Goal: Information Seeking & Learning: Learn about a topic

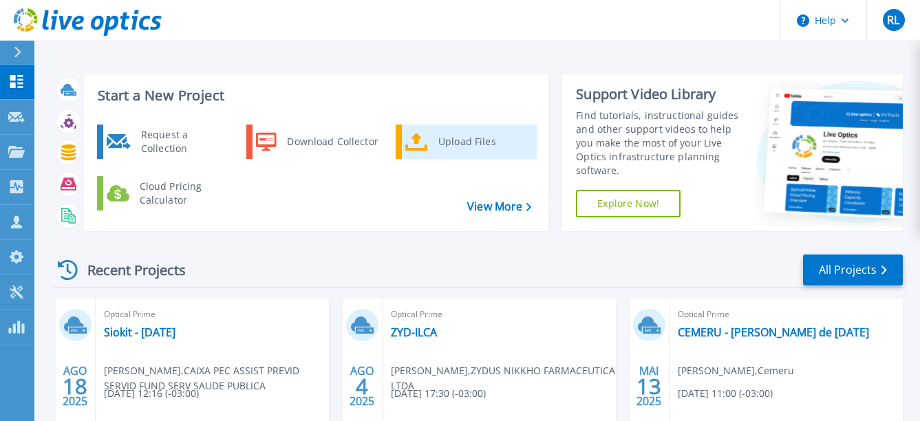
click at [459, 142] on div "Upload Files" at bounding box center [483, 142] width 102 height 28
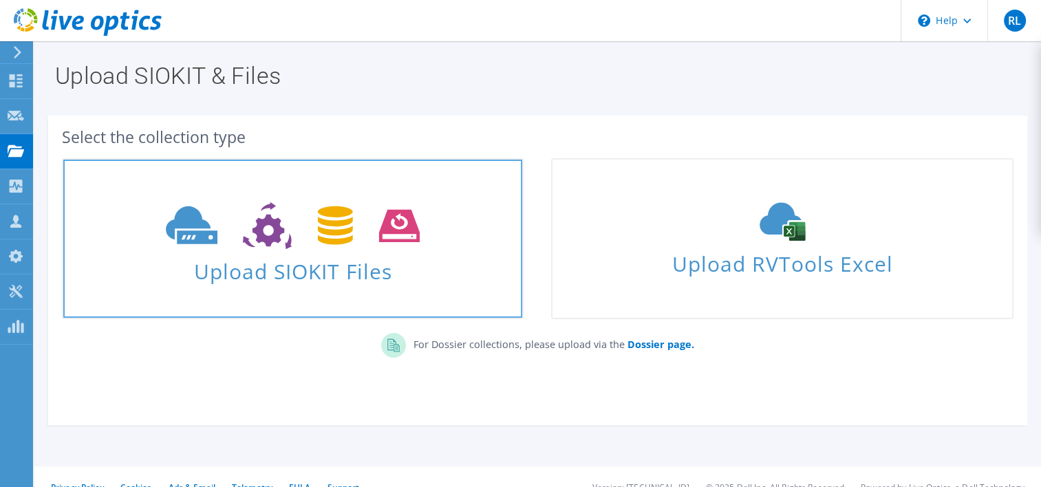
click at [308, 256] on span "Upload SIOKIT Files" at bounding box center [292, 268] width 459 height 30
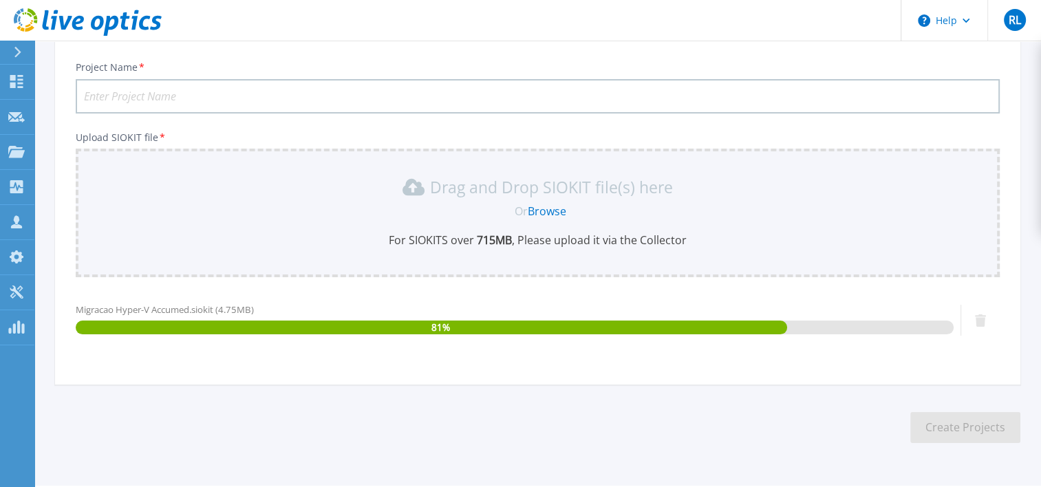
scroll to position [56, 0]
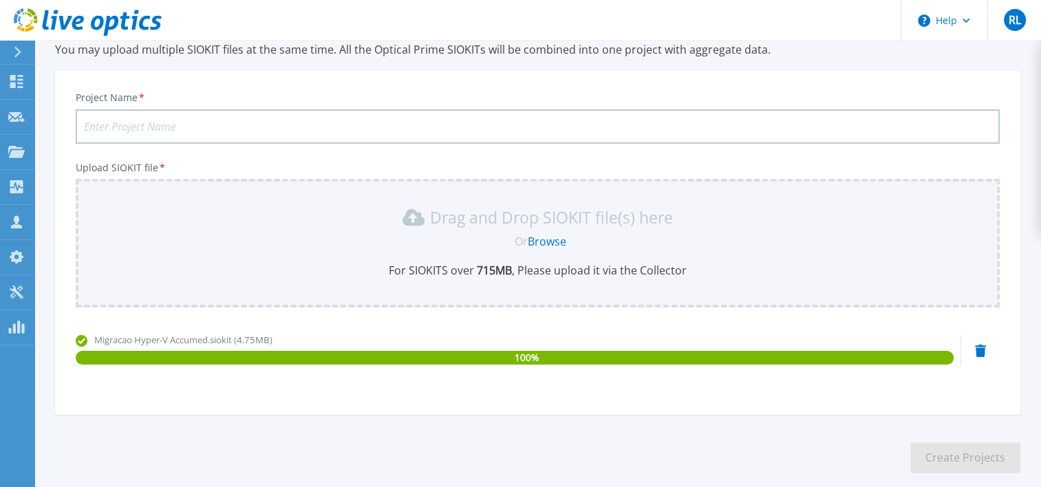
click at [218, 127] on input "Project Name *" at bounding box center [538, 126] width 924 height 34
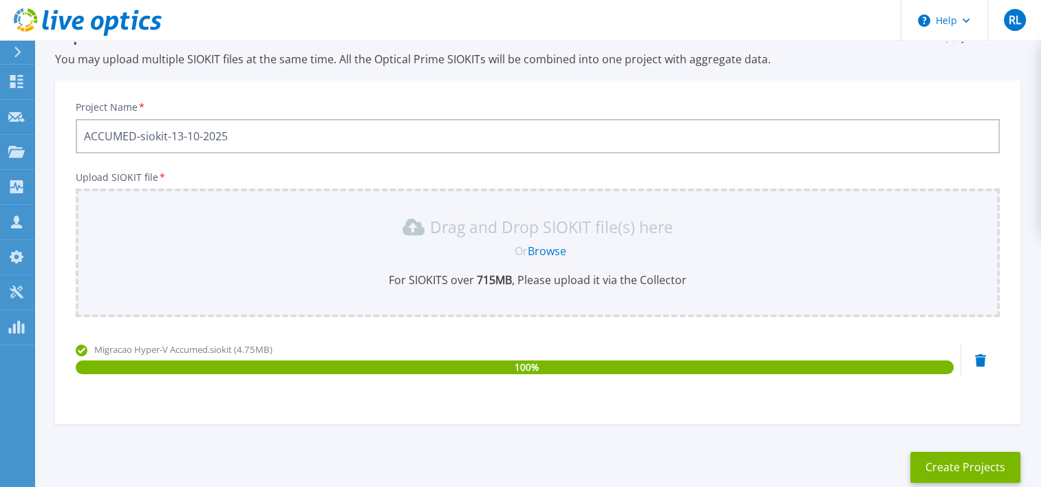
scroll to position [69, 0]
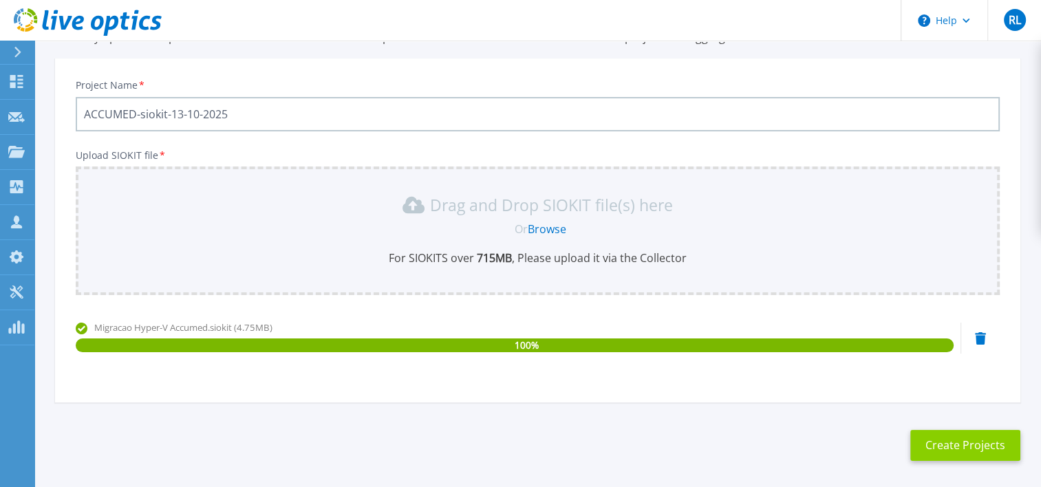
type input "ACCUMED-siokit-13-10-2025"
click at [975, 447] on button "Create Projects" at bounding box center [966, 445] width 110 height 31
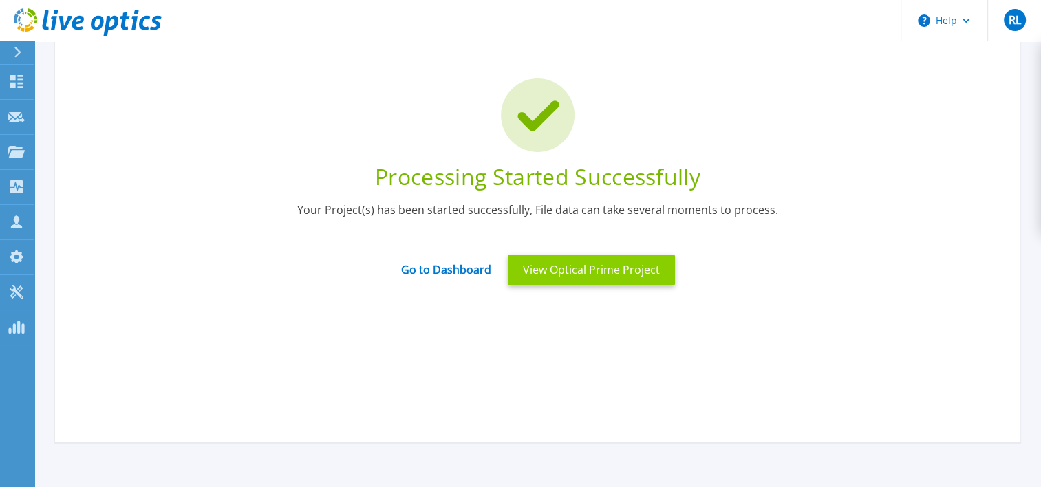
click at [567, 262] on button "View Optical Prime Project" at bounding box center [591, 270] width 167 height 31
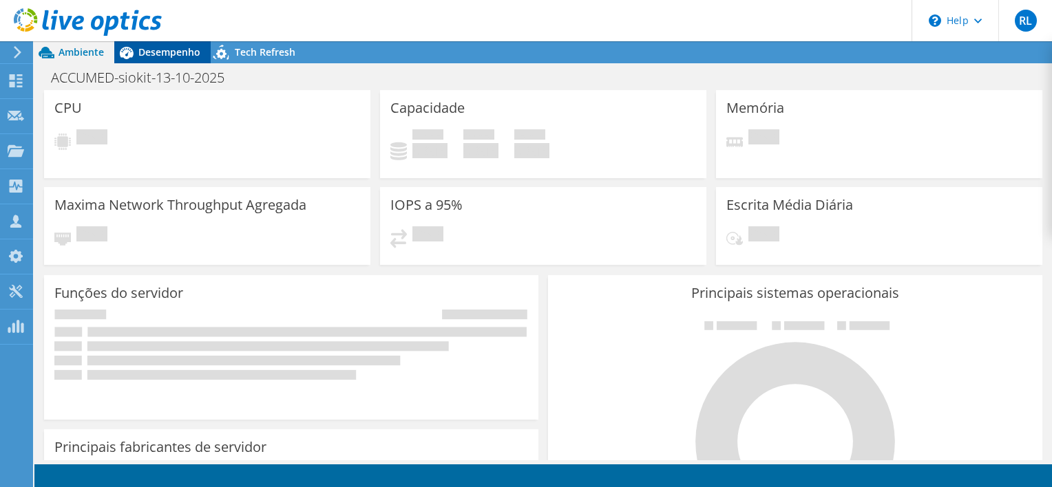
click at [151, 63] on div "Desempenho" at bounding box center [162, 52] width 96 height 22
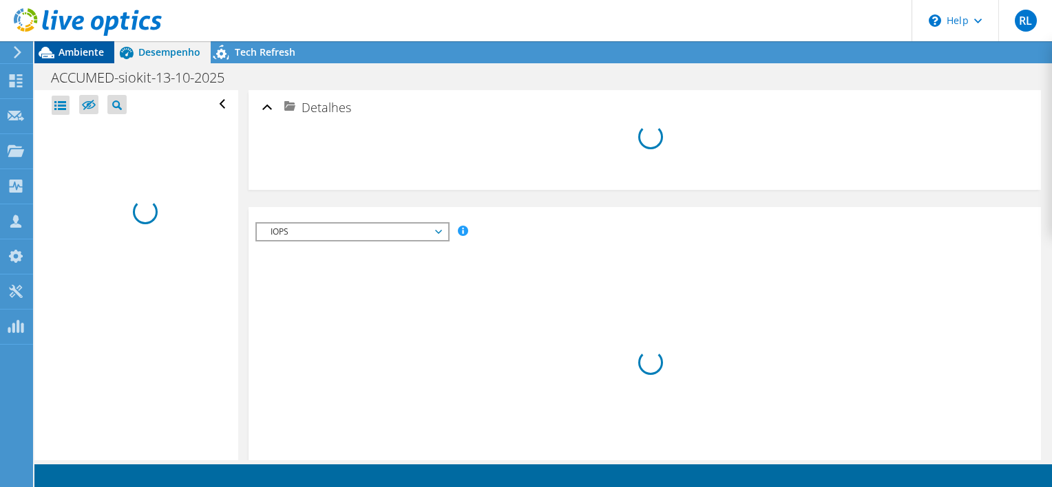
click at [73, 53] on span "Ambiente" at bounding box center [81, 51] width 45 height 13
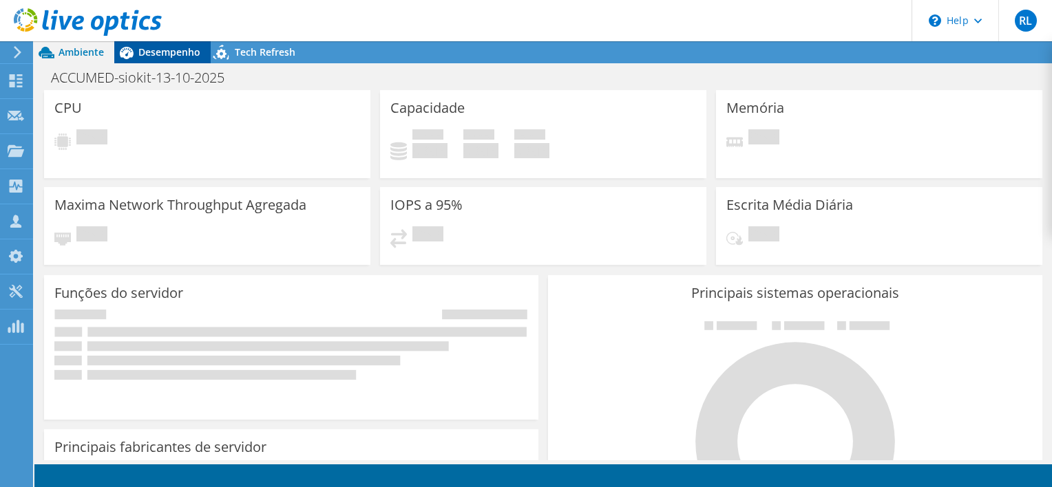
click at [156, 49] on span "Desempenho" at bounding box center [169, 51] width 62 height 13
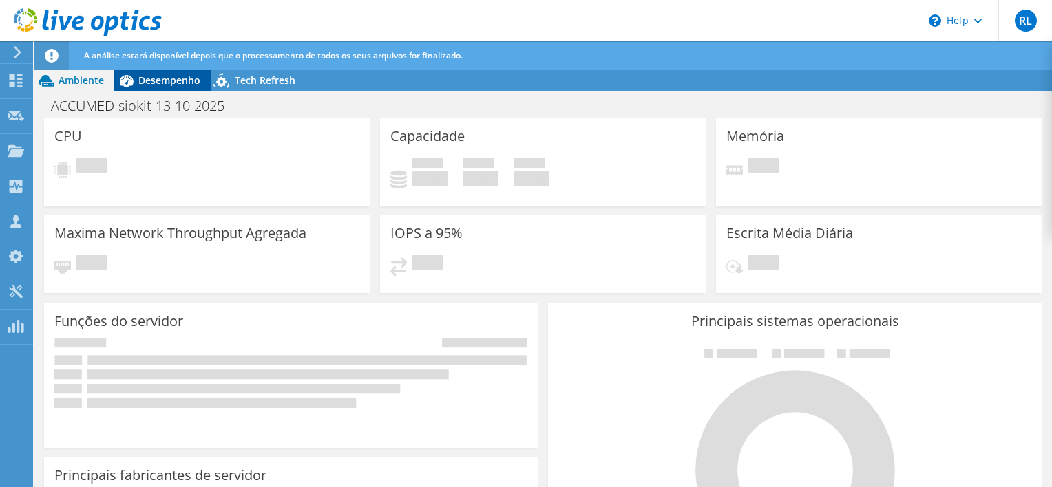
click at [165, 82] on span "Desempenho" at bounding box center [169, 80] width 62 height 13
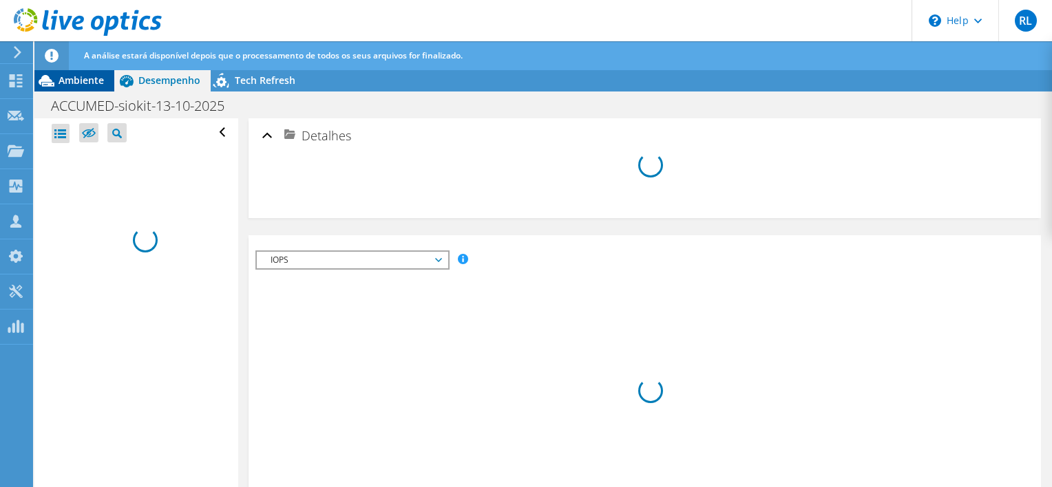
click at [96, 81] on span "Ambiente" at bounding box center [81, 80] width 45 height 13
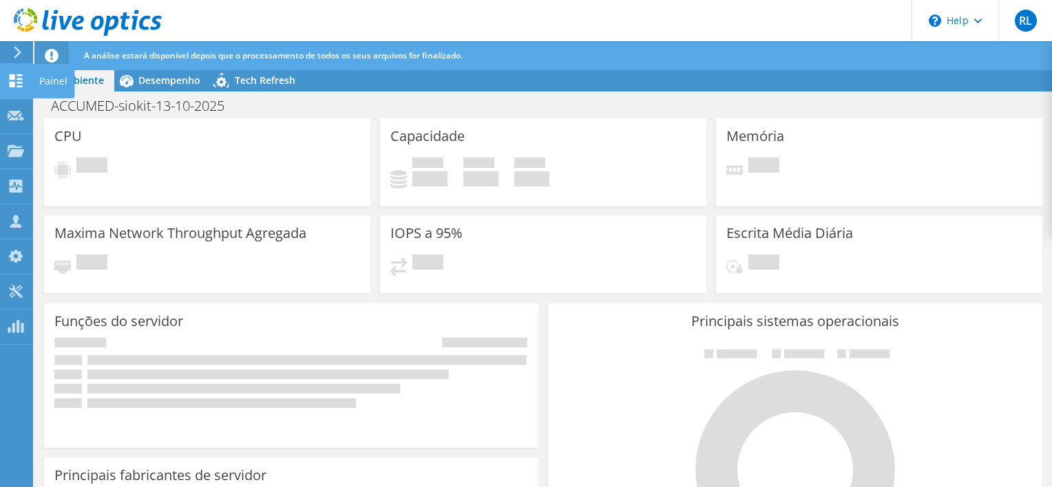
click at [14, 88] on div at bounding box center [16, 82] width 17 height 15
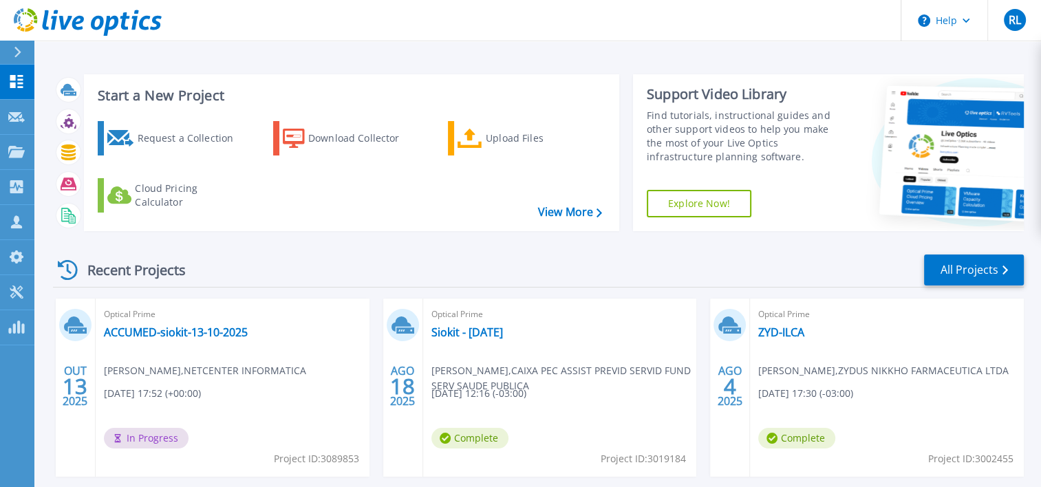
scroll to position [69, 0]
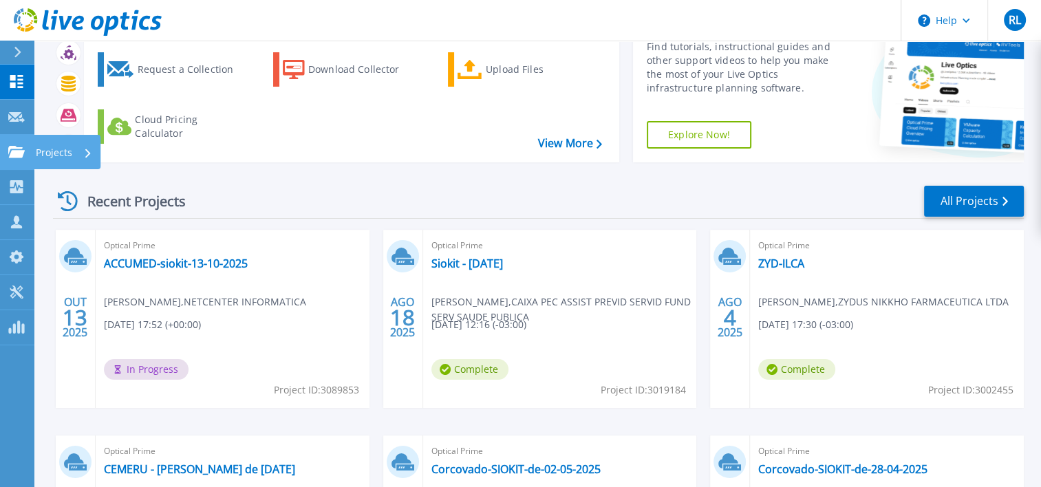
click at [23, 149] on icon at bounding box center [16, 152] width 17 height 12
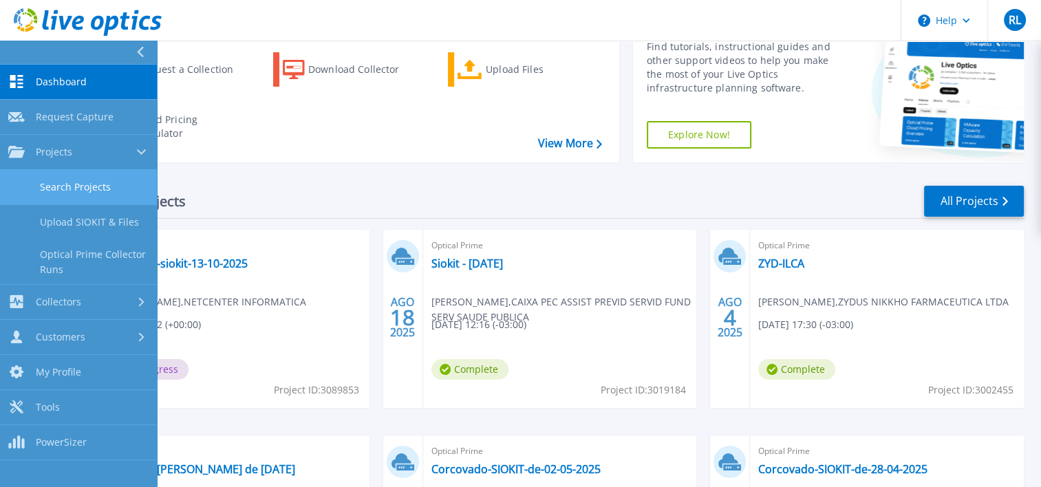
click at [40, 191] on link "Search Projects" at bounding box center [78, 187] width 157 height 35
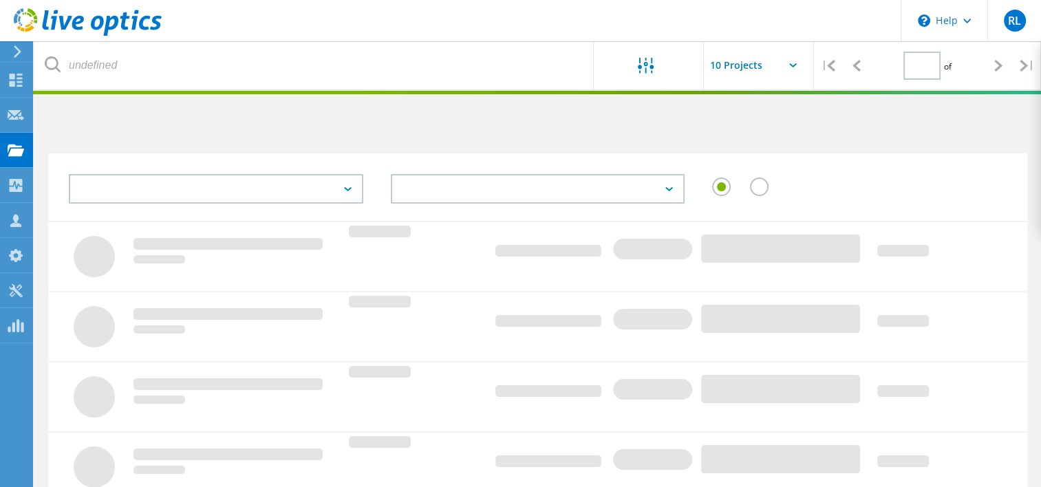
type input "1"
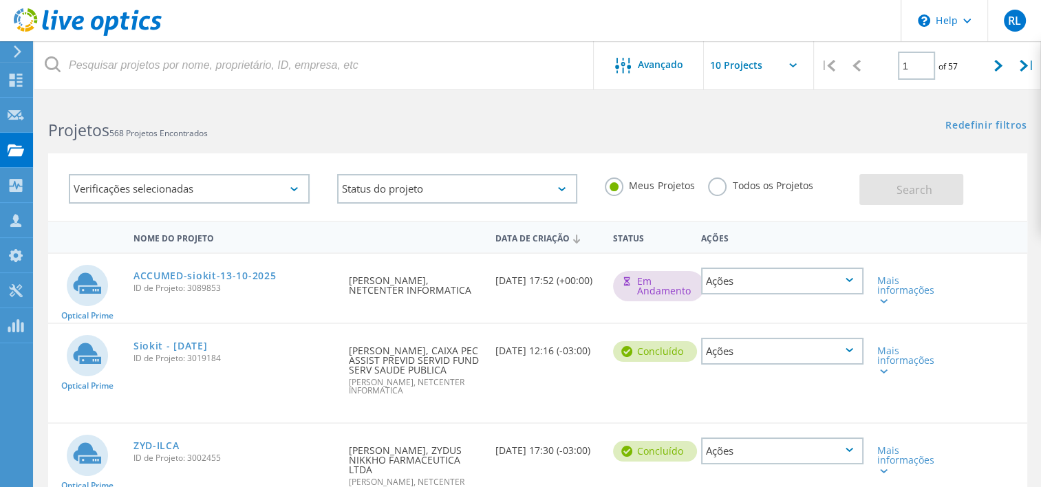
click at [648, 290] on div "Em andamento" at bounding box center [659, 286] width 92 height 30
click at [644, 295] on div "Em andamento" at bounding box center [659, 286] width 92 height 30
drag, startPoint x: 673, startPoint y: 273, endPoint x: 670, endPoint y: 282, distance: 10.2
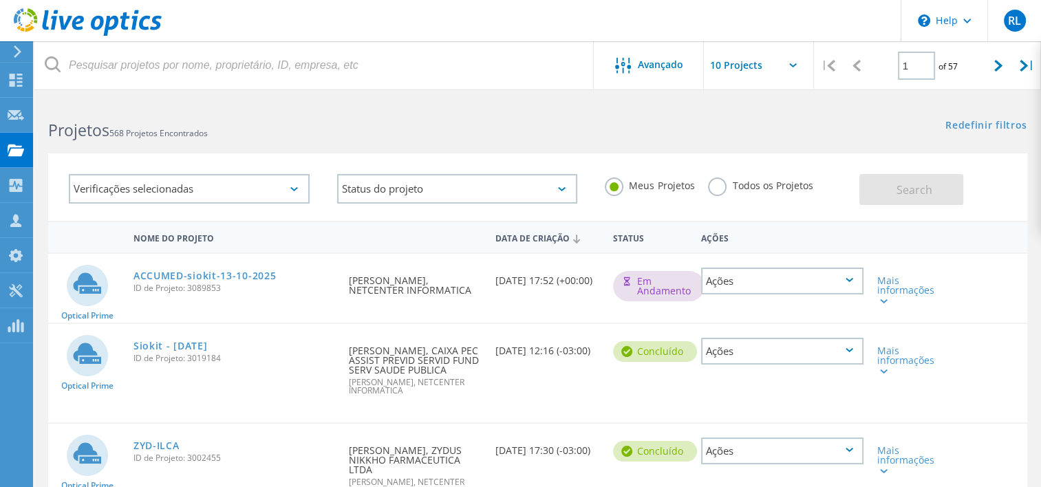
click at [674, 273] on div "Em andamento" at bounding box center [659, 286] width 92 height 30
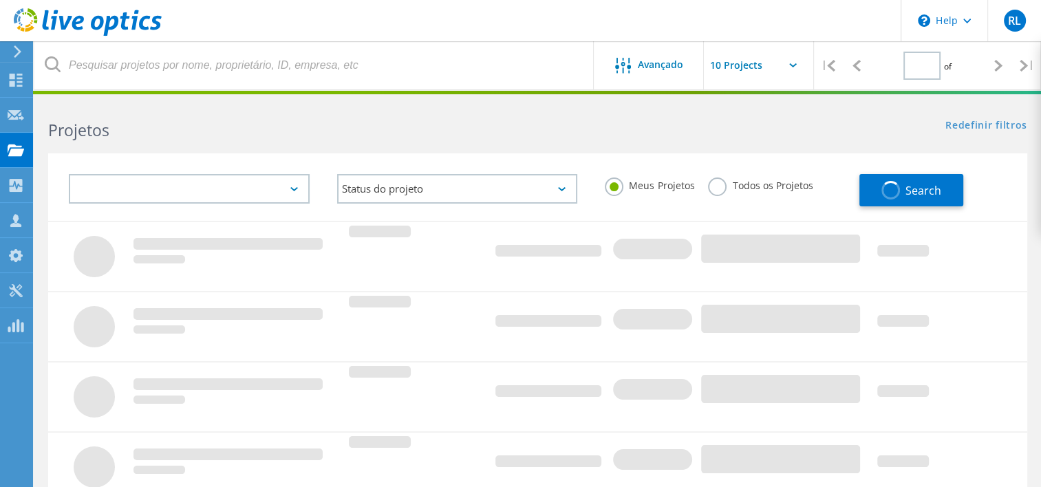
type input "1"
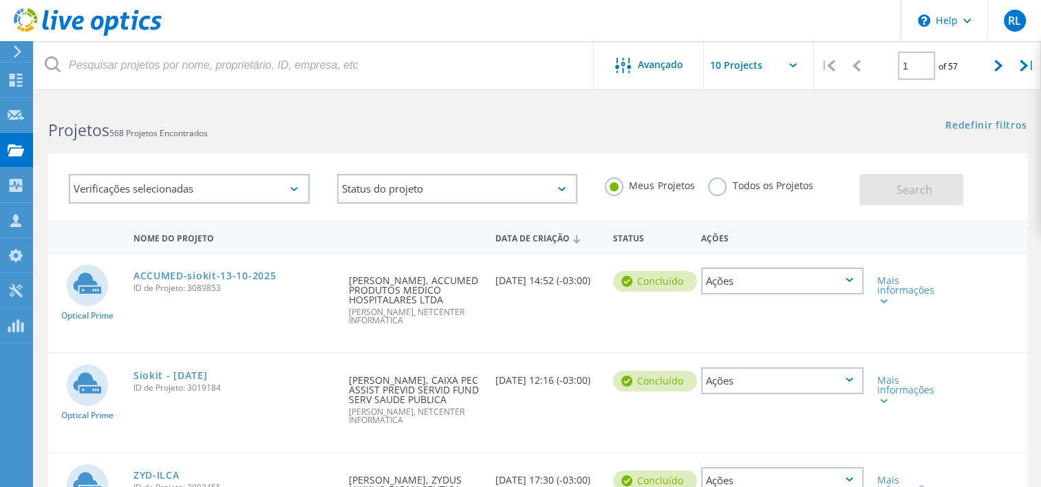
click at [511, 280] on div "Data de Criação 10/13/2025, 14:52 (-03:00)" at bounding box center [548, 276] width 118 height 45
click at [476, 284] on div "Solicitado por Gabriel Silveira, ACCUMED PRODUTOS MEDICO HOSPITALARES LTDA ROGE…" at bounding box center [415, 296] width 147 height 85
click at [900, 289] on div "Mais informações" at bounding box center [910, 290] width 65 height 29
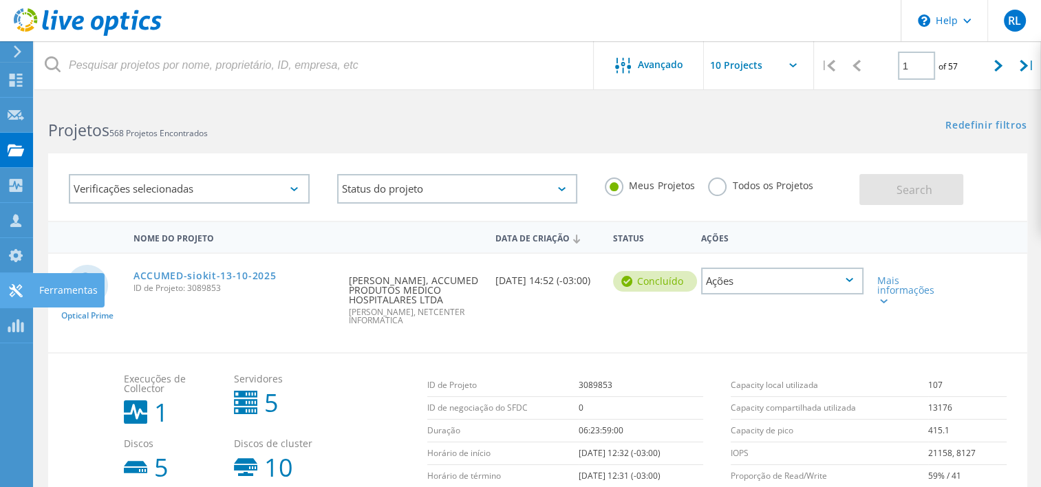
drag, startPoint x: 898, startPoint y: 284, endPoint x: 0, endPoint y: 281, distance: 898.2
click at [898, 284] on div "Mais informações" at bounding box center [910, 290] width 65 height 29
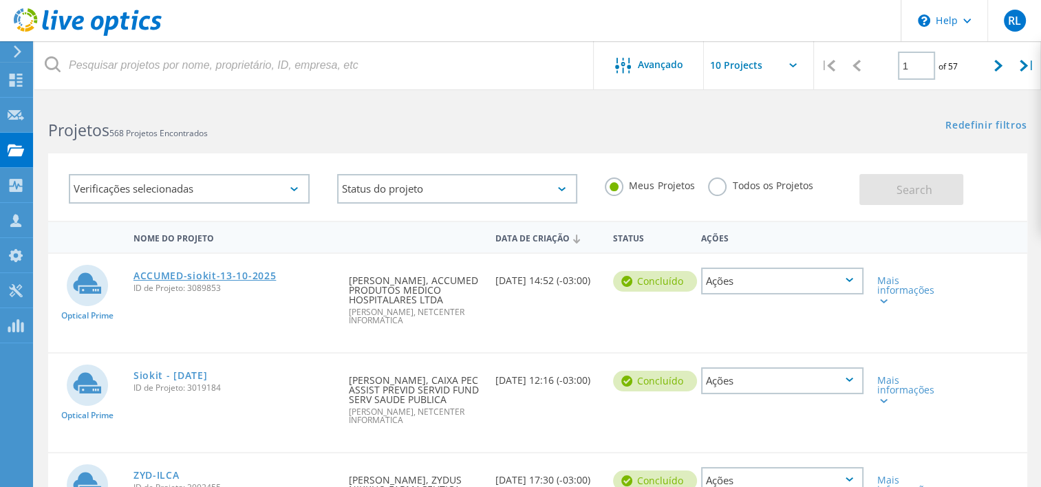
click at [229, 271] on link "ACCUMED-siokit-13-10-2025" at bounding box center [205, 276] width 143 height 10
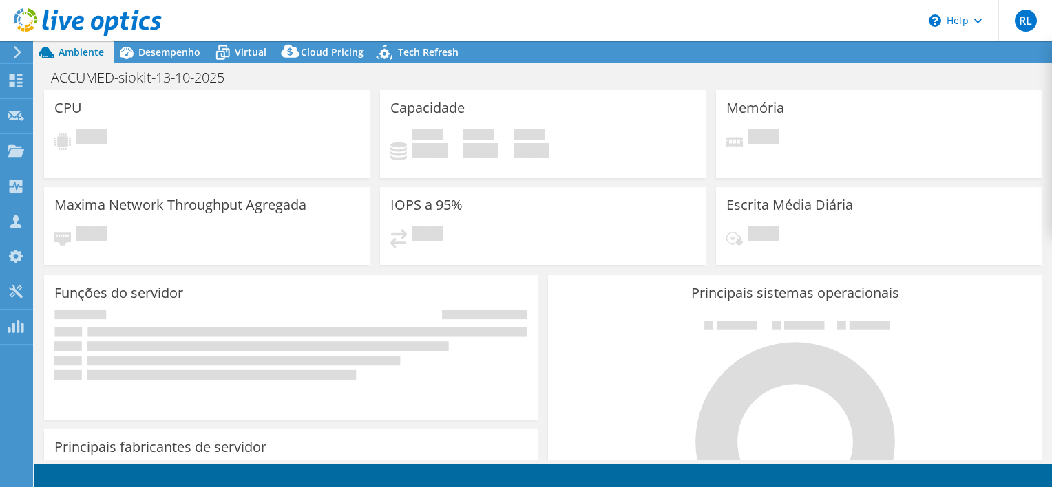
select select "USD"
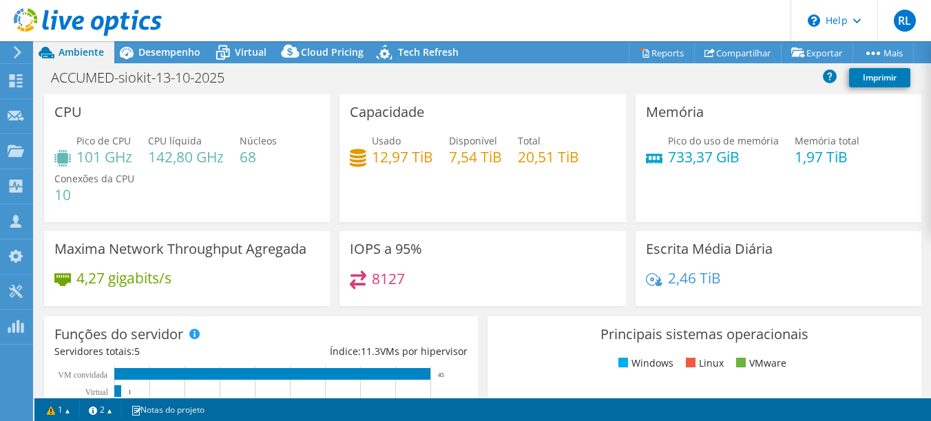
click at [244, 171] on div "Pico de CPU 101 GHz CPU líquida 142,80 GHz Núcleos 68 Conexões da CPU 10" at bounding box center [186, 175] width 265 height 83
click at [165, 52] on span "Desempenho" at bounding box center [169, 51] width 62 height 13
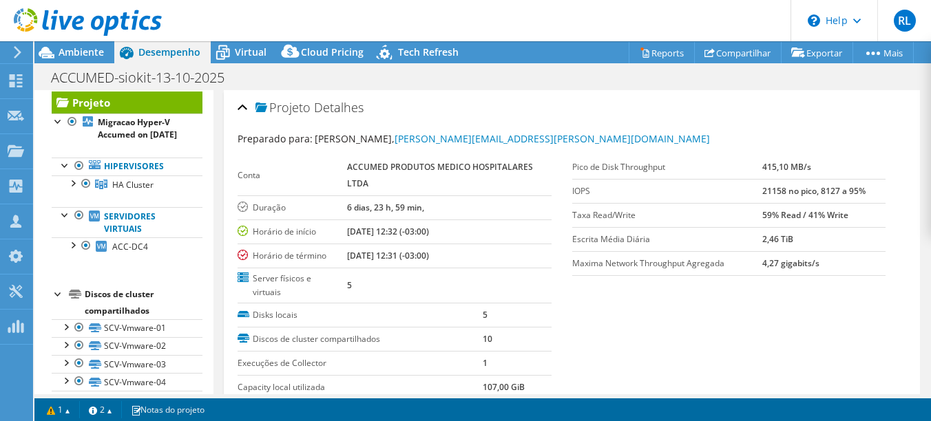
scroll to position [29, 0]
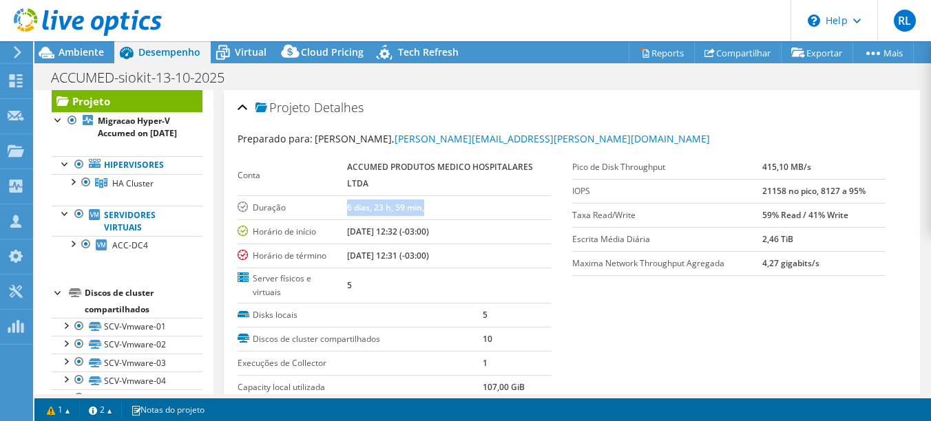
drag, startPoint x: 343, startPoint y: 206, endPoint x: 428, endPoint y: 207, distance: 84.7
click at [428, 207] on tr "Duração 6 dias, 23 h, 59 min," at bounding box center [393, 207] width 313 height 24
click at [455, 210] on td "6 dias, 23 h, 59 min," at bounding box center [449, 207] width 204 height 24
click at [70, 188] on div at bounding box center [72, 181] width 14 height 14
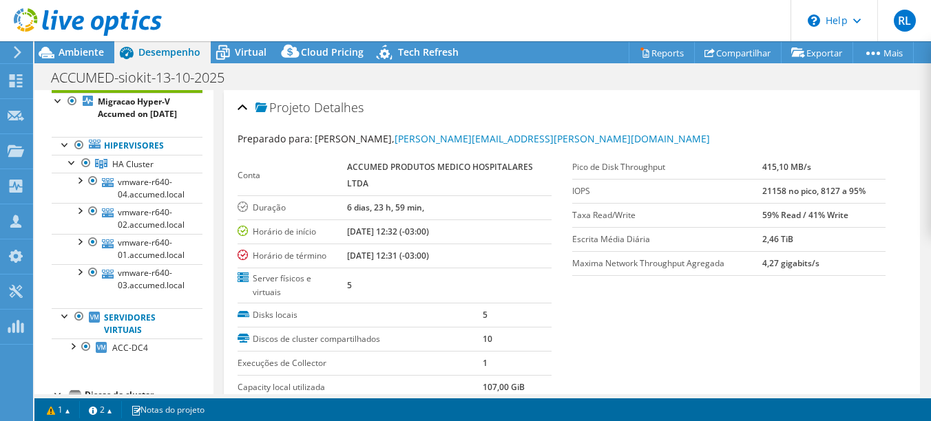
scroll to position [63, 0]
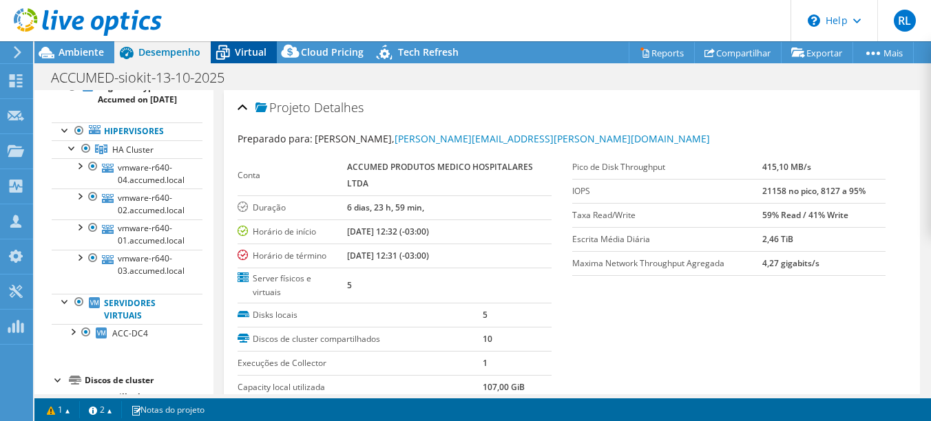
click at [236, 44] on div "Virtual" at bounding box center [244, 52] width 66 height 22
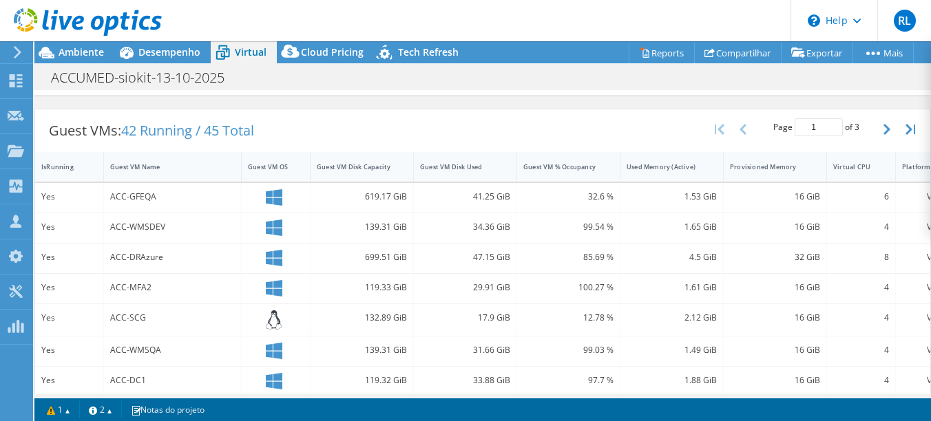
scroll to position [275, 0]
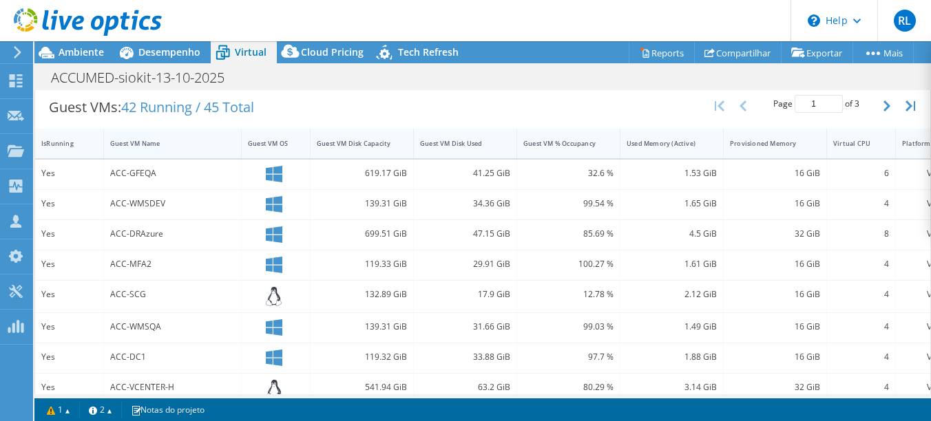
click at [165, 141] on div "Guest VM Name" at bounding box center [164, 143] width 108 height 9
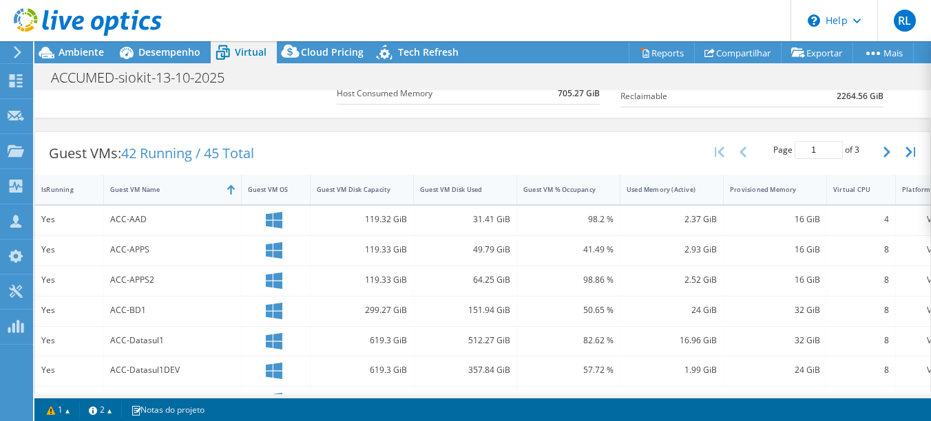
scroll to position [206, 0]
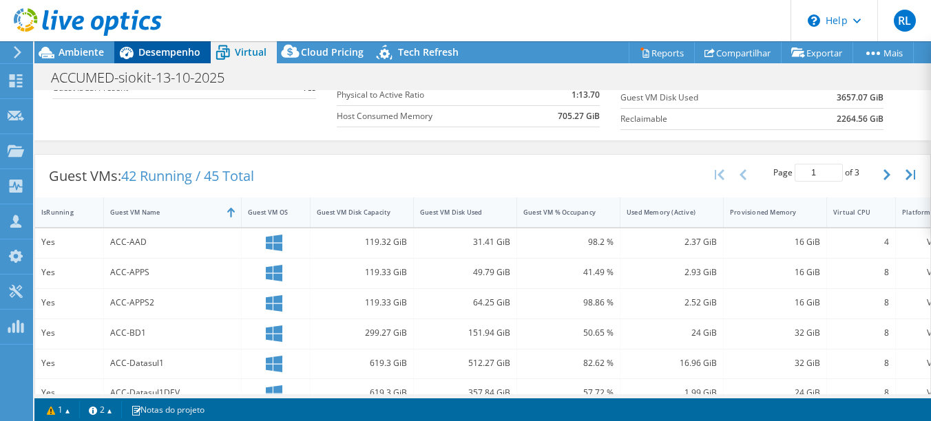
click at [169, 61] on div "Desempenho" at bounding box center [162, 52] width 96 height 22
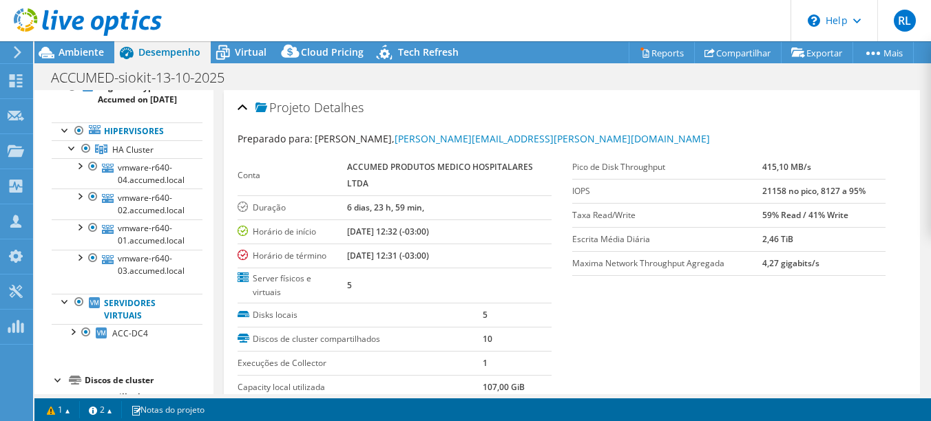
scroll to position [0, 0]
click at [250, 47] on span "Virtual" at bounding box center [251, 51] width 32 height 13
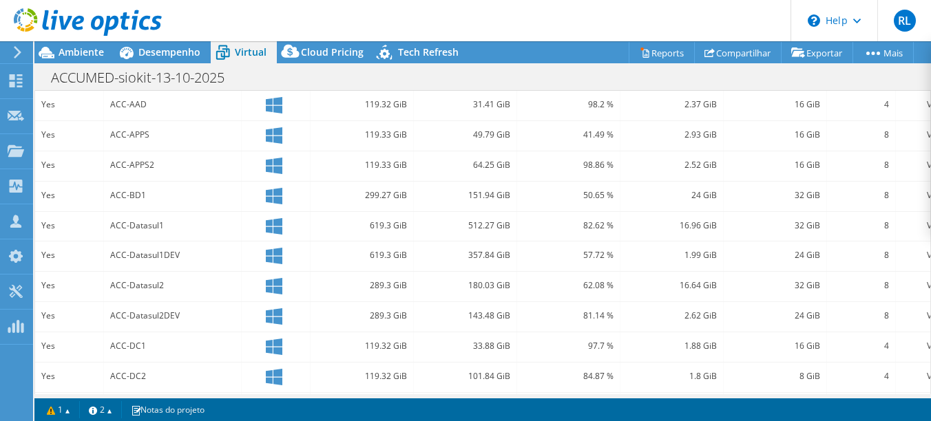
scroll to position [517, 0]
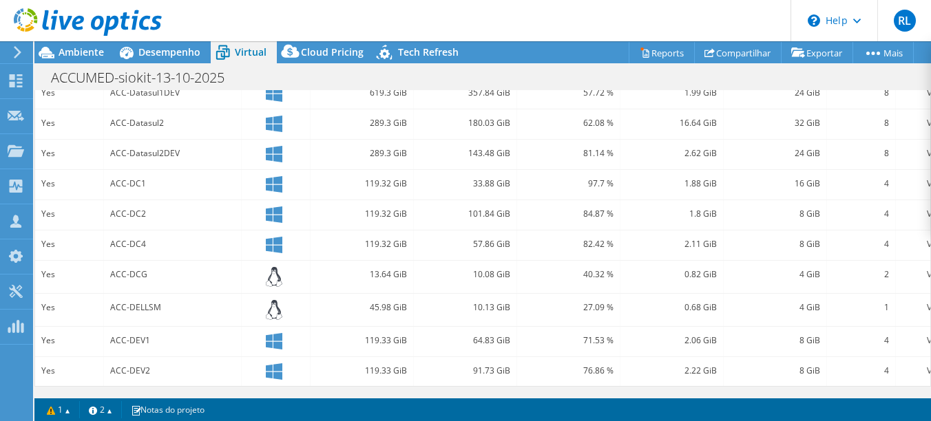
click at [136, 237] on div "ACC-DC4" at bounding box center [172, 244] width 125 height 15
click at [149, 238] on div "ACC-DC4" at bounding box center [172, 244] width 125 height 15
click at [154, 47] on span "Desempenho" at bounding box center [169, 51] width 62 height 13
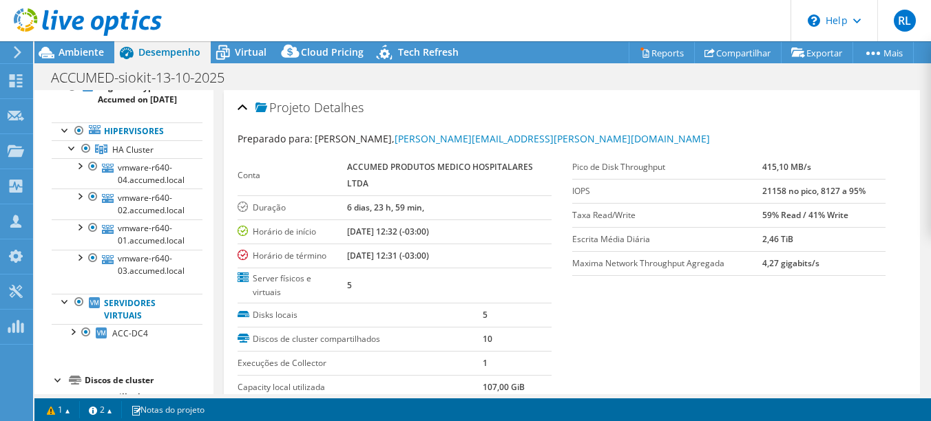
scroll to position [0, 0]
click at [82, 341] on div at bounding box center [86, 332] width 14 height 17
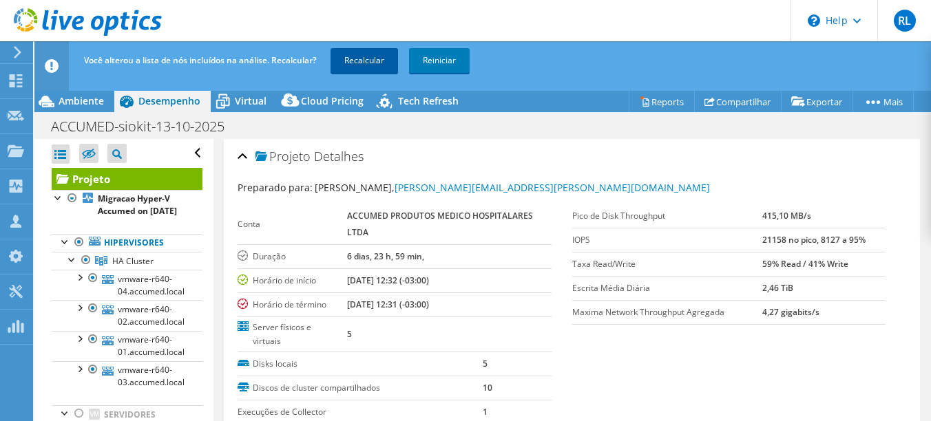
click at [374, 58] on link "Recalcular" at bounding box center [363, 60] width 67 height 25
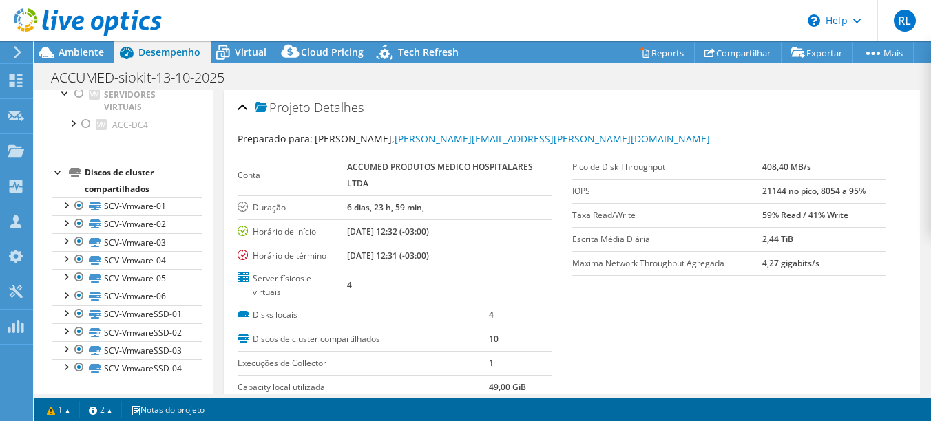
scroll to position [211, 0]
click at [63, 359] on div at bounding box center [66, 366] width 14 height 14
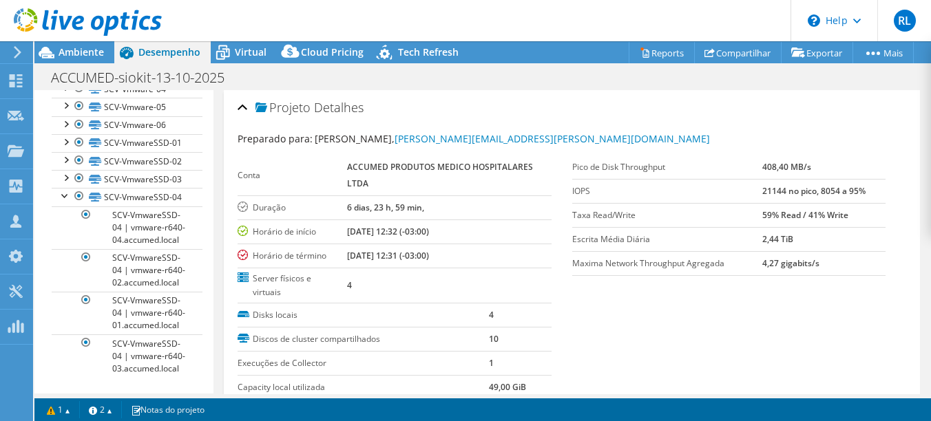
scroll to position [432, 0]
click at [61, 188] on div at bounding box center [66, 195] width 14 height 14
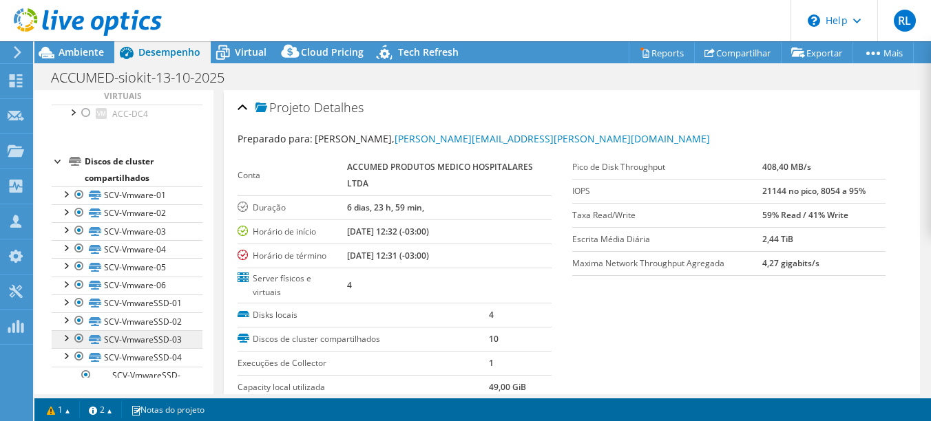
scroll to position [211, 0]
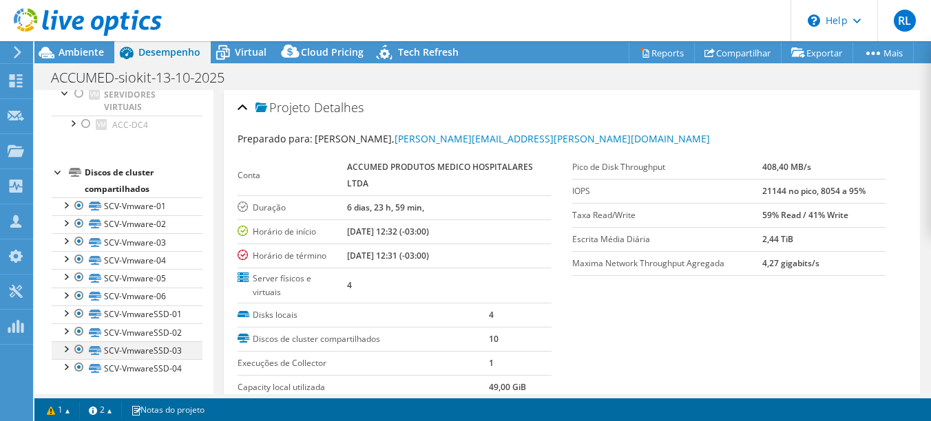
click at [65, 341] on div at bounding box center [66, 348] width 14 height 14
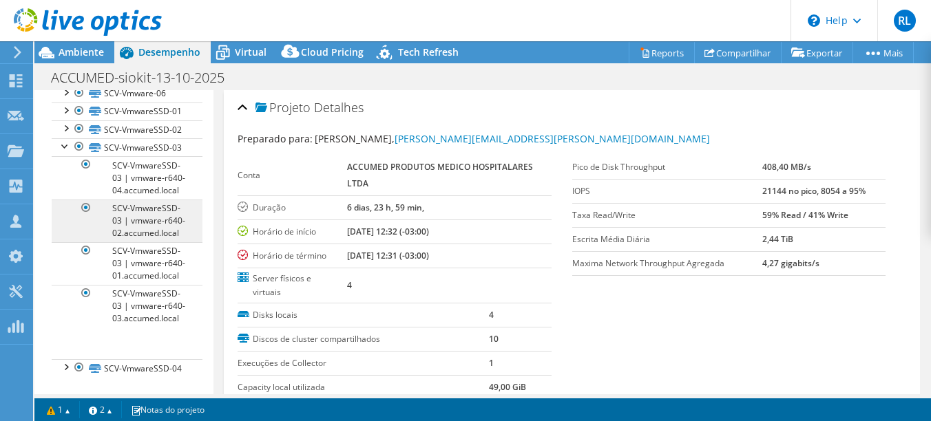
scroll to position [432, 0]
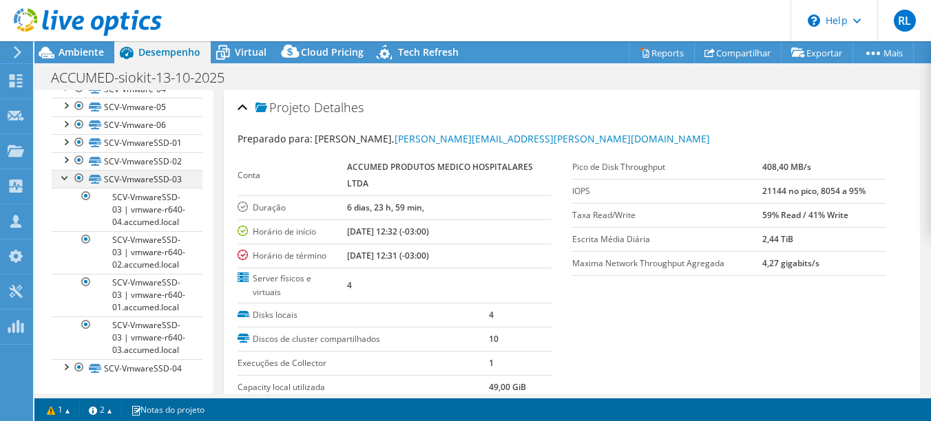
click at [65, 170] on div at bounding box center [66, 177] width 14 height 14
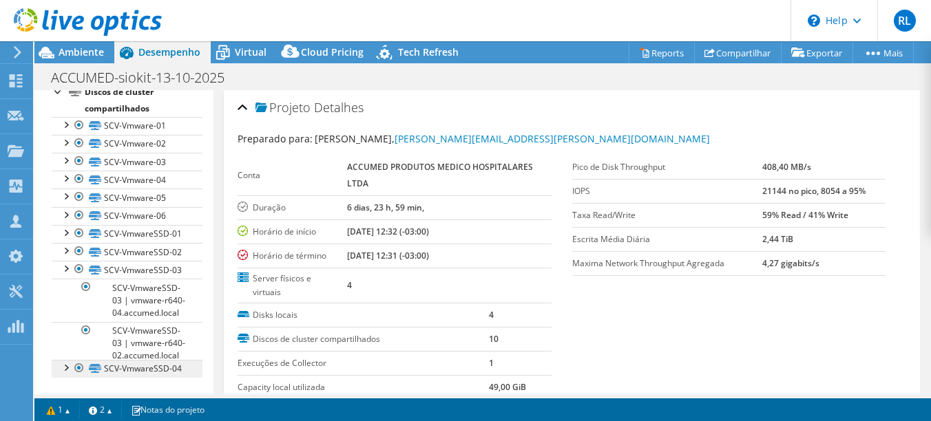
scroll to position [211, 0]
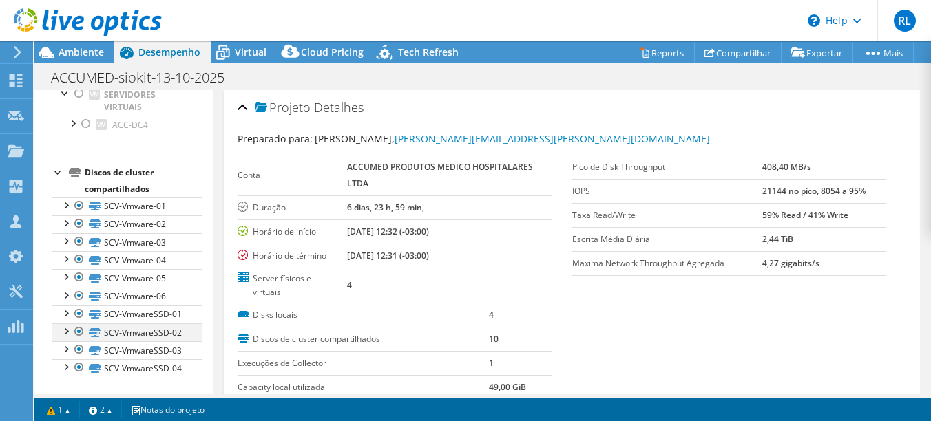
click at [67, 324] on div at bounding box center [66, 331] width 14 height 14
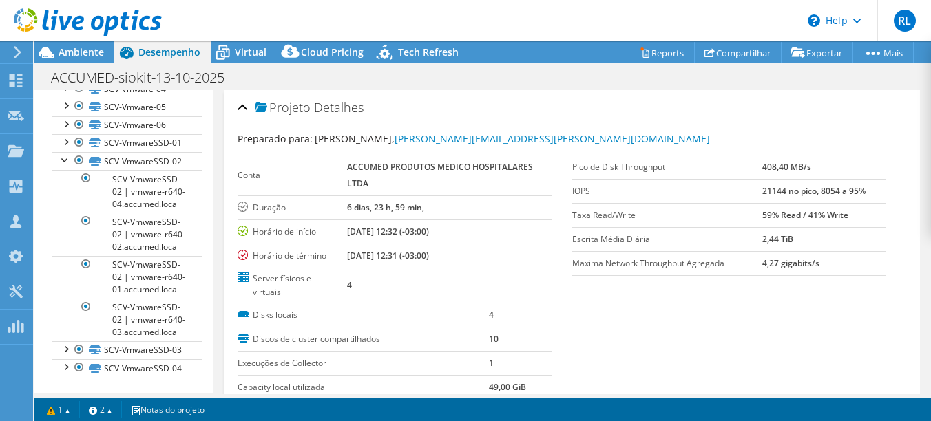
scroll to position [413, 0]
click at [64, 152] on div at bounding box center [66, 159] width 14 height 14
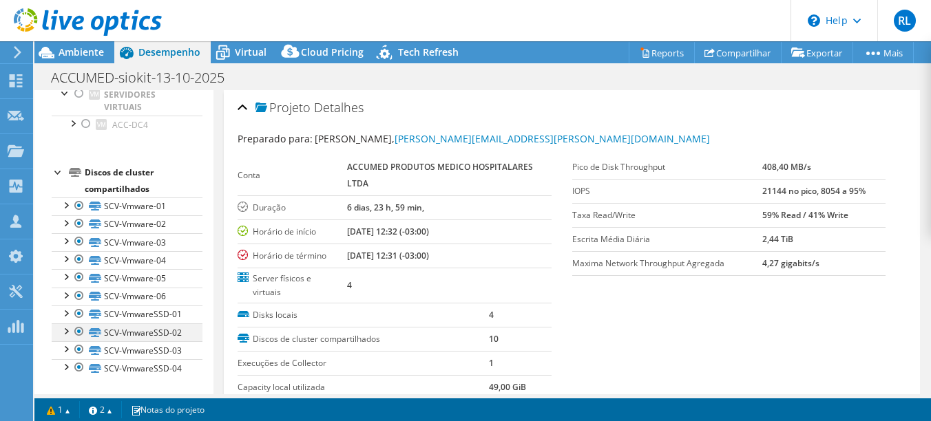
scroll to position [211, 0]
click at [65, 306] on div at bounding box center [66, 313] width 14 height 14
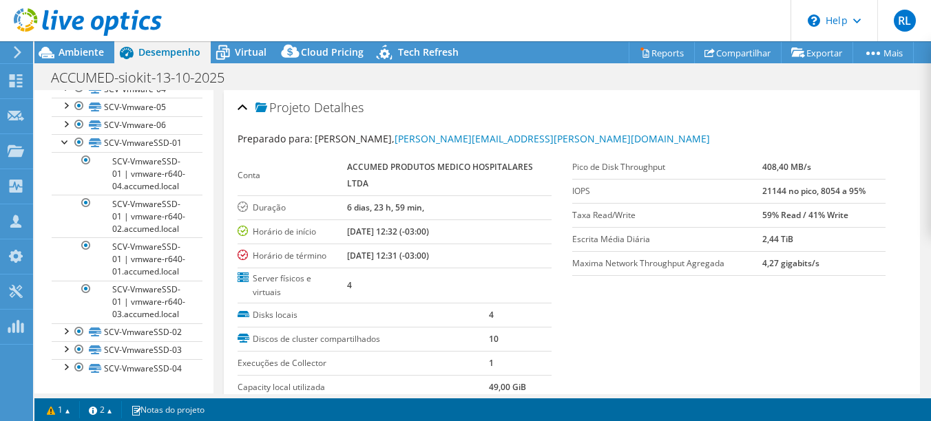
scroll to position [295, 0]
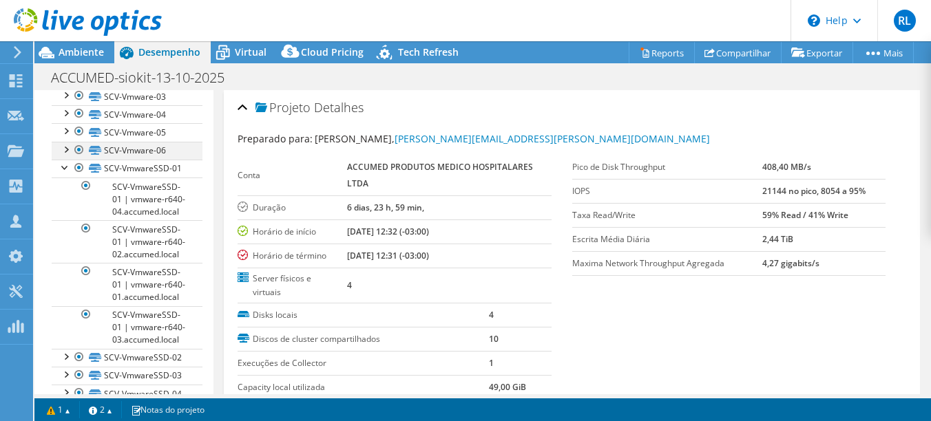
click at [65, 156] on div at bounding box center [66, 149] width 14 height 14
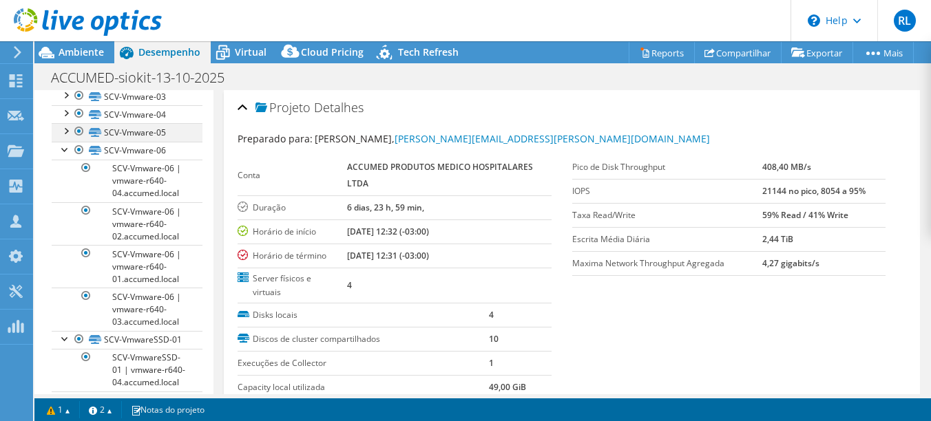
click at [62, 137] on div at bounding box center [66, 130] width 14 height 14
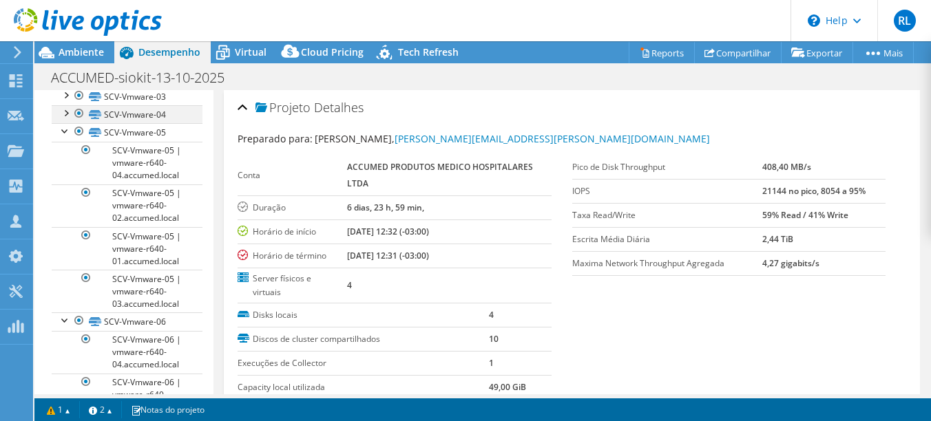
click at [63, 119] on div at bounding box center [66, 112] width 14 height 14
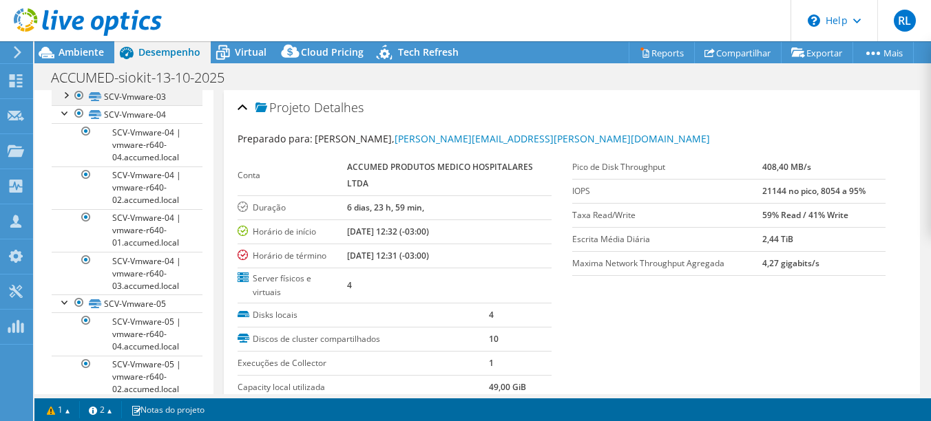
click at [67, 101] on div at bounding box center [66, 94] width 14 height 14
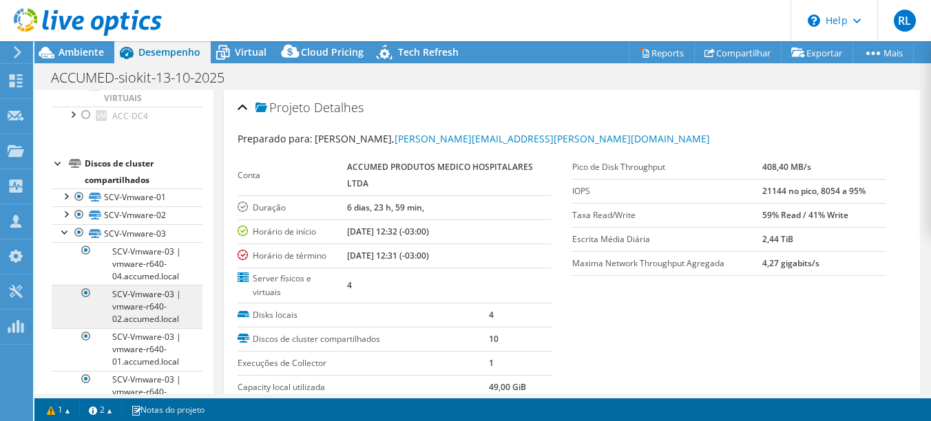
scroll to position [158, 0]
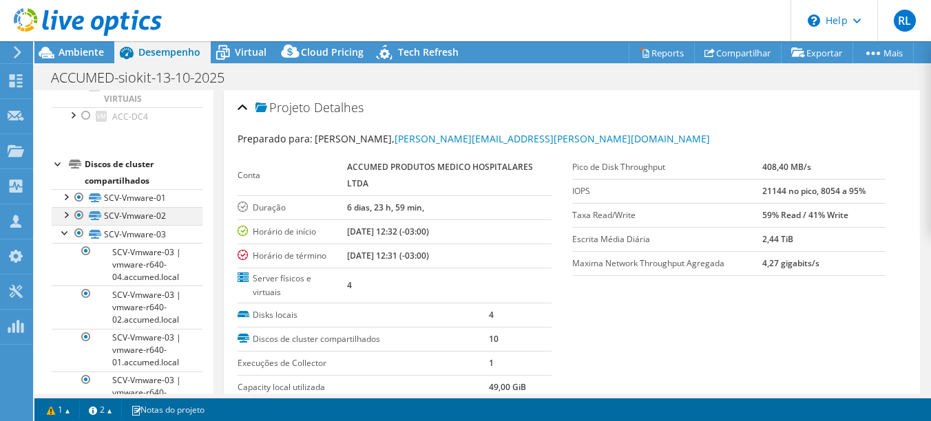
click at [67, 221] on div at bounding box center [66, 214] width 14 height 14
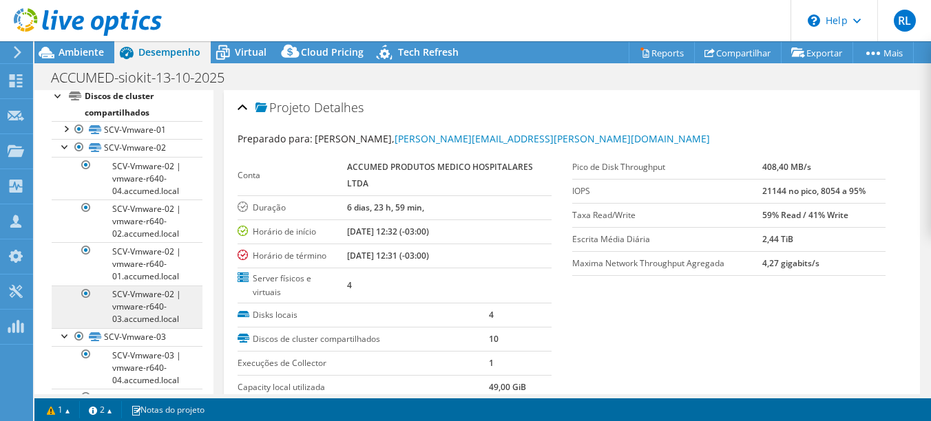
scroll to position [226, 0]
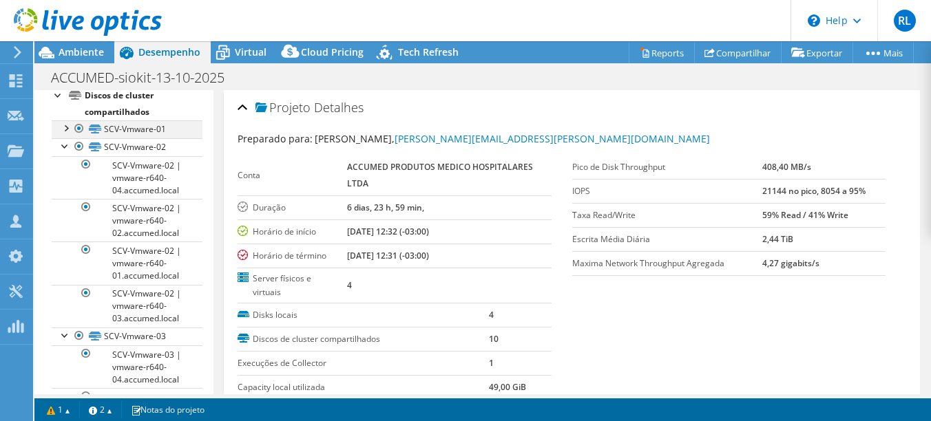
click at [63, 134] on div at bounding box center [66, 127] width 14 height 14
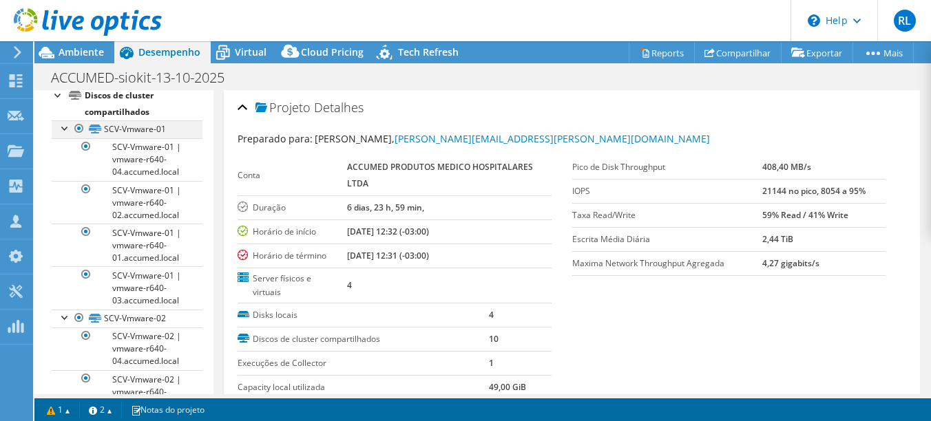
click at [65, 134] on div at bounding box center [66, 127] width 14 height 14
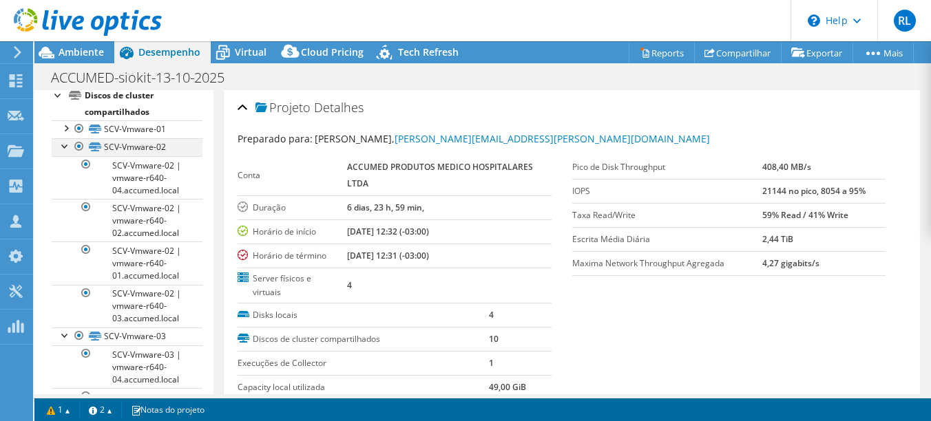
click at [60, 152] on div at bounding box center [66, 145] width 14 height 14
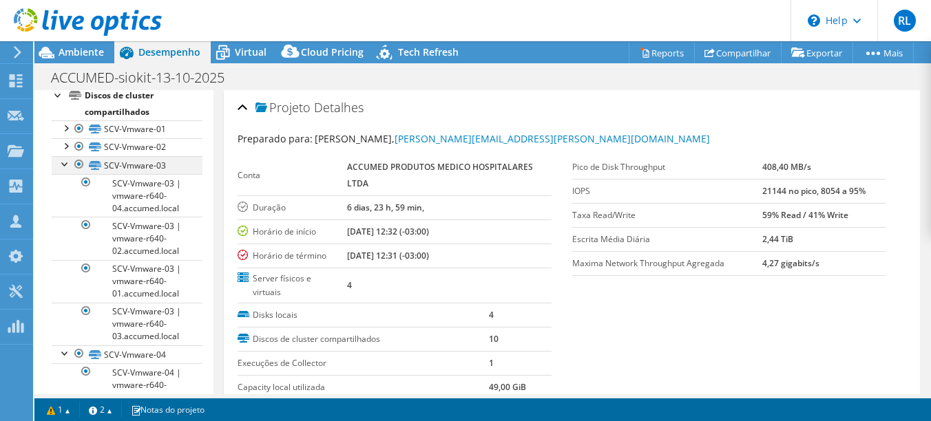
click at [69, 170] on div at bounding box center [66, 163] width 14 height 14
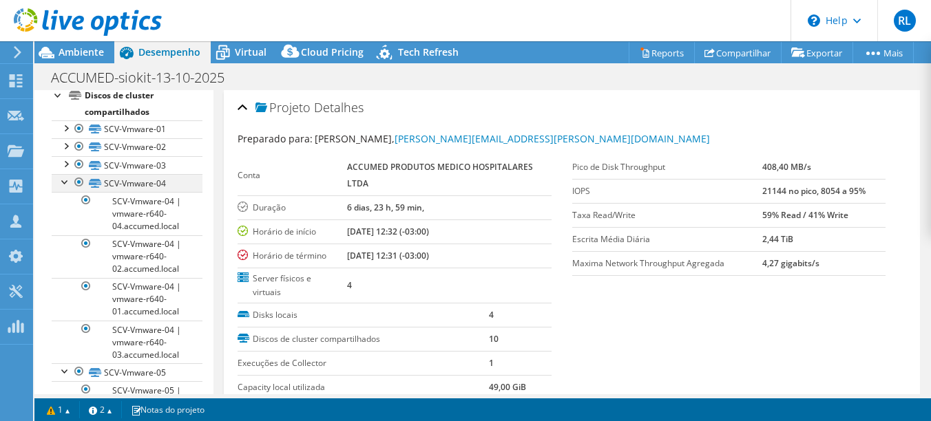
click at [61, 188] on div at bounding box center [66, 181] width 14 height 14
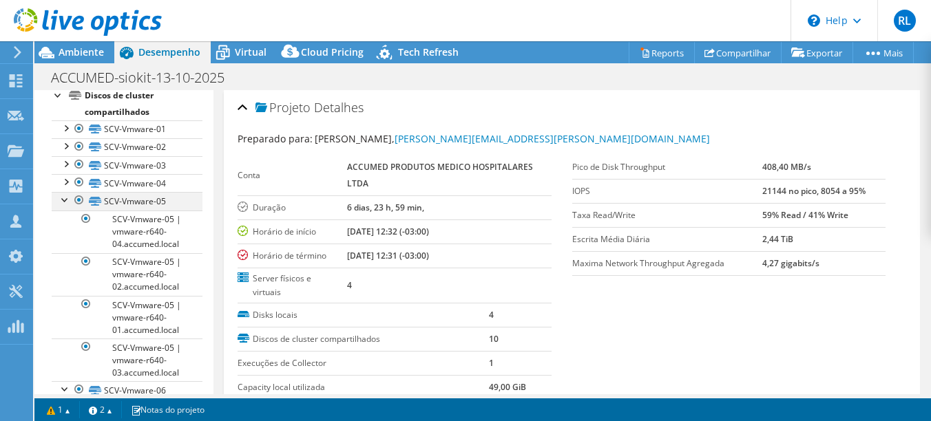
click at [63, 206] on div at bounding box center [66, 199] width 14 height 14
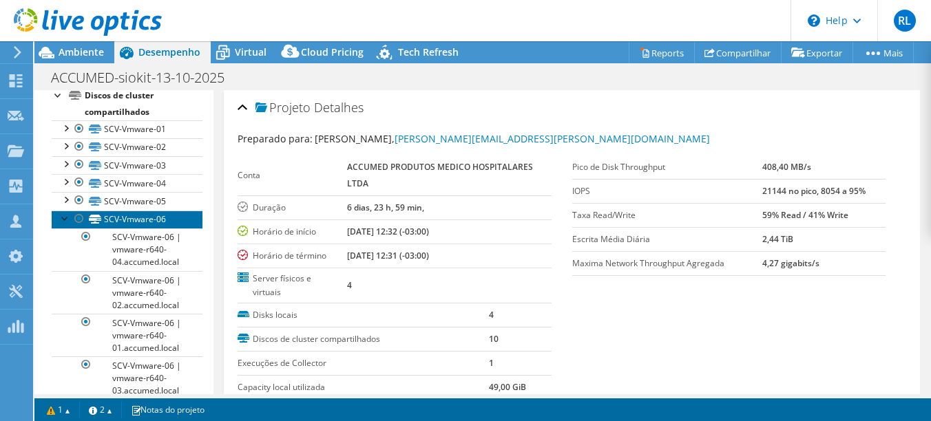
click at [56, 229] on link "SCV-Vmware-06" at bounding box center [127, 220] width 151 height 18
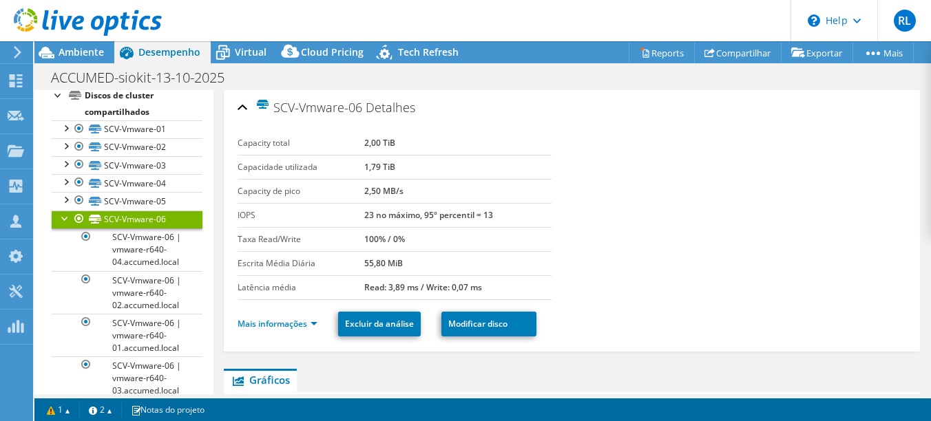
click at [63, 224] on div at bounding box center [66, 218] width 14 height 14
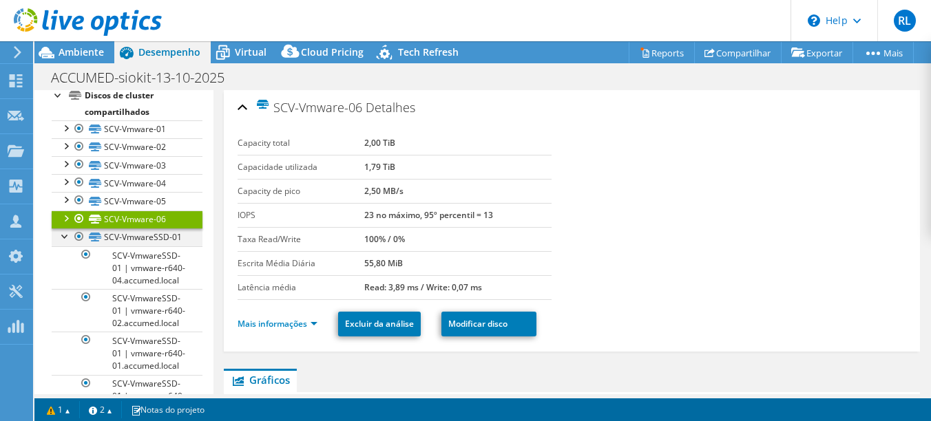
click at [62, 242] on div at bounding box center [66, 236] width 14 height 14
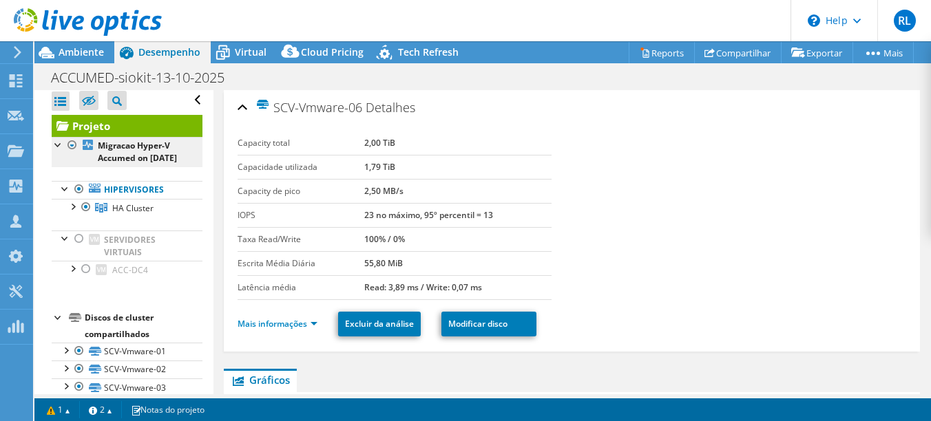
scroll to position [0, 0]
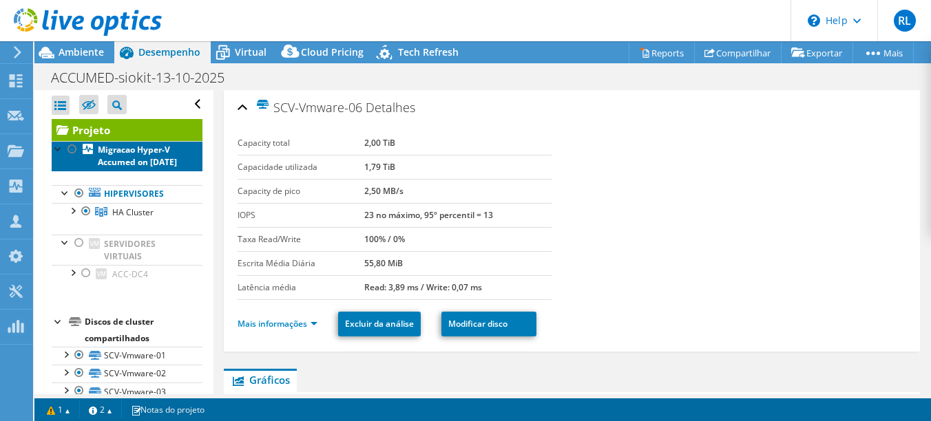
click at [109, 164] on b "Migracao Hyper-V Accumed on [DATE]" at bounding box center [137, 156] width 79 height 24
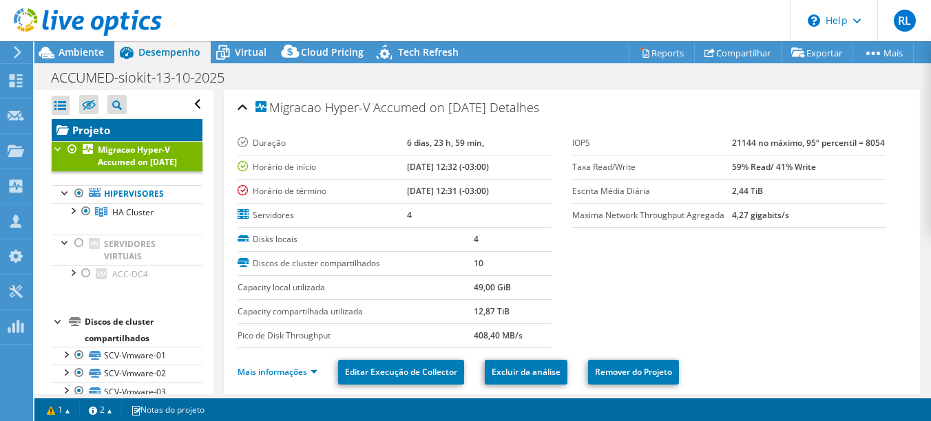
click at [100, 135] on link "Projeto" at bounding box center [127, 130] width 151 height 22
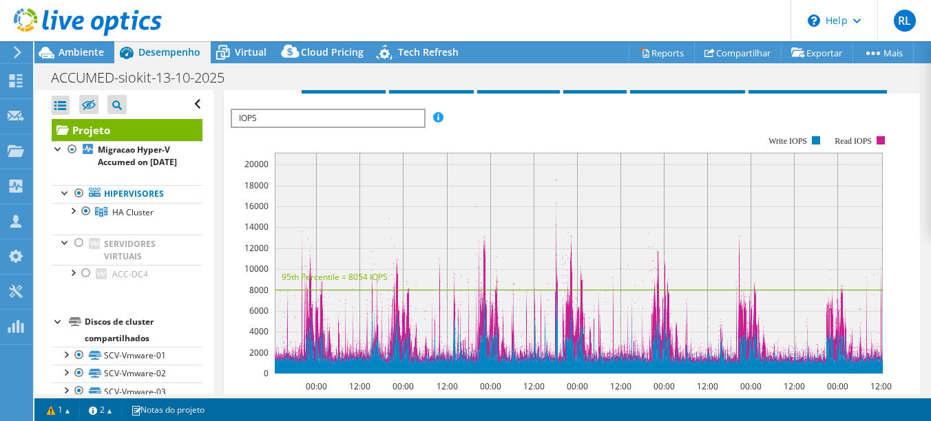
scroll to position [344, 0]
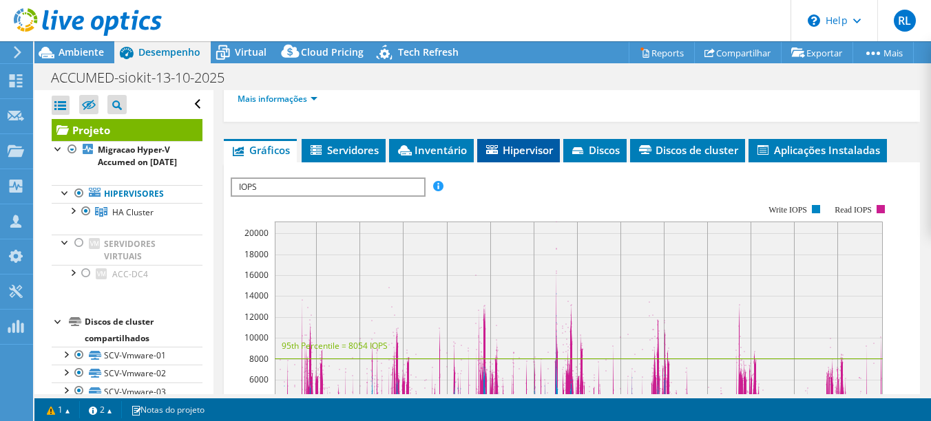
click at [527, 149] on span "Hipervisor" at bounding box center [518, 150] width 69 height 14
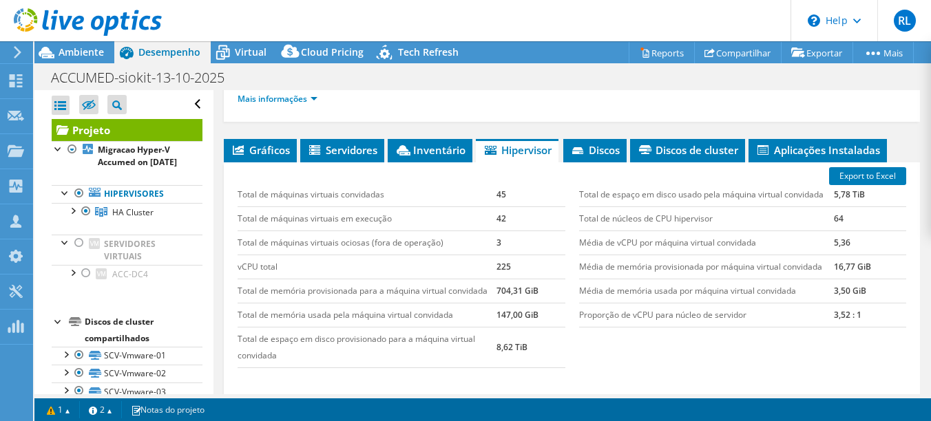
click at [353, 240] on td "Total de máquinas virtuais ociosas (fora de operação)" at bounding box center [366, 243] width 258 height 24
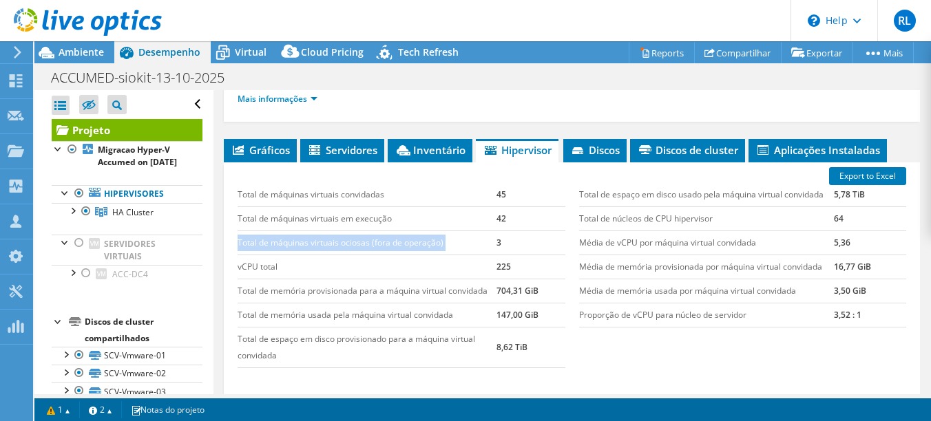
click at [353, 240] on td "Total de máquinas virtuais ociosas (fora de operação)" at bounding box center [366, 243] width 258 height 24
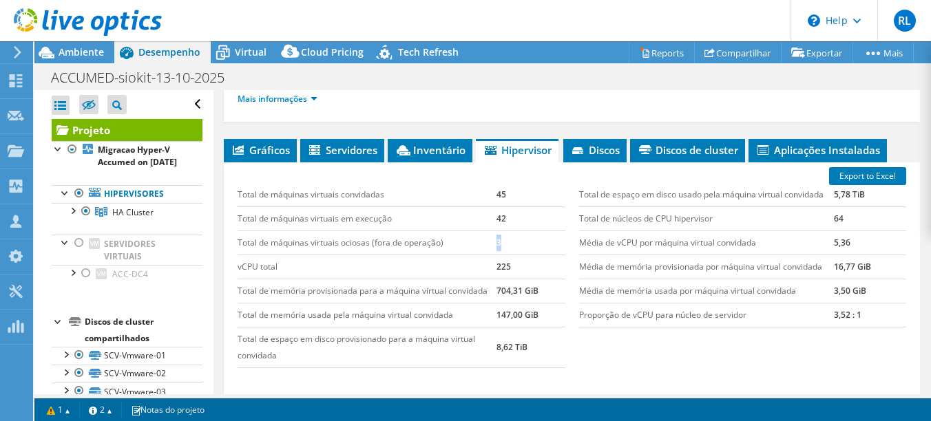
click at [480, 240] on tr "Total de máquinas virtuais ociosas (fora de operação) 3" at bounding box center [400, 243] width 327 height 24
click at [79, 51] on span "Ambiente" at bounding box center [81, 51] width 45 height 13
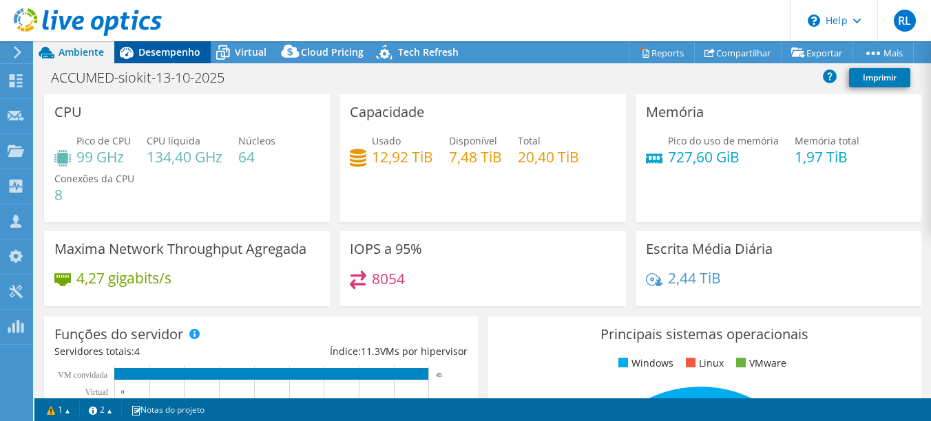
click at [173, 57] on span "Desempenho" at bounding box center [169, 51] width 62 height 13
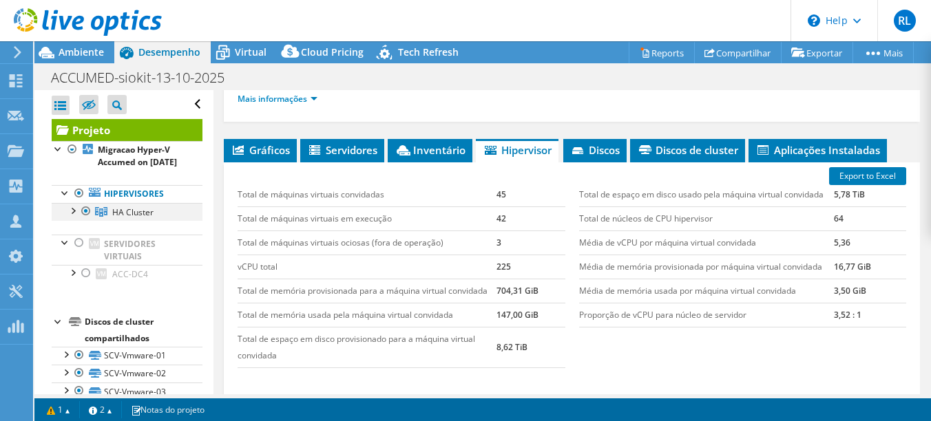
click at [70, 217] on div at bounding box center [72, 210] width 14 height 14
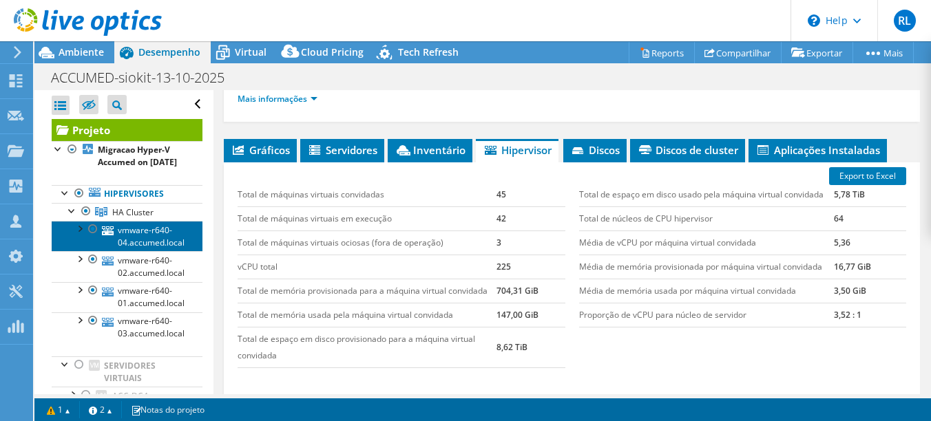
click at [156, 251] on link "vmware-r640-04.accumed.local" at bounding box center [127, 236] width 151 height 30
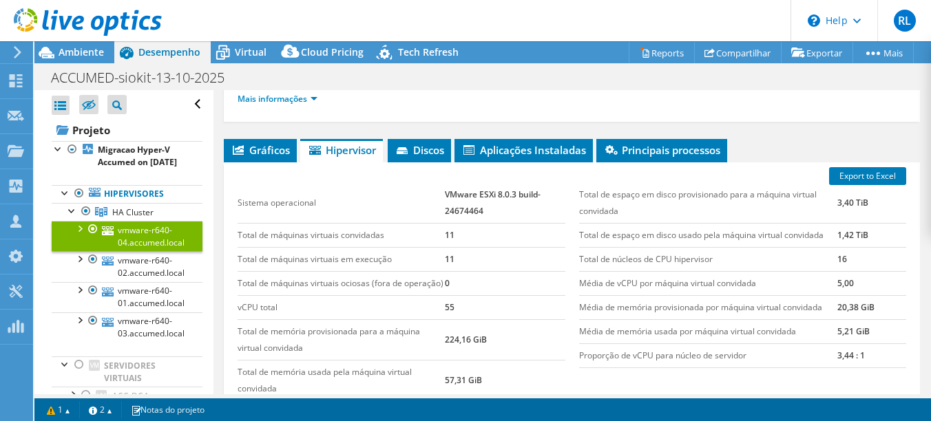
scroll to position [343, 0]
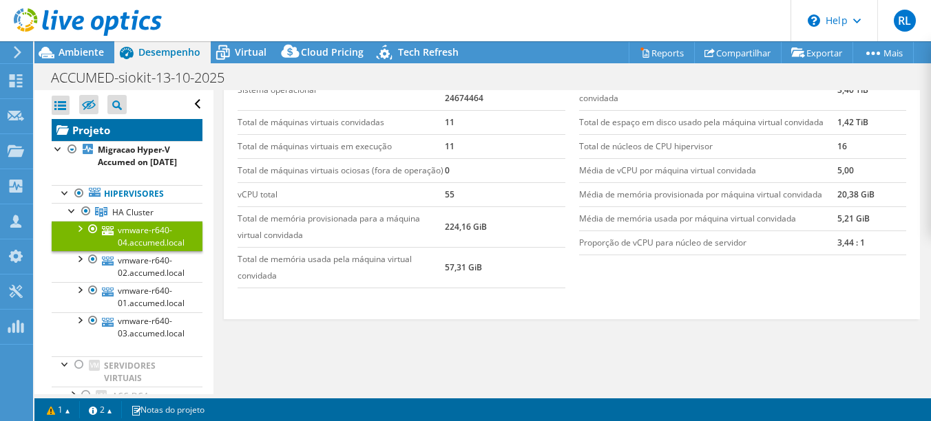
click at [131, 127] on link "Projeto" at bounding box center [127, 130] width 151 height 22
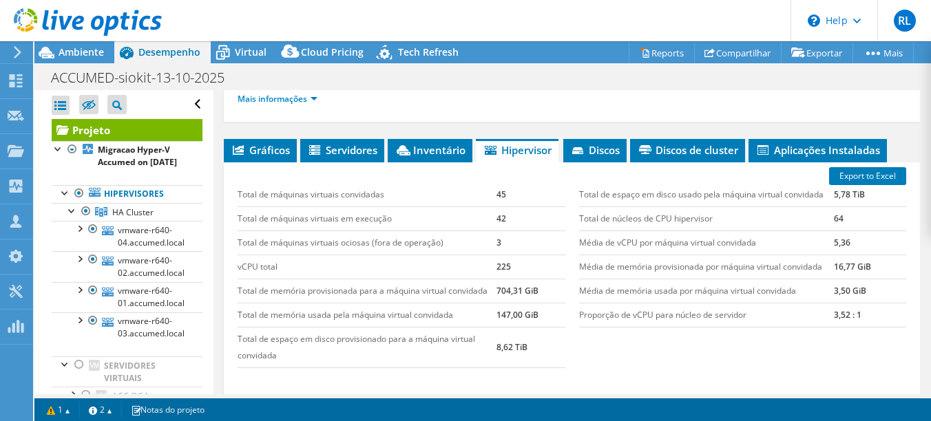
scroll to position [206, 0]
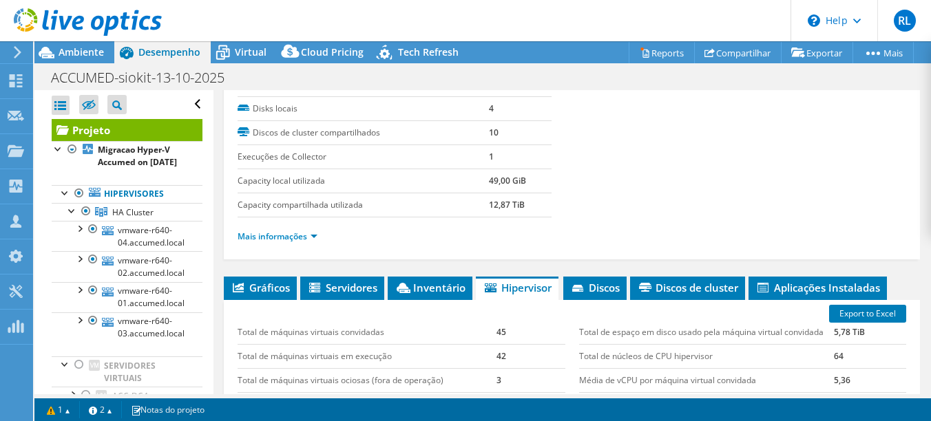
click at [263, 151] on label "Execuções de Collector" at bounding box center [362, 157] width 251 height 14
click at [254, 283] on span "Gráficos" at bounding box center [260, 288] width 59 height 14
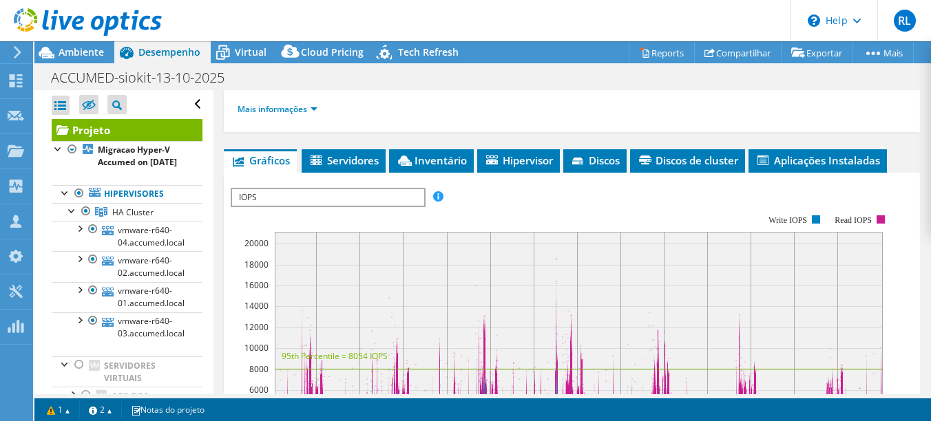
scroll to position [344, 0]
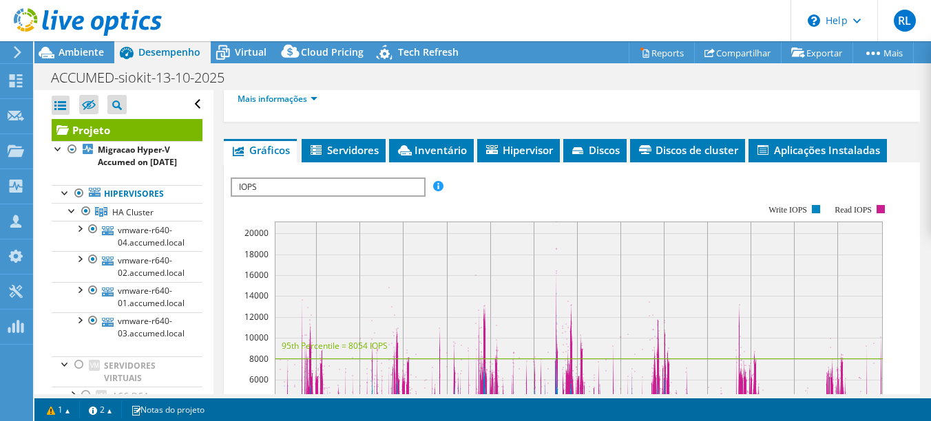
click at [410, 190] on span "IOPS" at bounding box center [327, 187] width 191 height 17
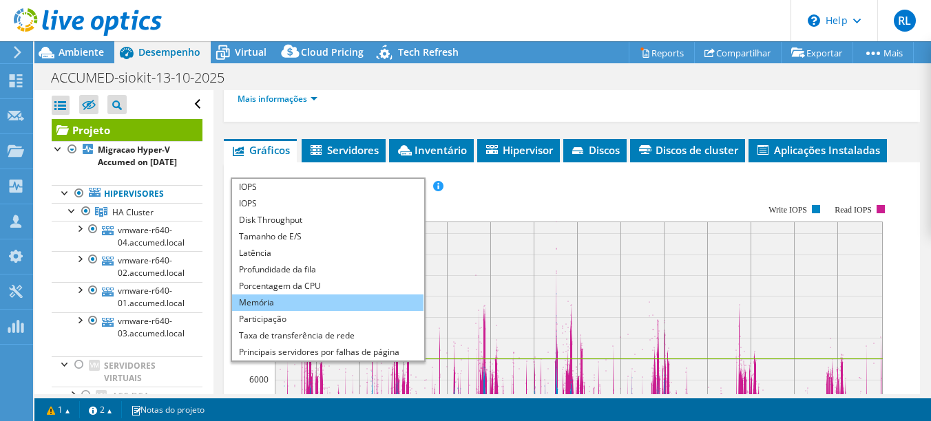
click at [292, 310] on li "Memória" at bounding box center [327, 303] width 191 height 17
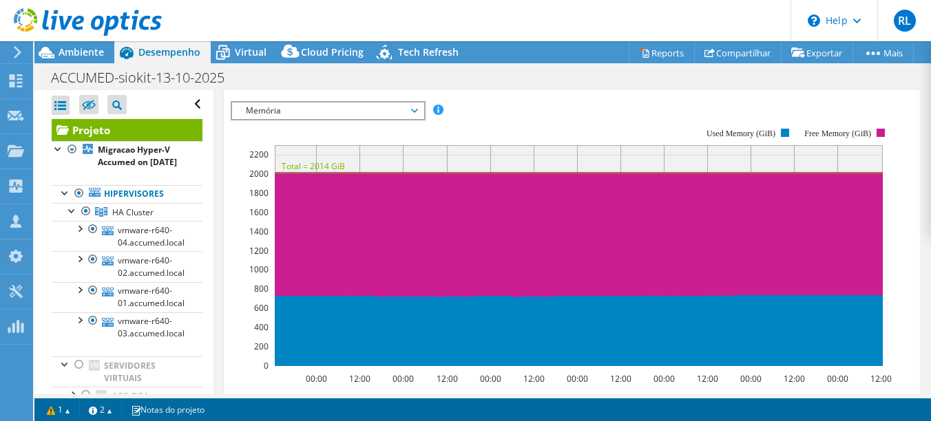
scroll to position [423, 0]
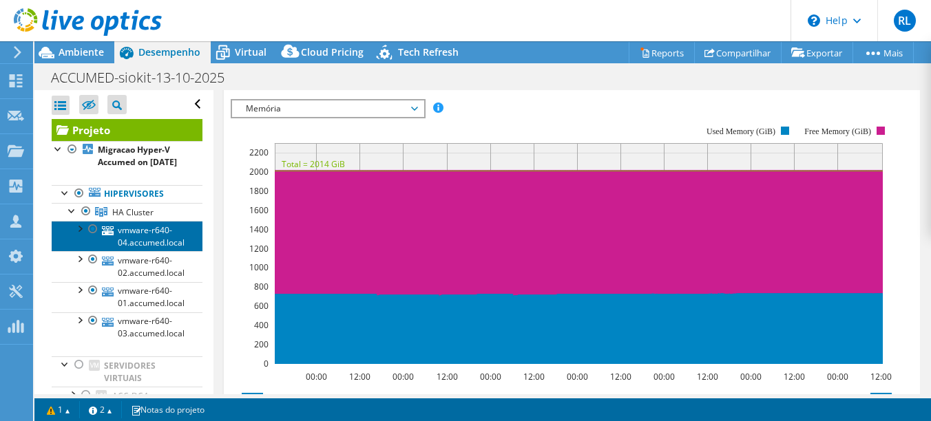
click at [151, 250] on link "vmware-r640-04.accumed.local" at bounding box center [127, 236] width 151 height 30
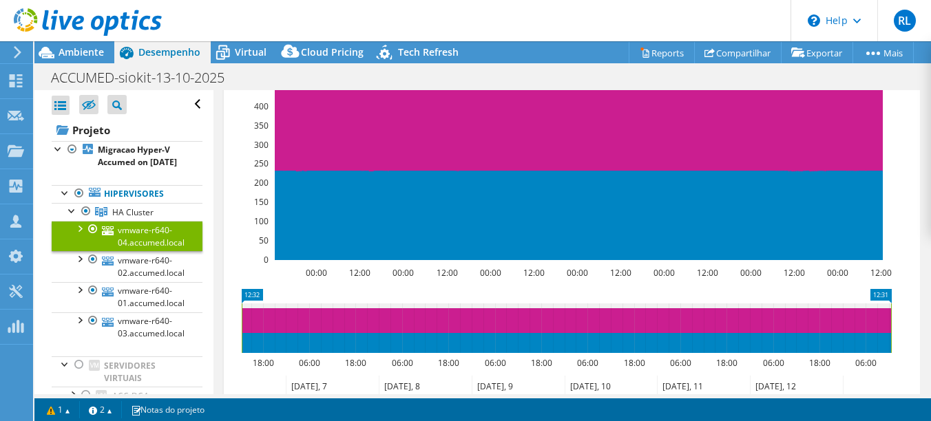
scroll to position [308, 0]
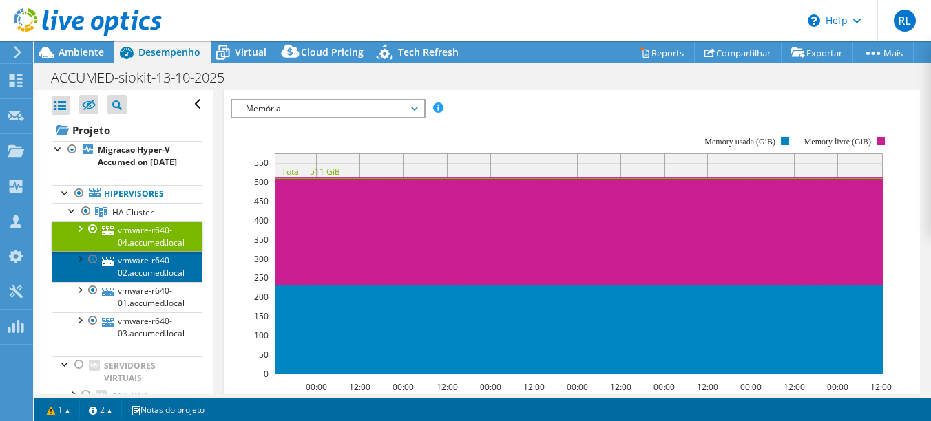
click at [145, 282] on link "vmware-r640-02.accumed.local" at bounding box center [127, 266] width 151 height 30
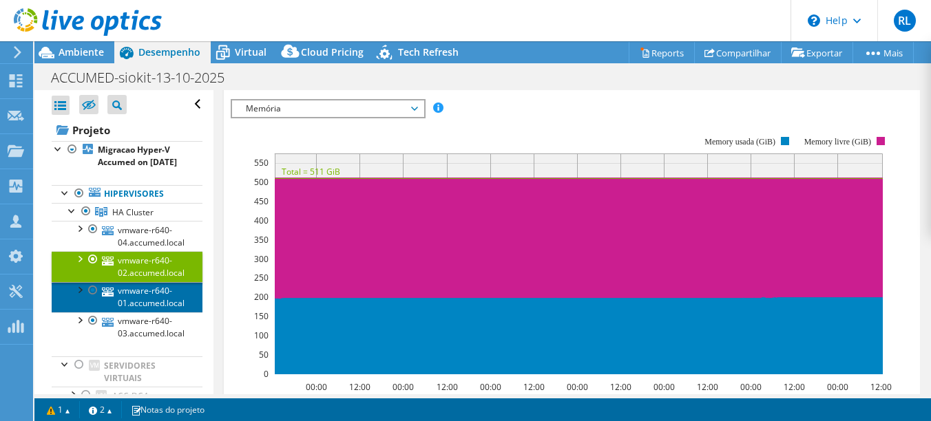
click at [149, 306] on link "vmware-r640-01.accumed.local" at bounding box center [127, 297] width 151 height 30
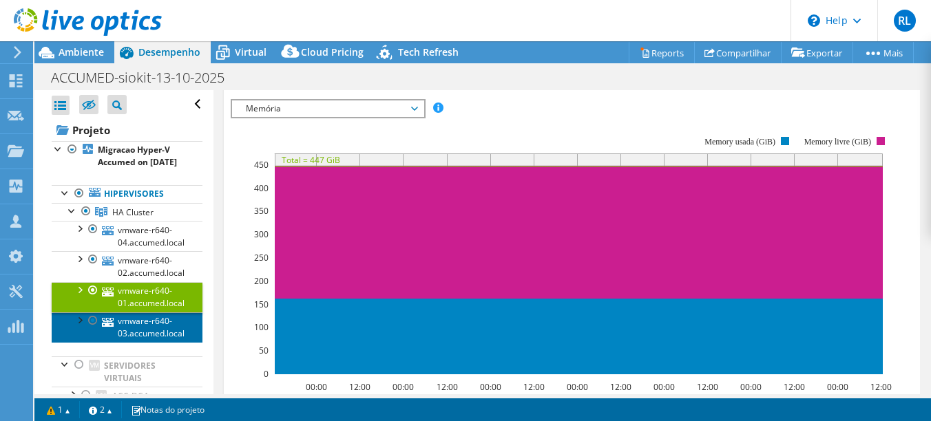
click at [152, 341] on link "vmware-r640-03.accumed.local" at bounding box center [127, 327] width 151 height 30
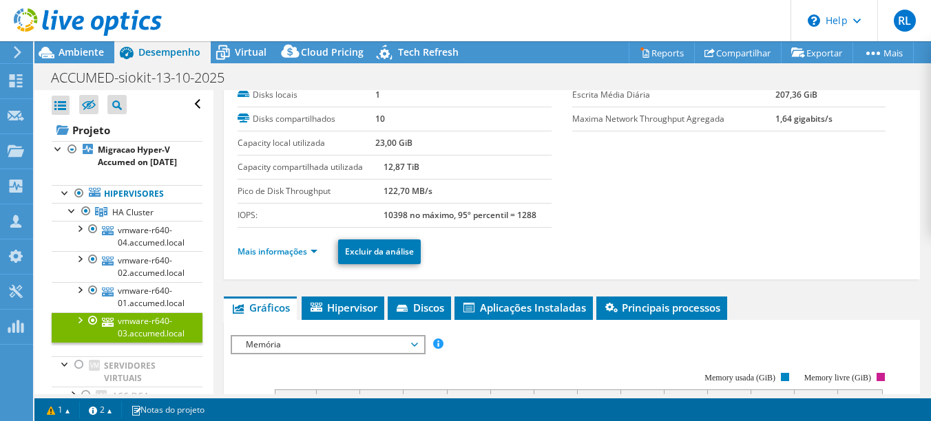
scroll to position [138, 0]
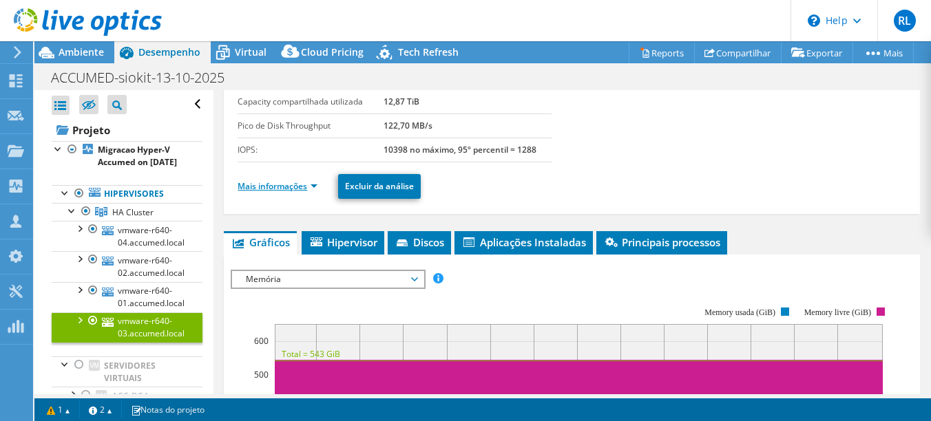
click at [296, 180] on link "Mais informações" at bounding box center [277, 186] width 80 height 12
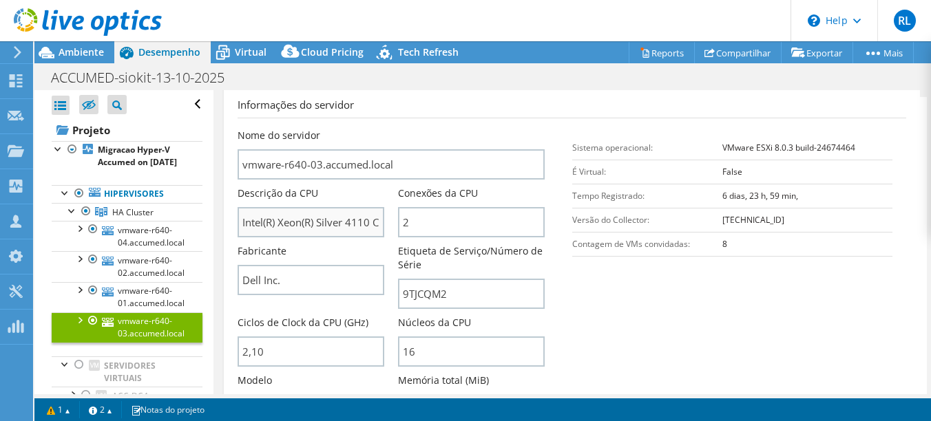
scroll to position [275, 0]
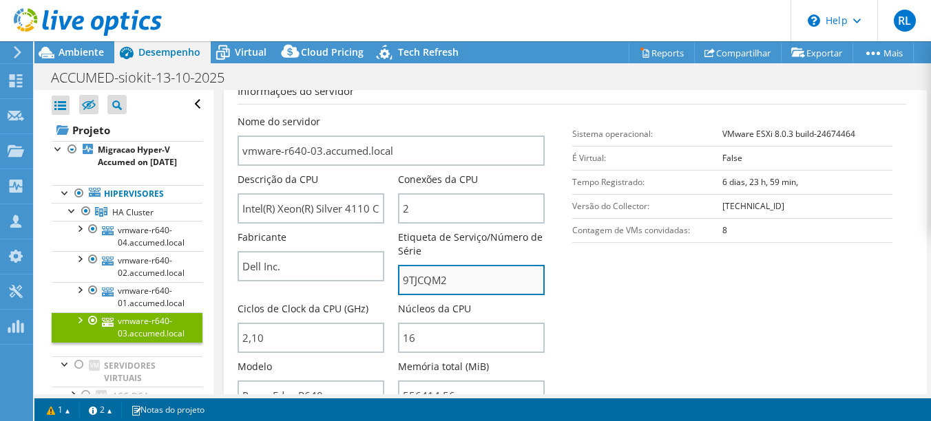
click at [427, 283] on input "9TJCQM2" at bounding box center [471, 280] width 147 height 30
click at [424, 251] on label "Etiqueta de Serviço/Número de Série" at bounding box center [471, 245] width 147 height 28
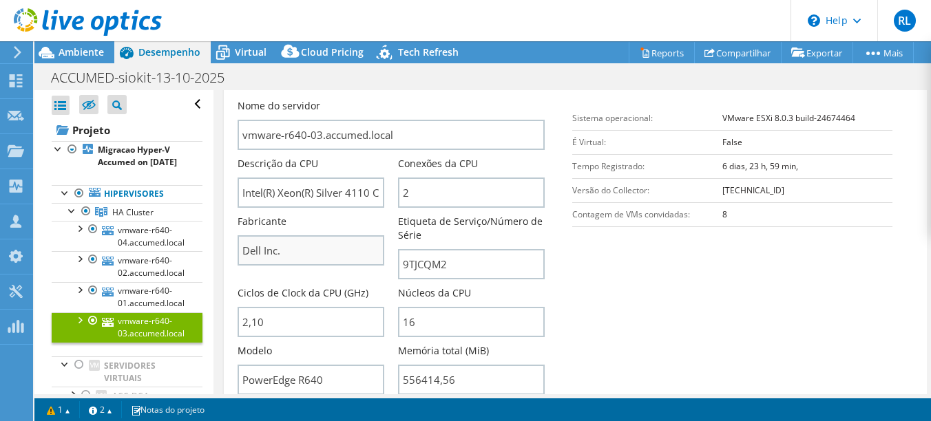
scroll to position [344, 0]
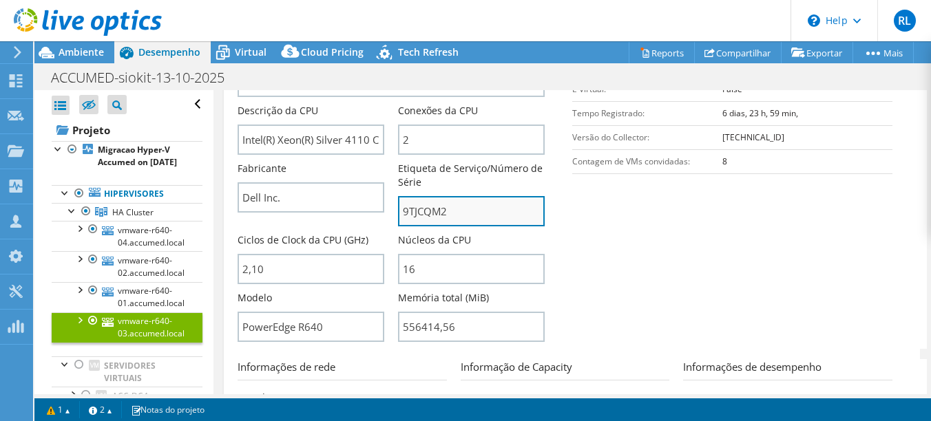
click at [419, 215] on input "9TJCQM2" at bounding box center [471, 211] width 147 height 30
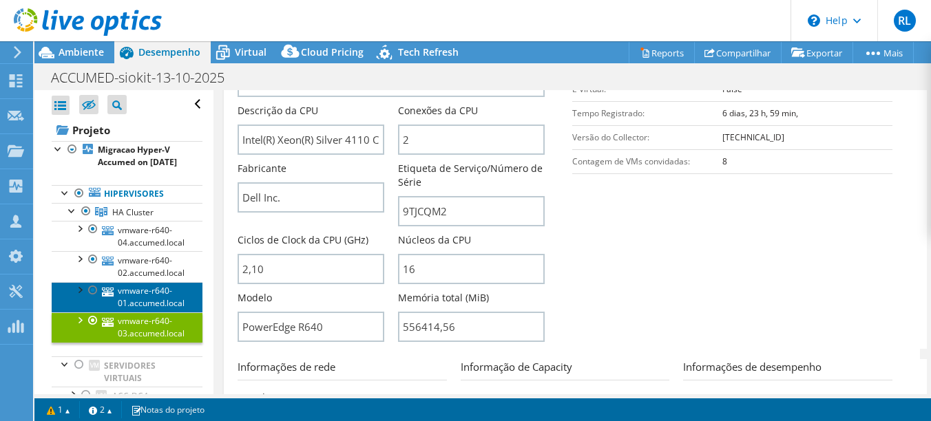
click at [135, 312] on link "vmware-r640-01.accumed.local" at bounding box center [127, 297] width 151 height 30
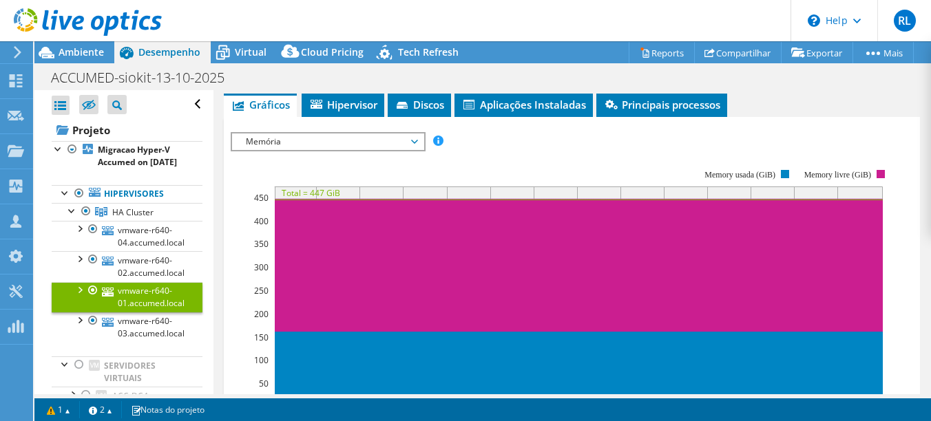
scroll to position [138, 0]
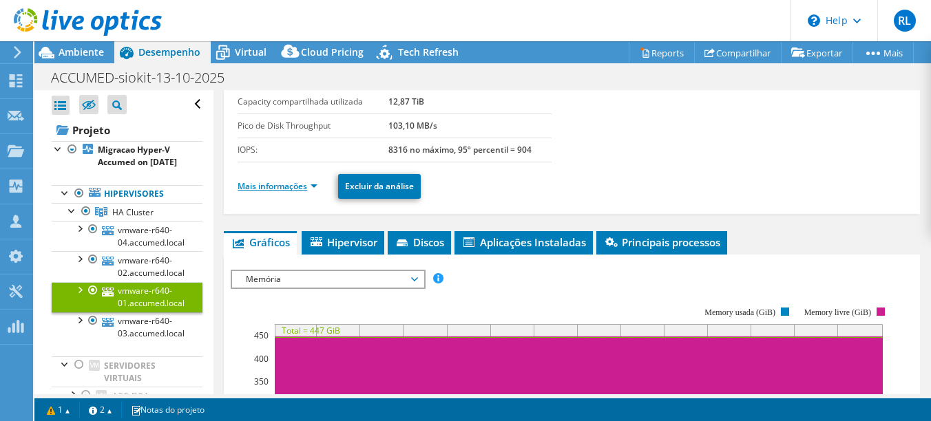
click at [268, 181] on link "Mais informações" at bounding box center [277, 186] width 80 height 12
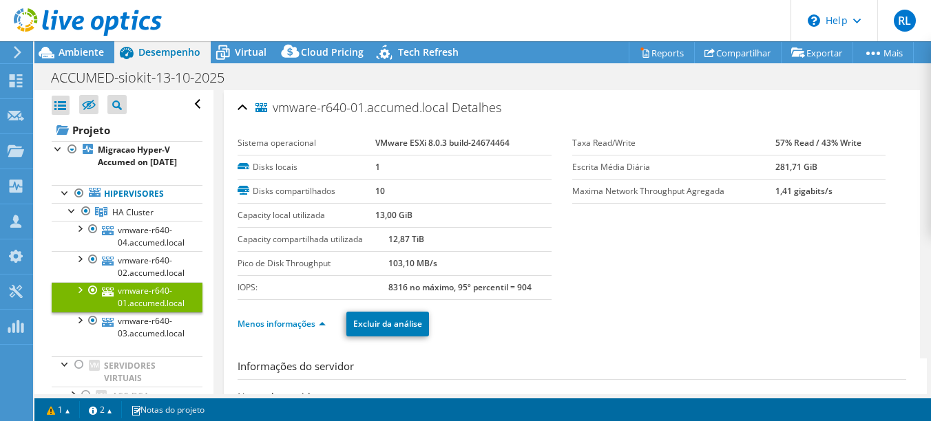
select select "USD"
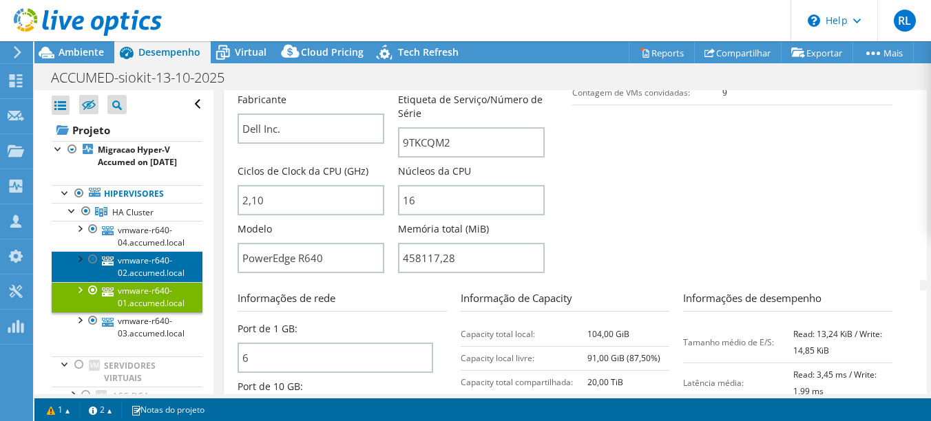
click at [157, 272] on link "vmware-r640-02.accumed.local" at bounding box center [127, 266] width 151 height 30
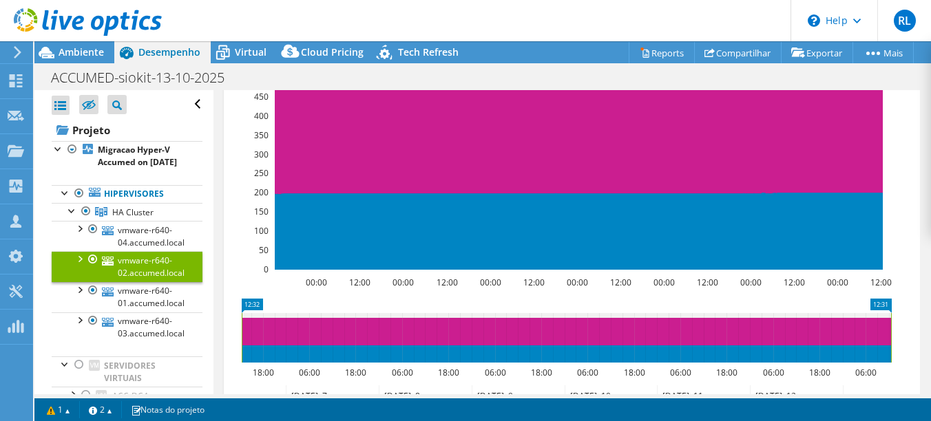
scroll to position [63, 0]
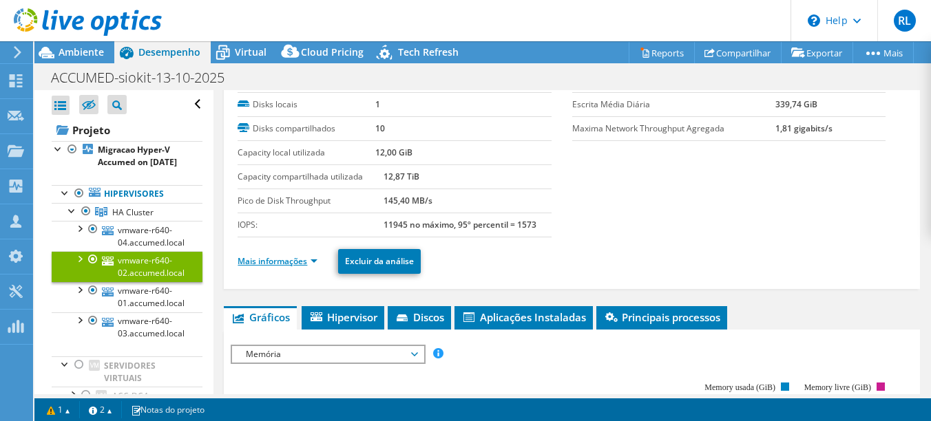
click at [256, 263] on link "Mais informações" at bounding box center [277, 261] width 80 height 12
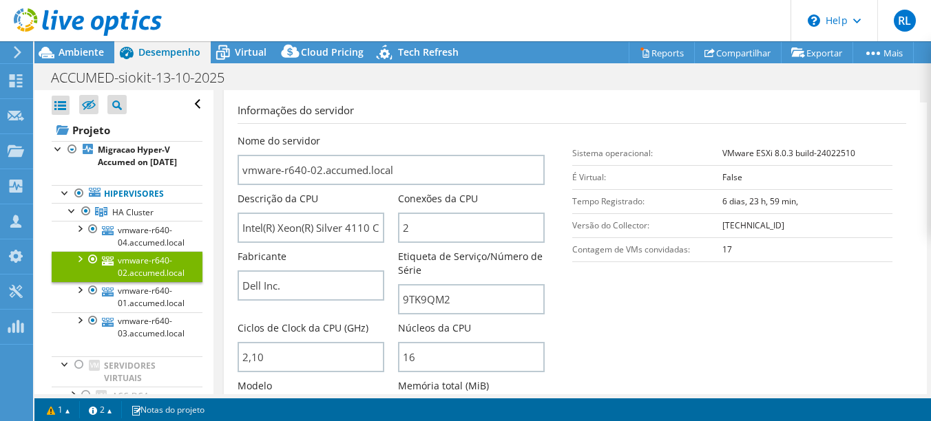
scroll to position [269, 0]
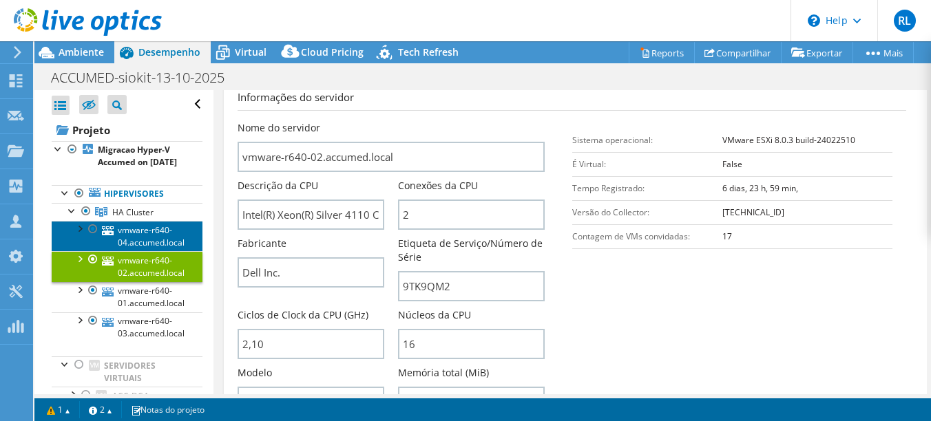
click at [133, 241] on link "vmware-r640-04.accumed.local" at bounding box center [127, 236] width 151 height 30
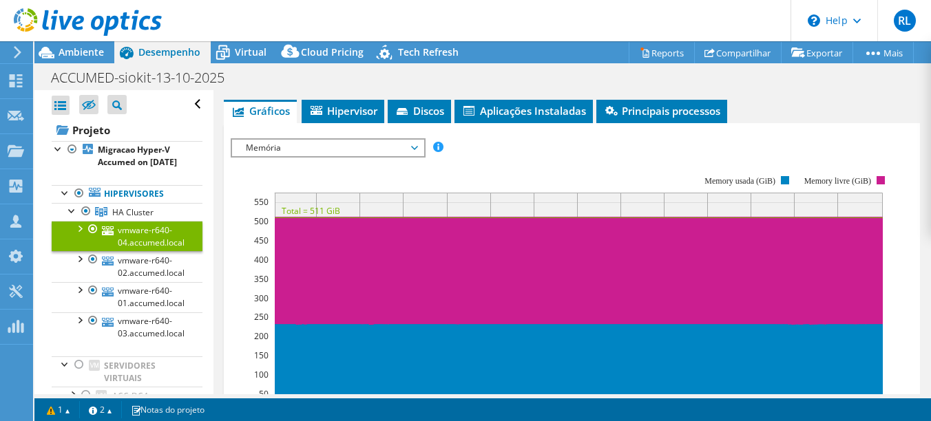
scroll to position [131, 0]
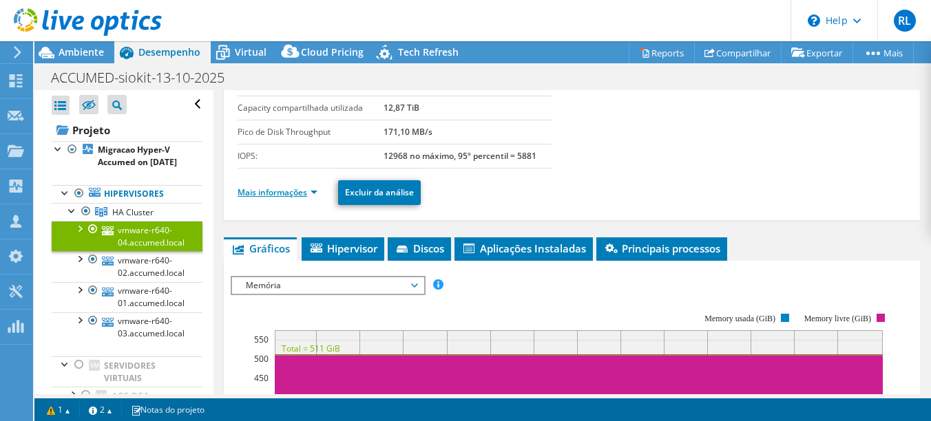
click at [299, 193] on link "Mais informações" at bounding box center [277, 193] width 80 height 12
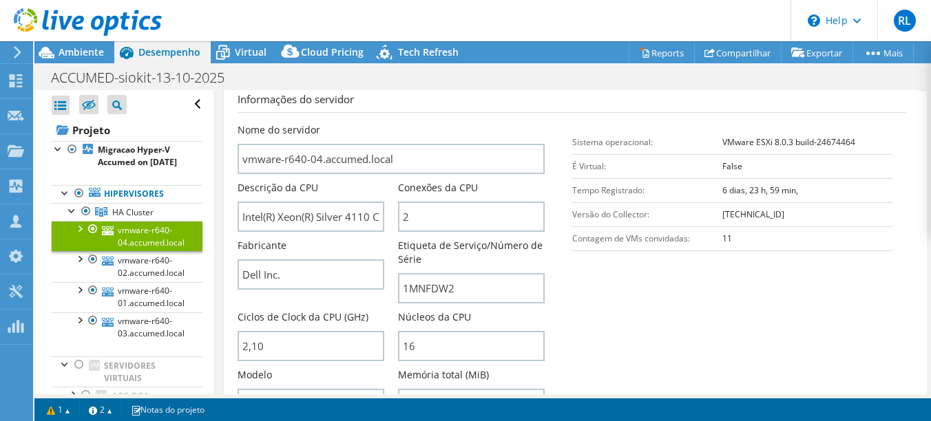
scroll to position [269, 0]
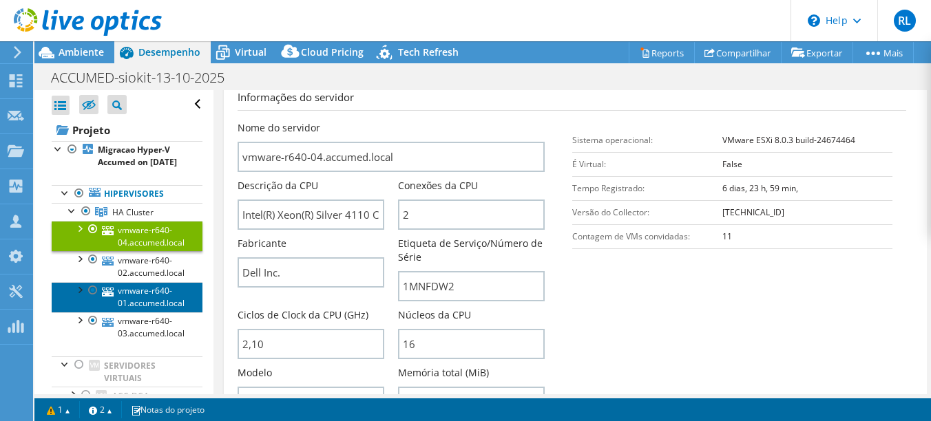
click at [144, 309] on link "vmware-r640-01.accumed.local" at bounding box center [127, 297] width 151 height 30
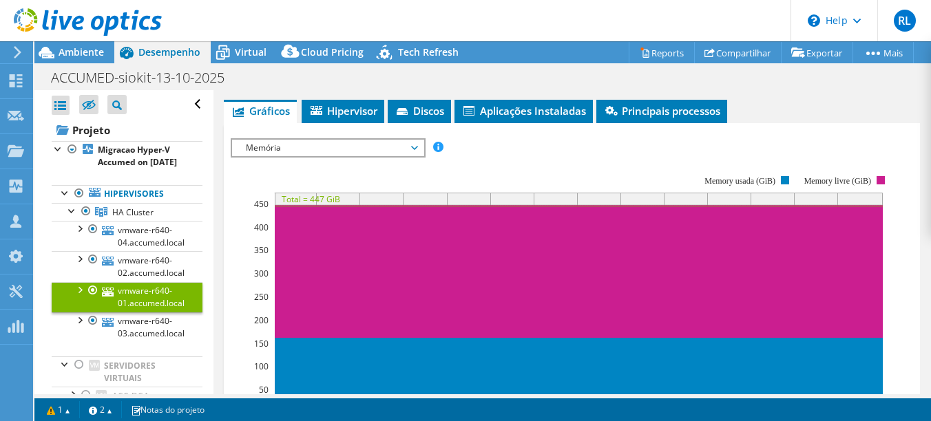
scroll to position [200, 0]
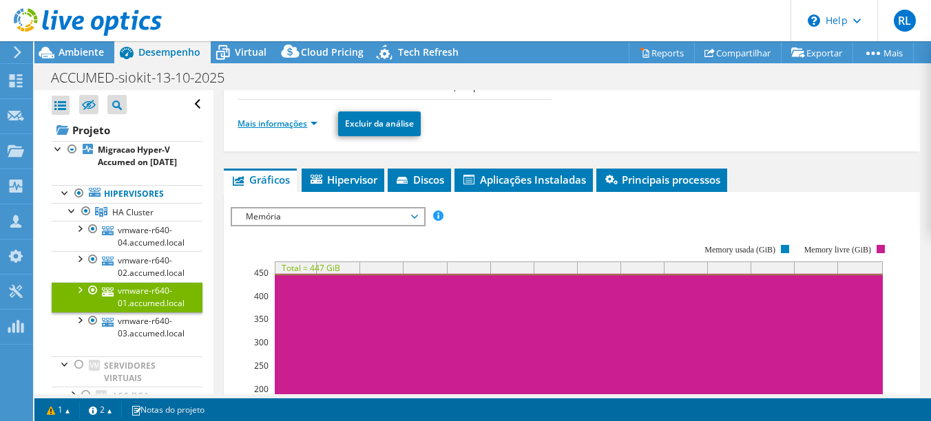
click at [275, 119] on link "Mais informações" at bounding box center [277, 124] width 80 height 12
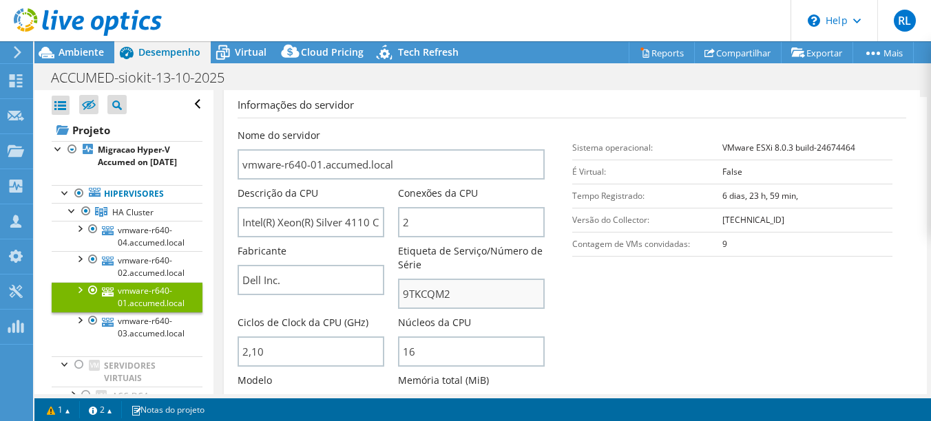
scroll to position [269, 0]
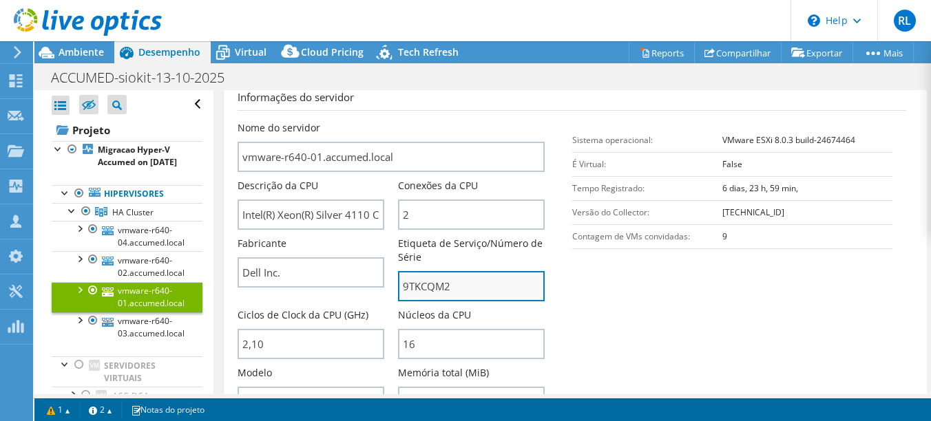
click at [430, 284] on input "9TKCQM2" at bounding box center [471, 286] width 147 height 30
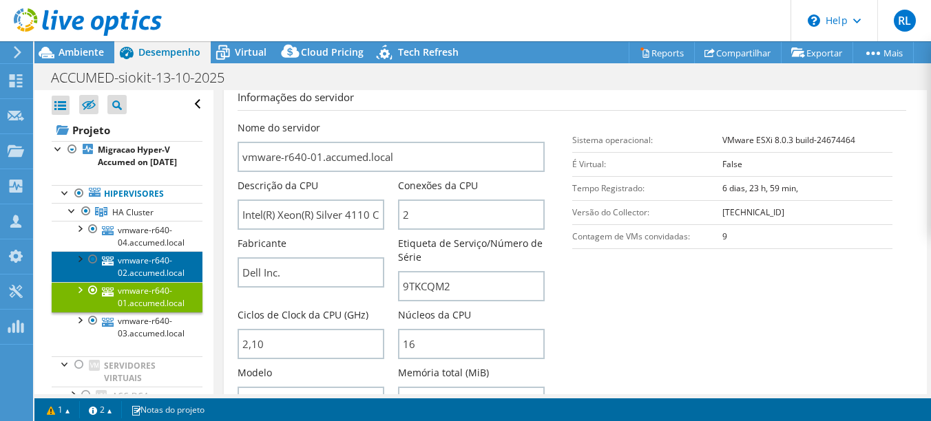
drag, startPoint x: 123, startPoint y: 282, endPoint x: 160, endPoint y: 282, distance: 36.5
click at [123, 282] on link "vmware-r640-02.accumed.local" at bounding box center [127, 266] width 151 height 30
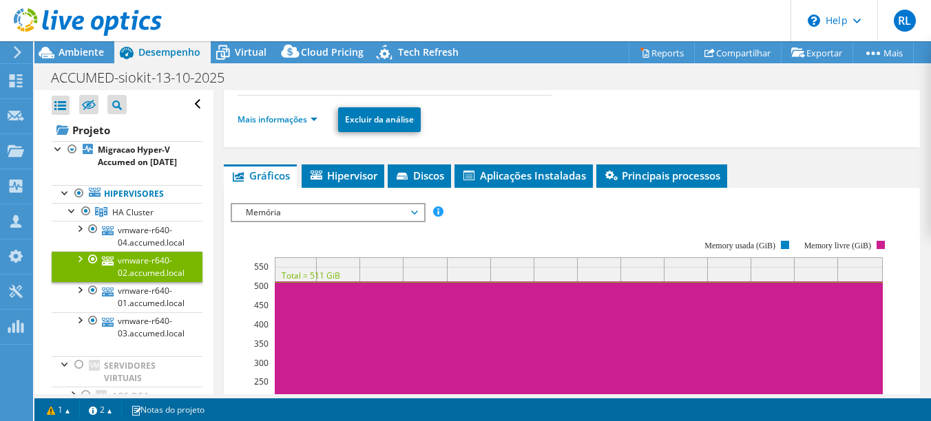
scroll to position [200, 0]
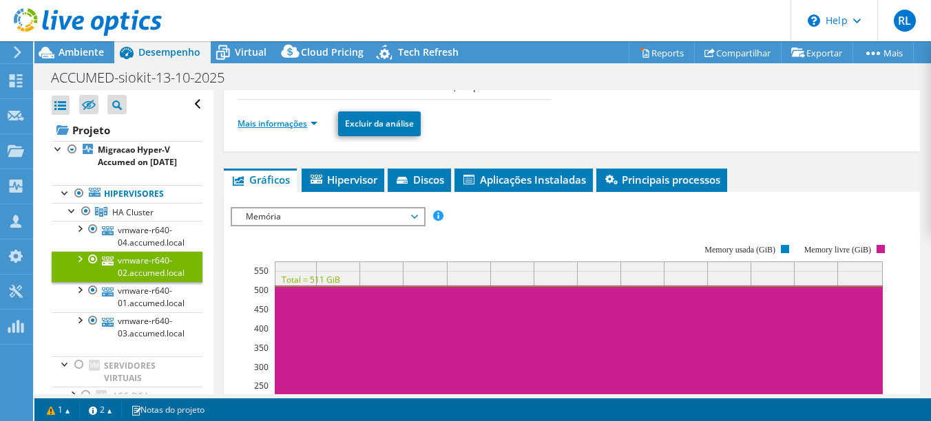
click at [283, 126] on link "Mais informações" at bounding box center [277, 124] width 80 height 12
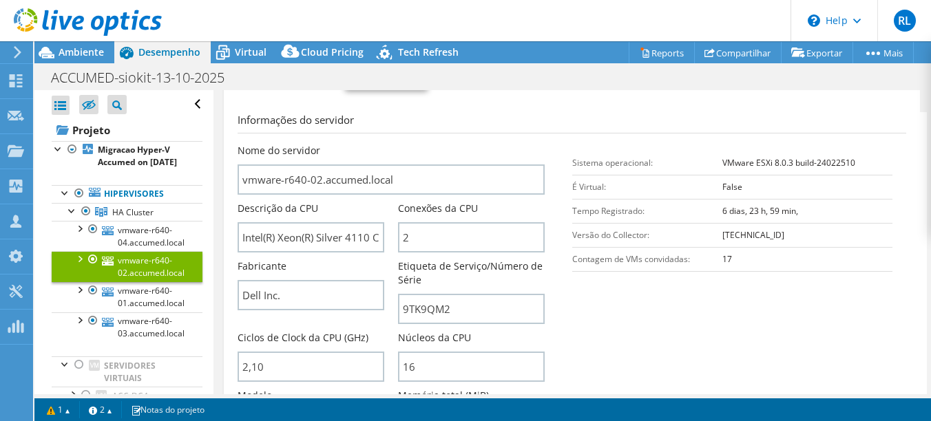
scroll to position [269, 0]
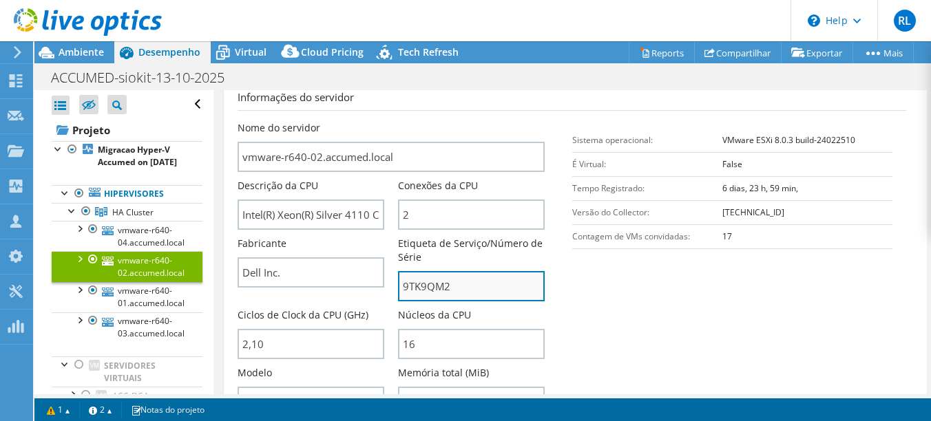
click at [425, 280] on input "9TK9QM2" at bounding box center [471, 286] width 147 height 30
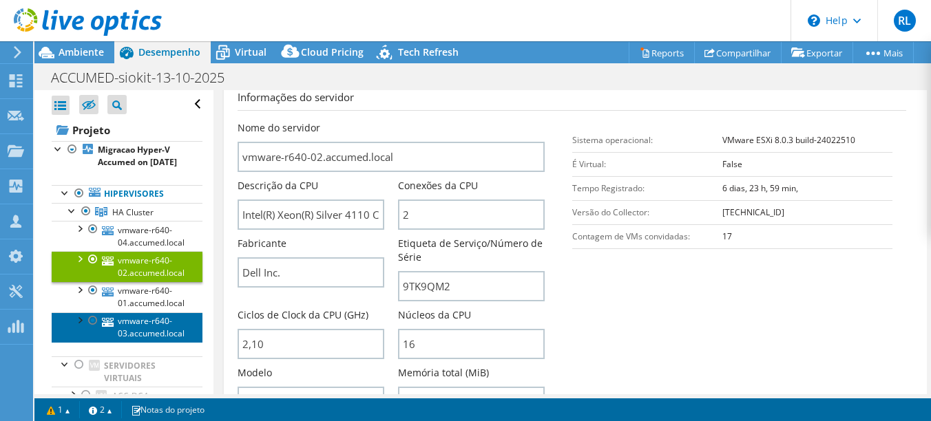
click at [146, 337] on link "vmware-r640-03.accumed.local" at bounding box center [127, 327] width 151 height 30
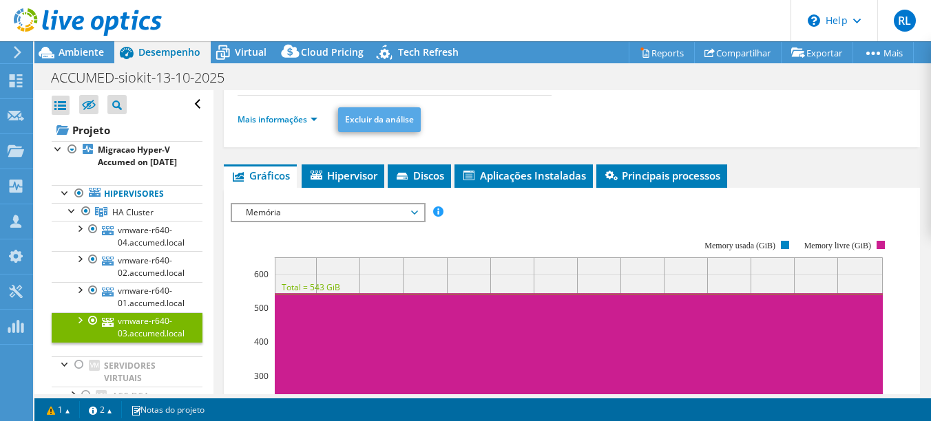
scroll to position [131, 0]
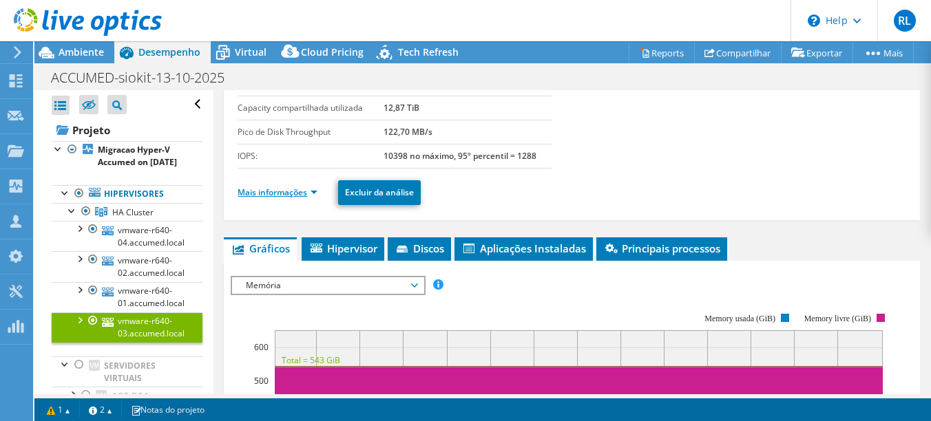
click at [266, 191] on link "Mais informações" at bounding box center [277, 193] width 80 height 12
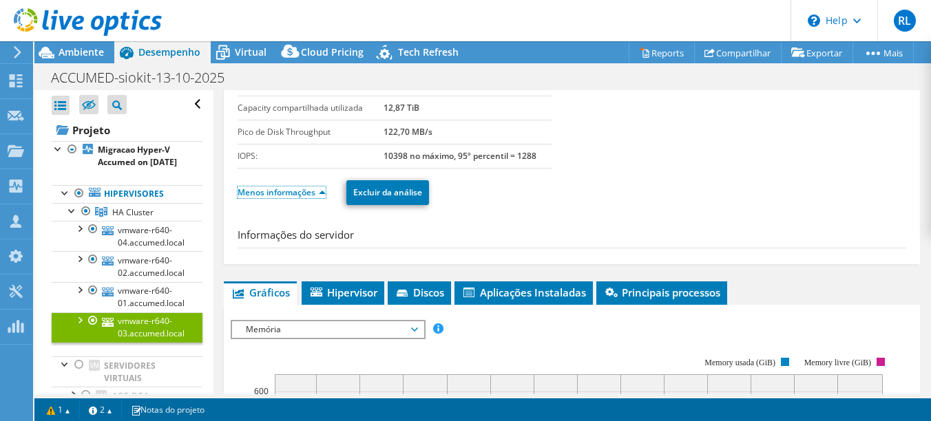
scroll to position [200, 0]
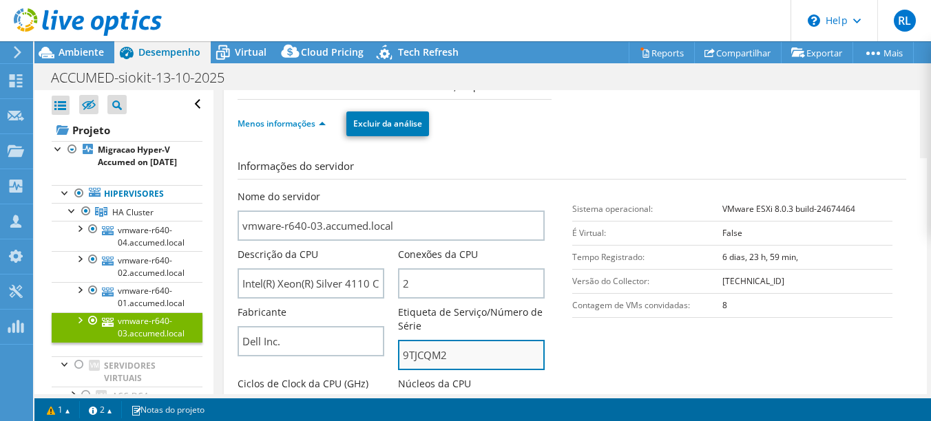
click at [425, 355] on input "9TJCQM2" at bounding box center [471, 355] width 147 height 30
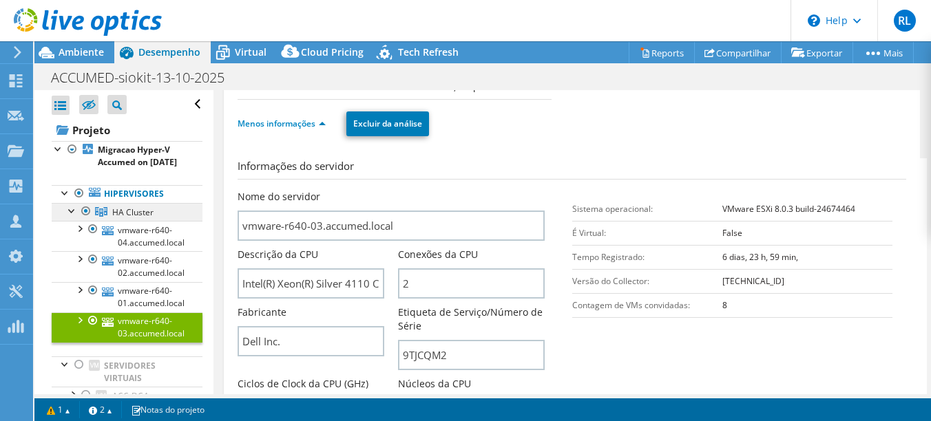
click at [127, 218] on span "HA Cluster" at bounding box center [132, 212] width 41 height 12
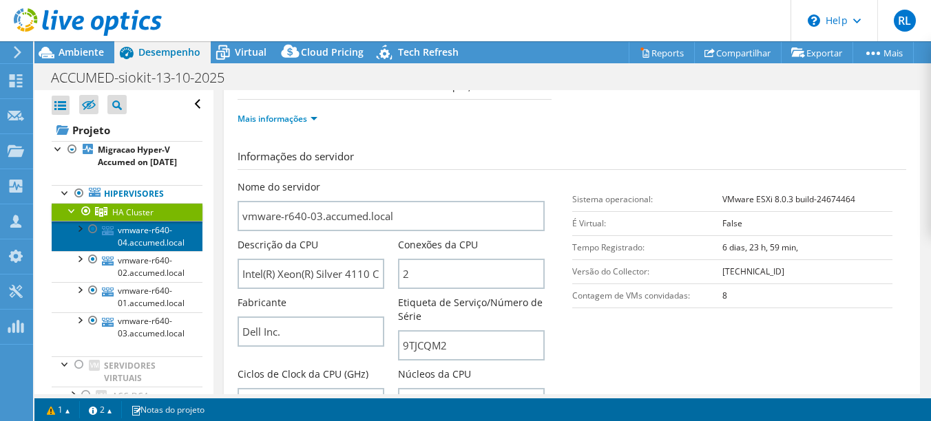
click at [135, 251] on link "vmware-r640-04.accumed.local" at bounding box center [127, 236] width 151 height 30
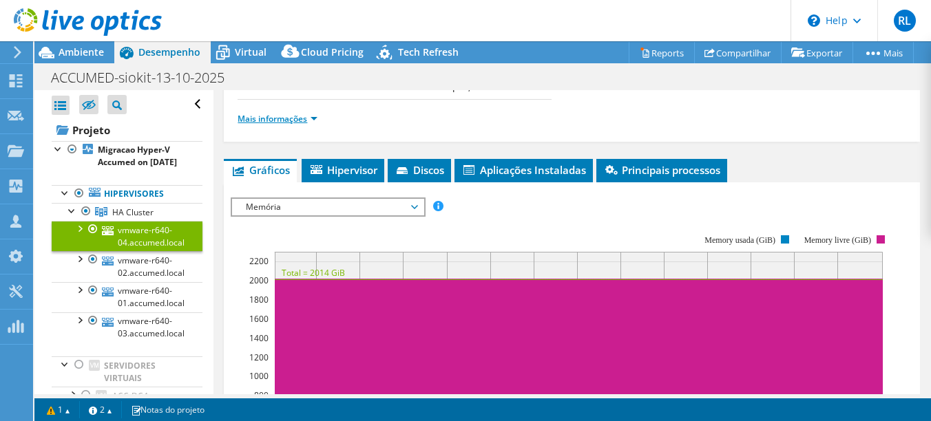
click at [280, 117] on link "Mais informações" at bounding box center [277, 119] width 80 height 12
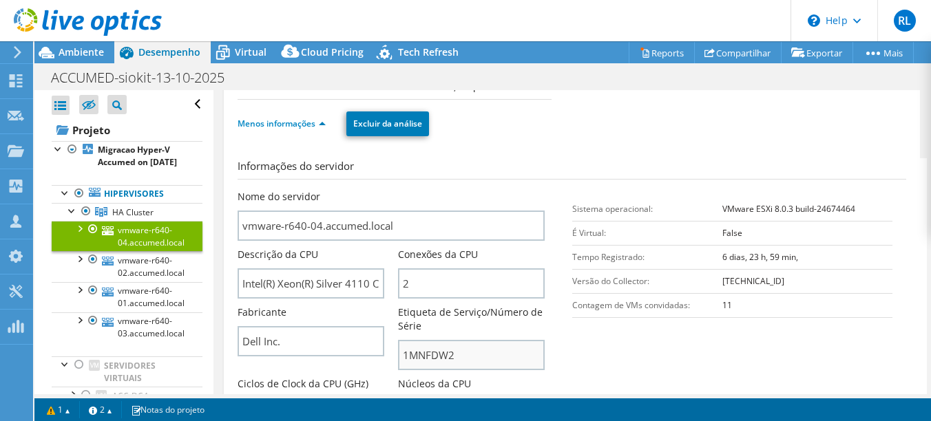
scroll to position [269, 0]
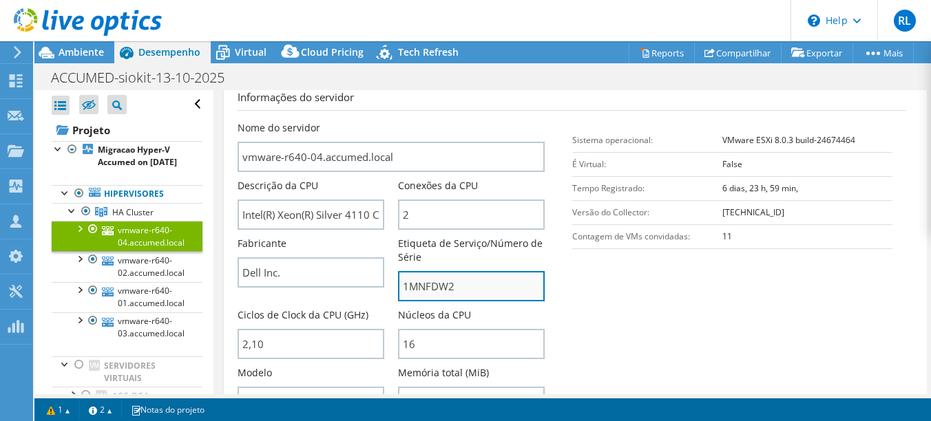
click at [418, 282] on input "1MNFDW2" at bounding box center [471, 286] width 147 height 30
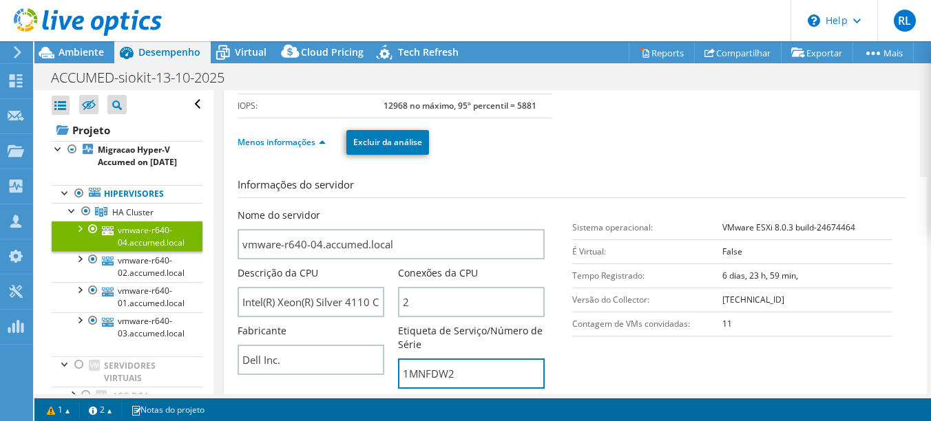
scroll to position [131, 0]
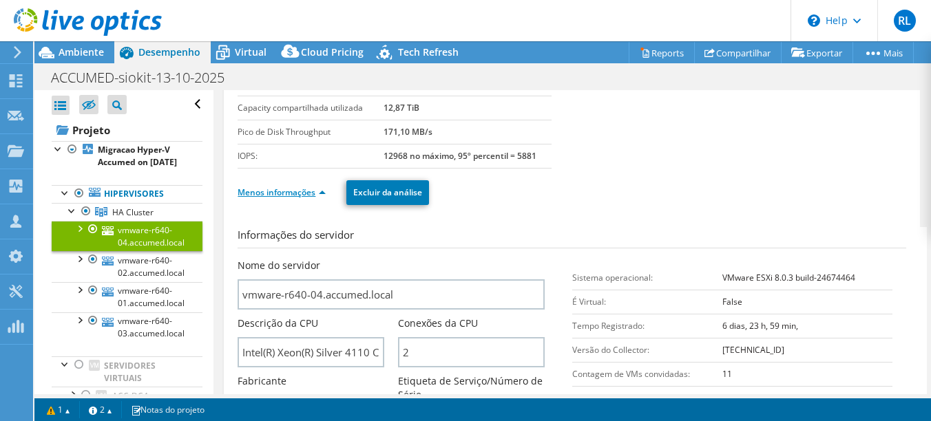
click at [294, 191] on link "Menos informações" at bounding box center [281, 193] width 88 height 12
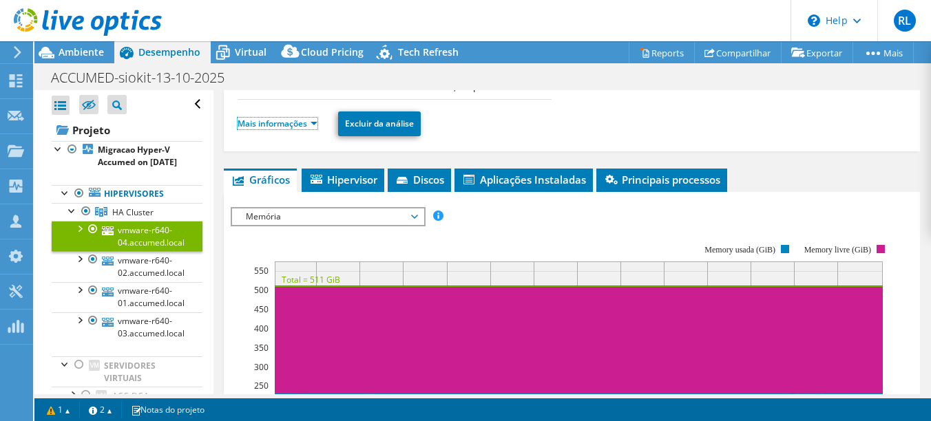
scroll to position [269, 0]
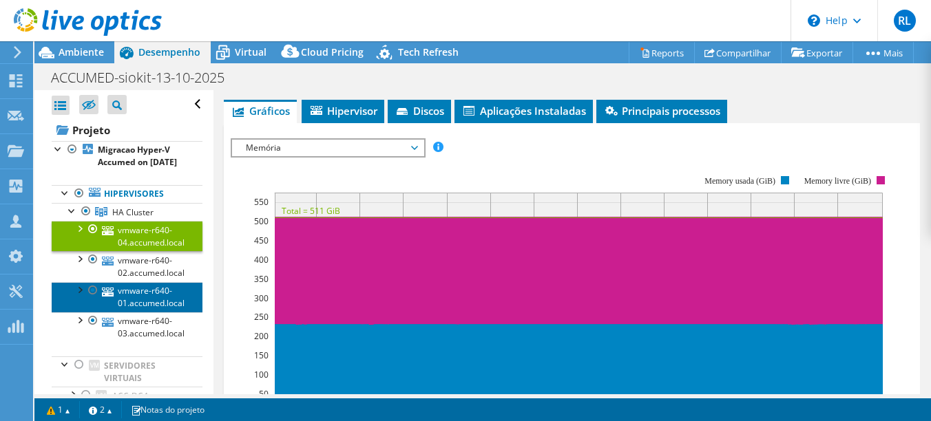
click at [169, 311] on link "vmware-r640-01.accumed.local" at bounding box center [127, 297] width 151 height 30
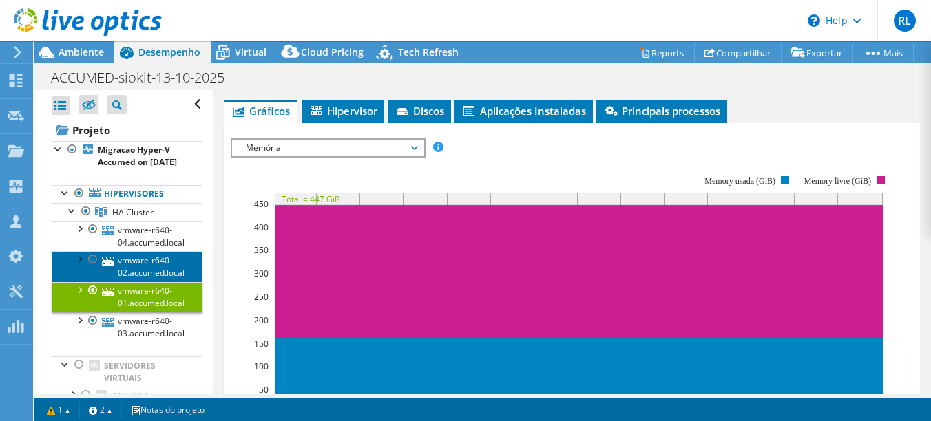
click at [142, 279] on link "vmware-r640-02.accumed.local" at bounding box center [127, 266] width 151 height 30
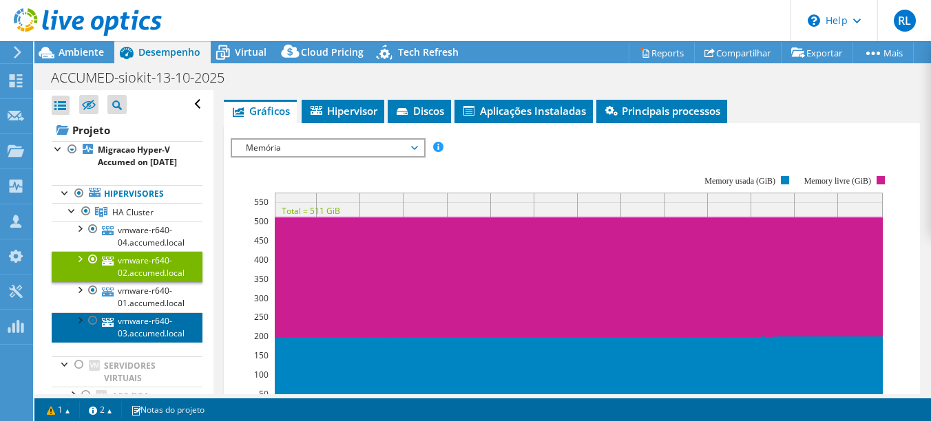
click at [144, 339] on link "vmware-r640-03.accumed.local" at bounding box center [127, 327] width 151 height 30
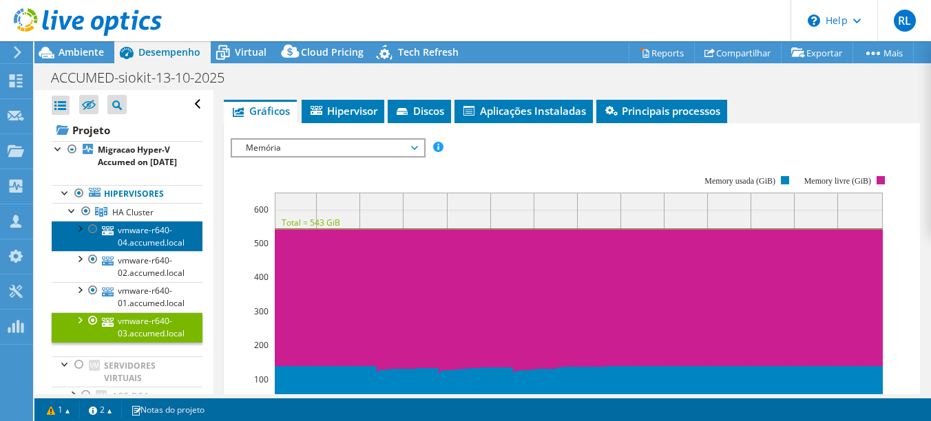
click at [147, 242] on link "vmware-r640-04.accumed.local" at bounding box center [127, 236] width 151 height 30
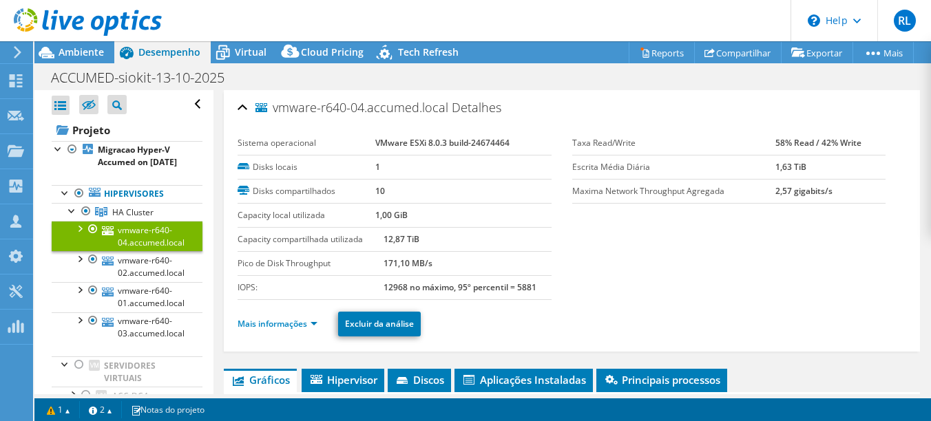
select select "USD"
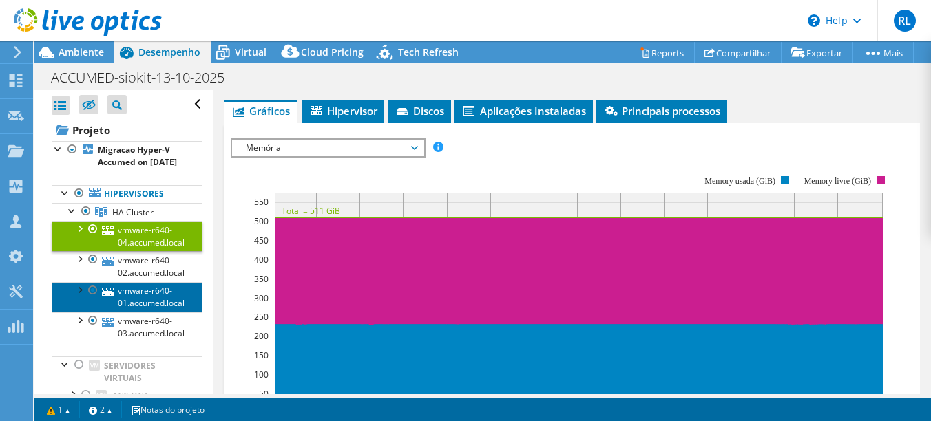
click at [157, 312] on link "vmware-r640-01.accumed.local" at bounding box center [127, 297] width 151 height 30
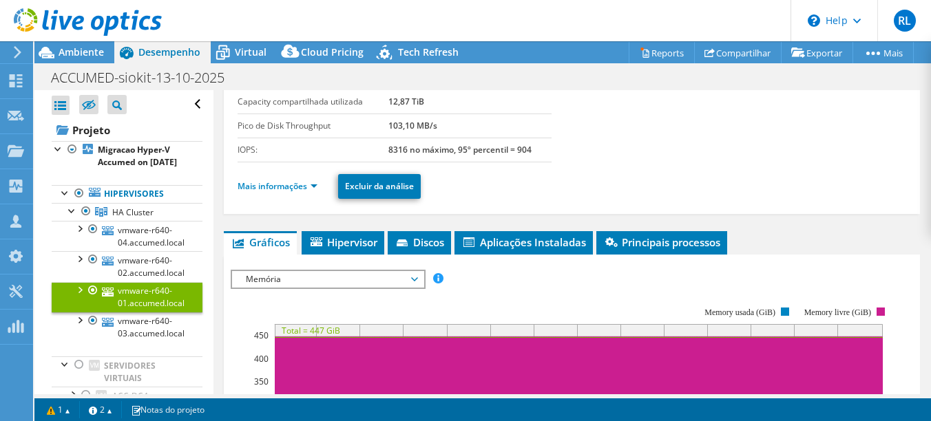
scroll to position [69, 0]
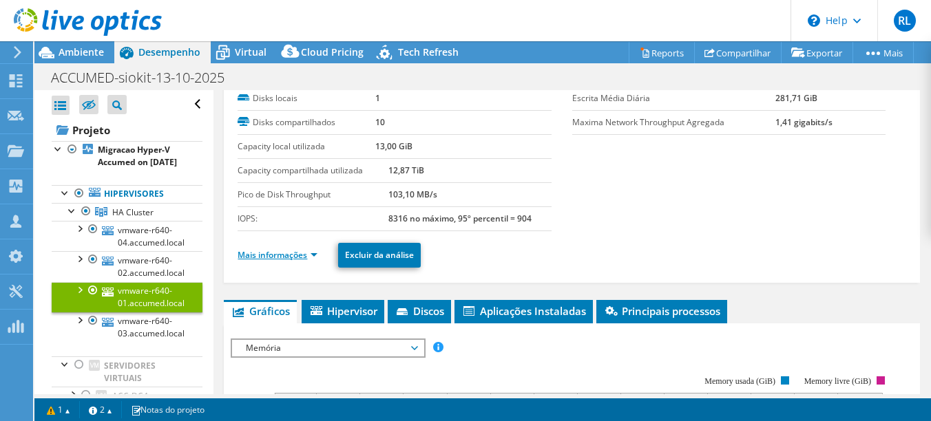
click at [279, 259] on link "Mais informações" at bounding box center [277, 255] width 80 height 12
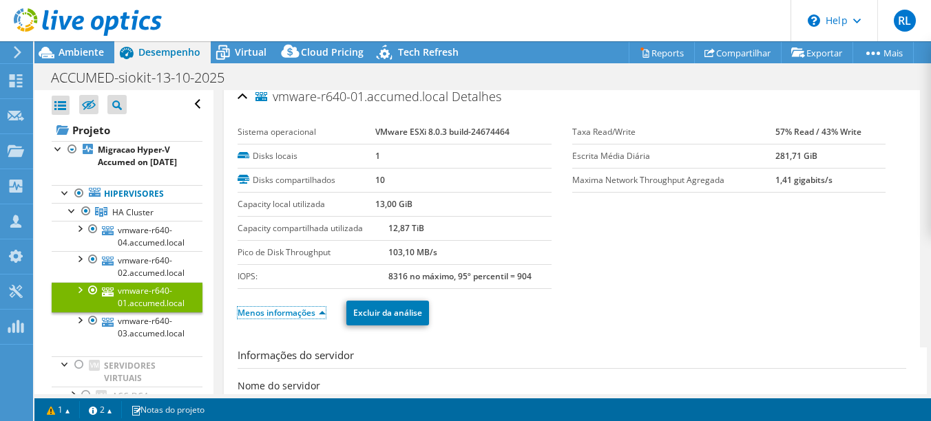
scroll to position [0, 0]
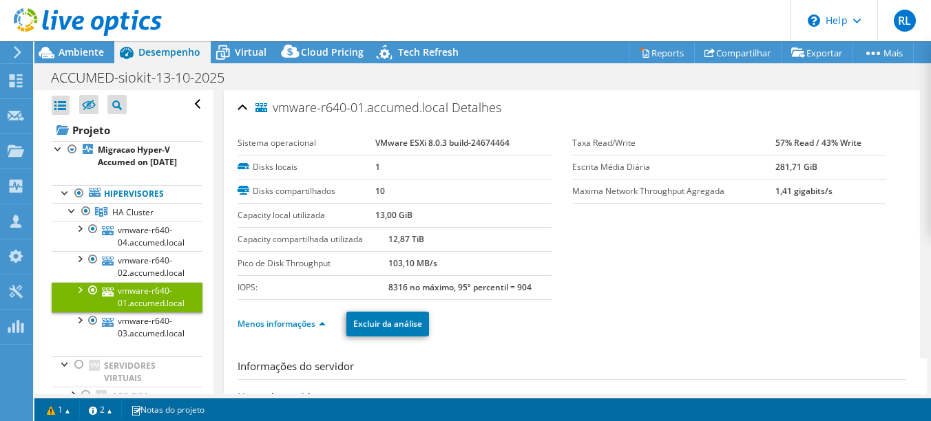
click at [599, 167] on label "Escrita Média Diária" at bounding box center [673, 167] width 203 height 14
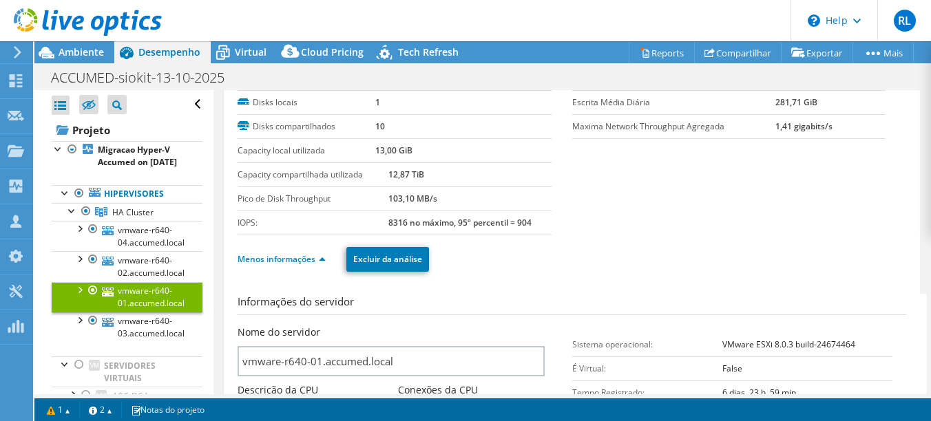
scroll to position [206, 0]
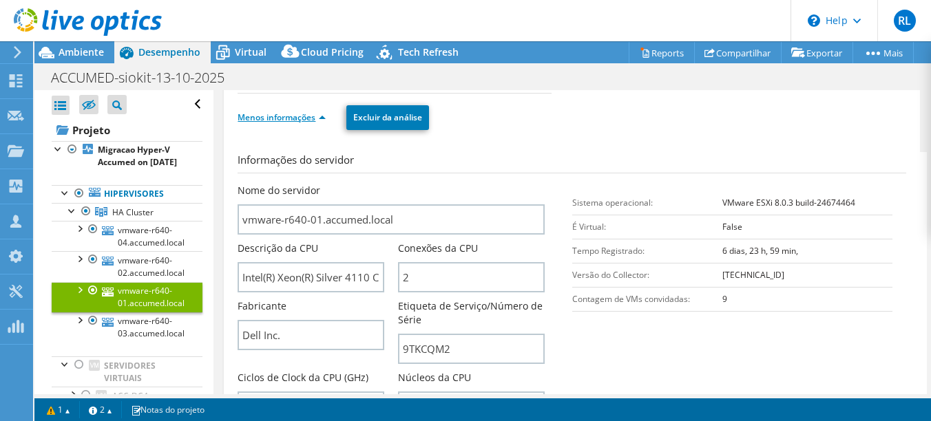
click at [295, 114] on link "Menos informações" at bounding box center [281, 118] width 88 height 12
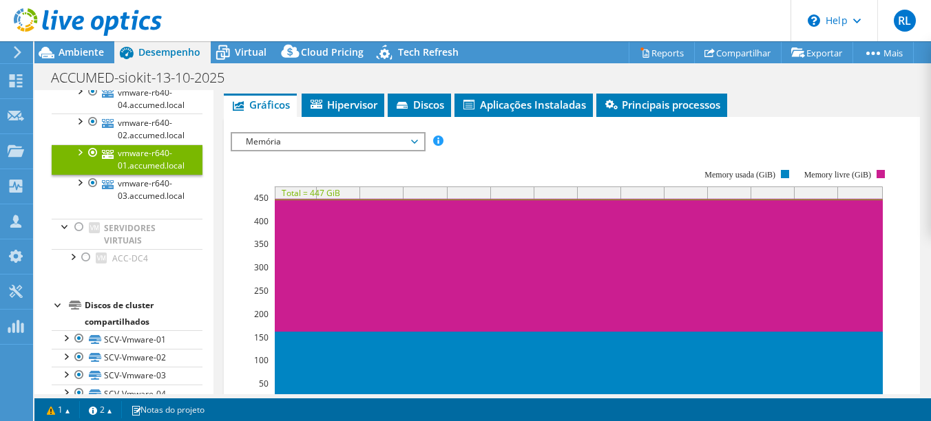
scroll to position [344, 0]
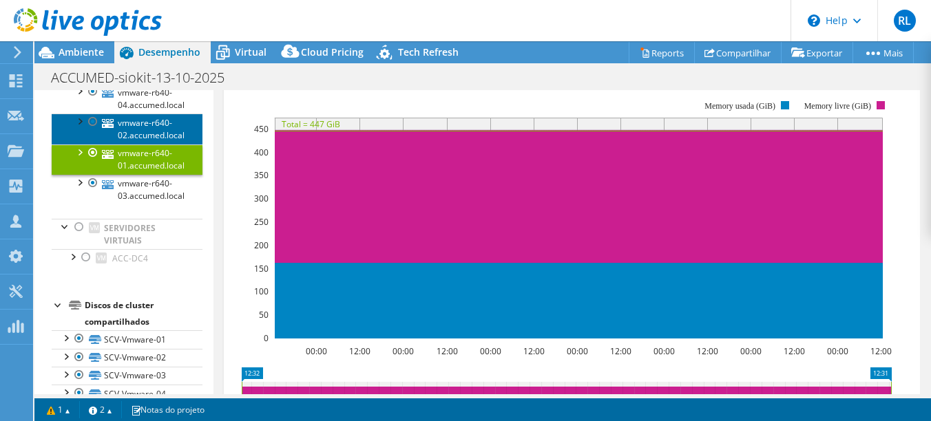
click at [168, 136] on link "vmware-r640-02.accumed.local" at bounding box center [127, 129] width 151 height 30
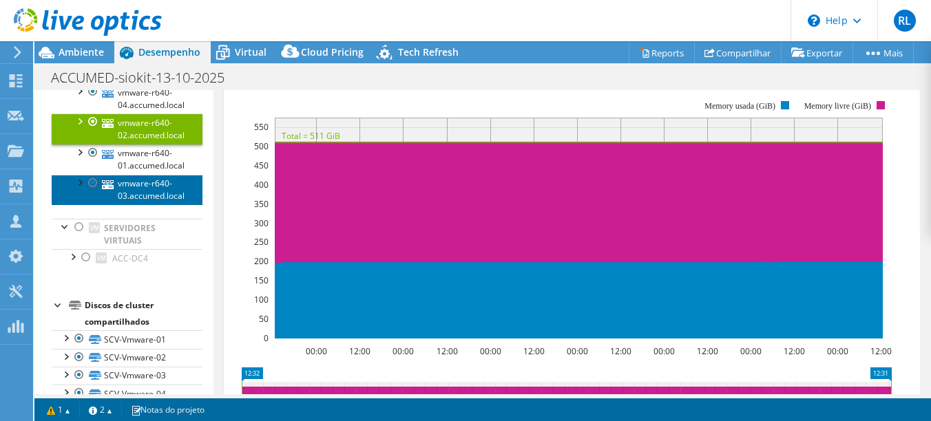
click at [150, 205] on link "vmware-r640-03.accumed.local" at bounding box center [127, 190] width 151 height 30
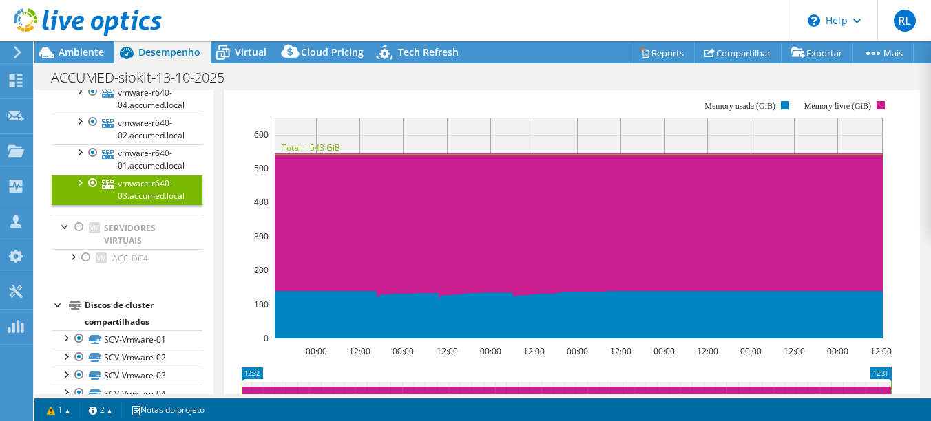
scroll to position [98, 0]
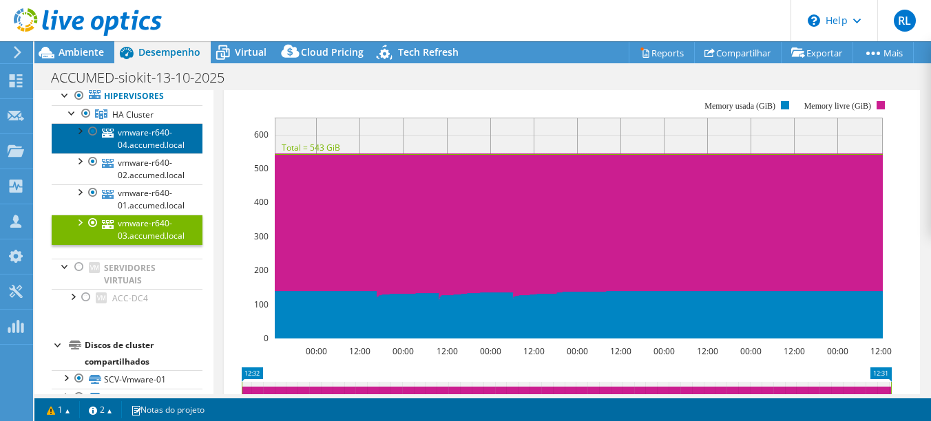
click at [165, 142] on link "vmware-r640-04.accumed.local" at bounding box center [127, 138] width 151 height 30
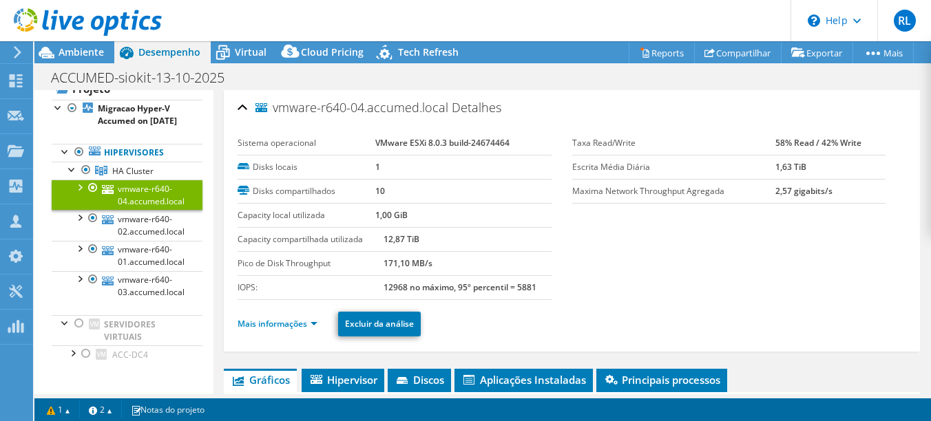
scroll to position [0, 0]
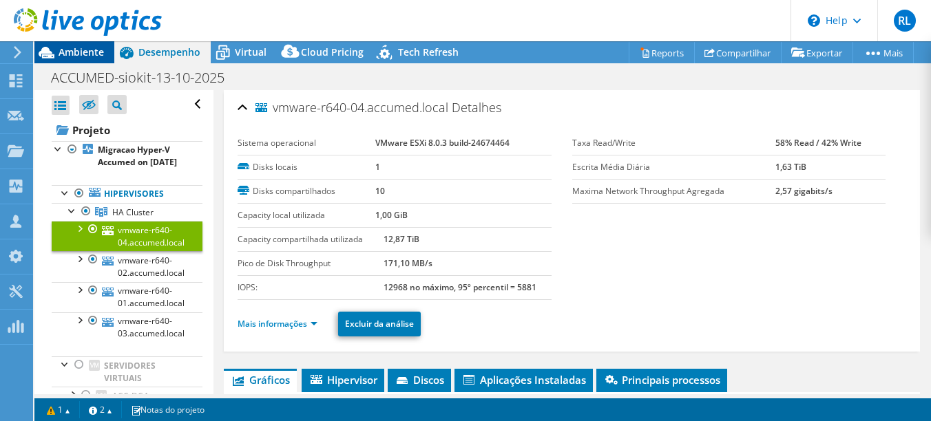
click at [72, 50] on span "Ambiente" at bounding box center [81, 51] width 45 height 13
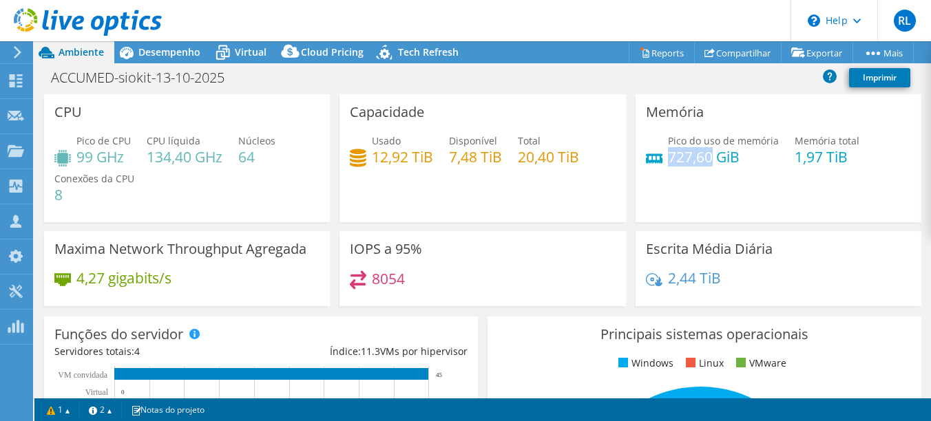
drag, startPoint x: 664, startPoint y: 158, endPoint x: 706, endPoint y: 158, distance: 42.0
click at [706, 158] on h4 "727,60 GiB" at bounding box center [723, 156] width 111 height 15
click at [162, 54] on span "Desempenho" at bounding box center [169, 51] width 62 height 13
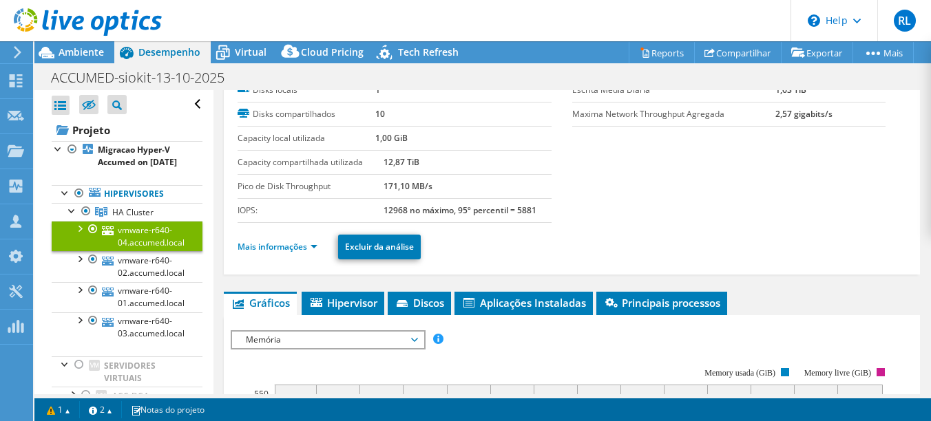
scroll to position [275, 0]
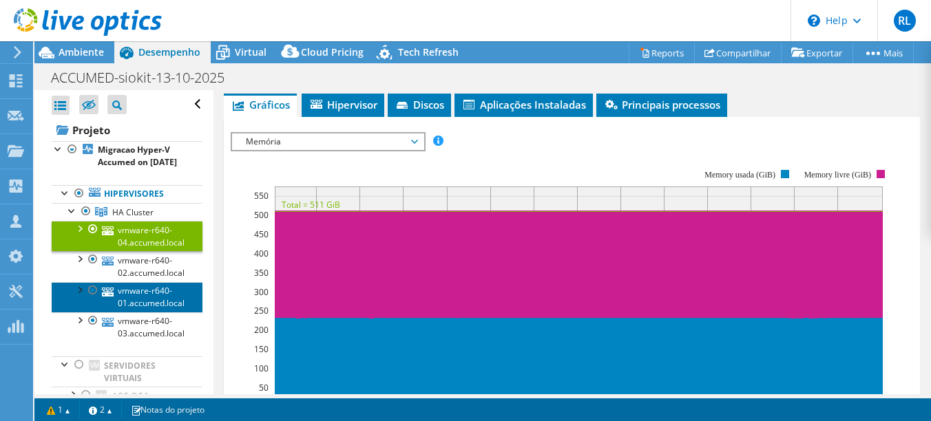
click at [134, 309] on link "vmware-r640-01.accumed.local" at bounding box center [127, 297] width 151 height 30
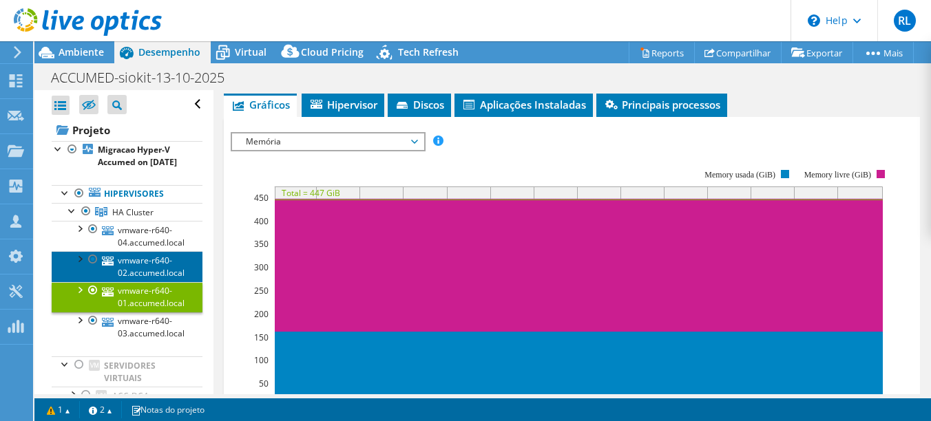
click at [149, 268] on link "vmware-r640-02.accumed.local" at bounding box center [127, 266] width 151 height 30
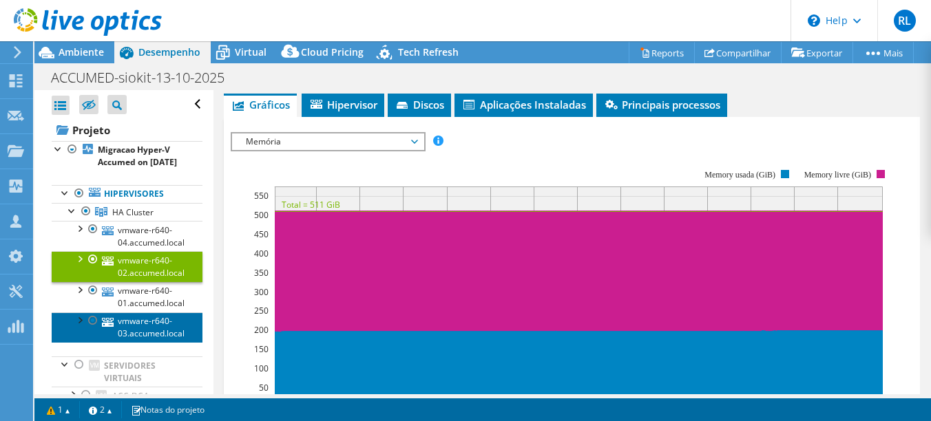
click at [151, 341] on link "vmware-r640-03.accumed.local" at bounding box center [127, 327] width 151 height 30
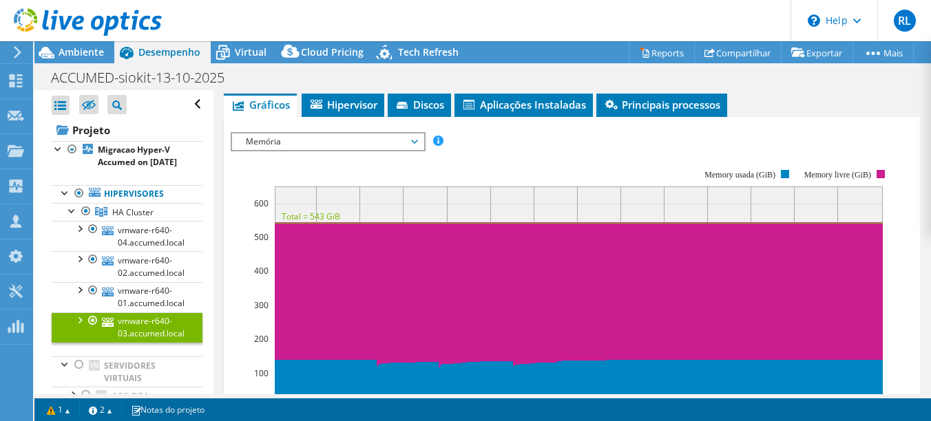
click at [319, 134] on span "Memória" at bounding box center [327, 142] width 177 height 17
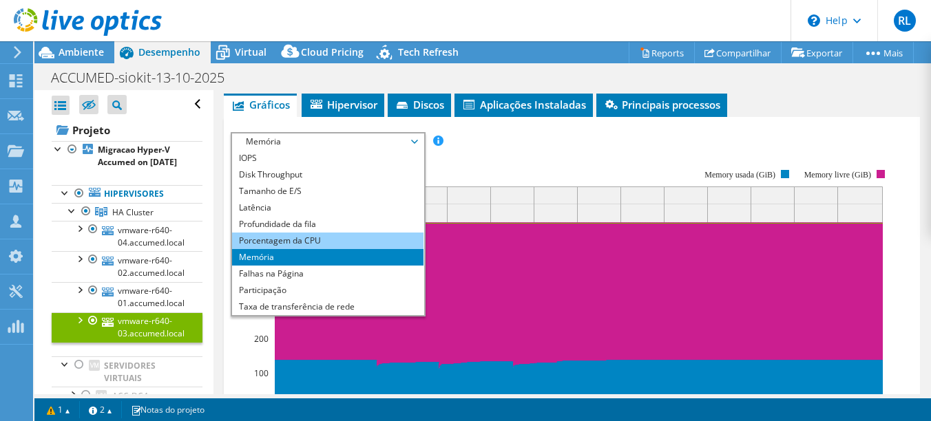
click at [323, 236] on li "Porcentagem da CPU" at bounding box center [327, 241] width 191 height 17
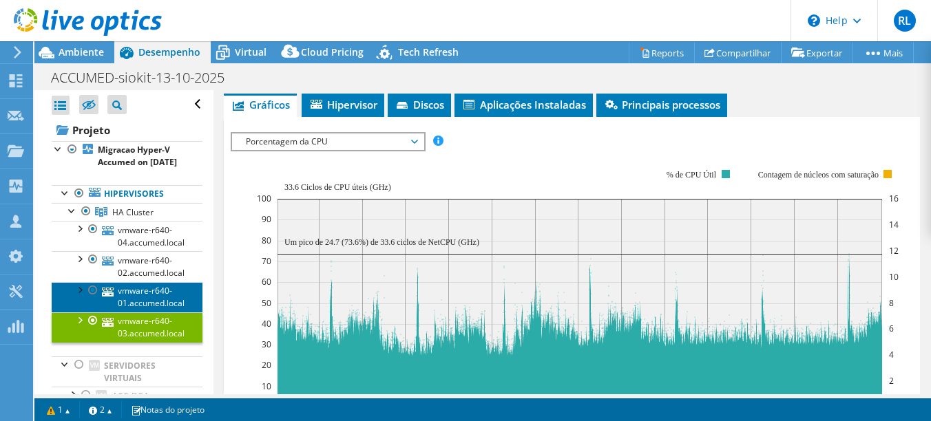
click at [167, 309] on link "vmware-r640-01.accumed.local" at bounding box center [127, 297] width 151 height 30
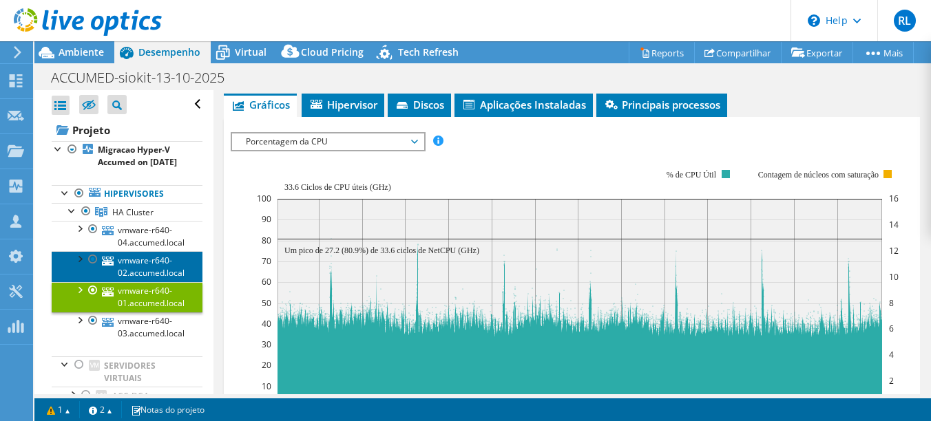
click at [154, 275] on link "vmware-r640-02.accumed.local" at bounding box center [127, 266] width 151 height 30
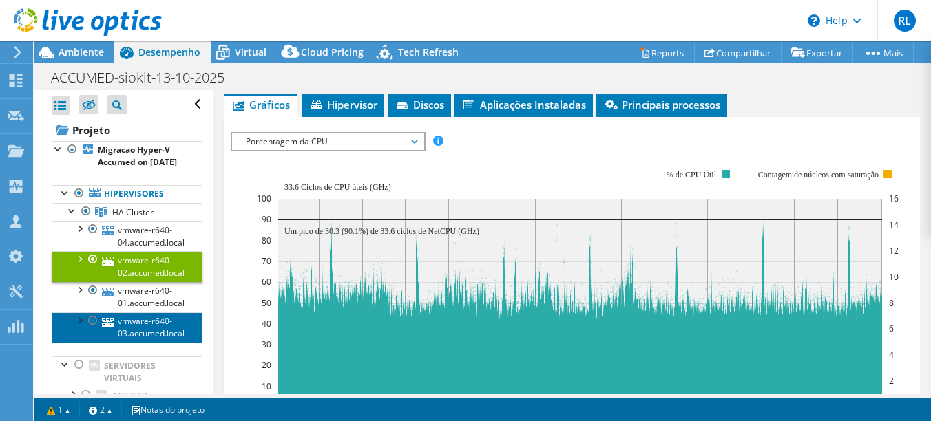
click at [125, 343] on link "vmware-r640-03.accumed.local" at bounding box center [127, 327] width 151 height 30
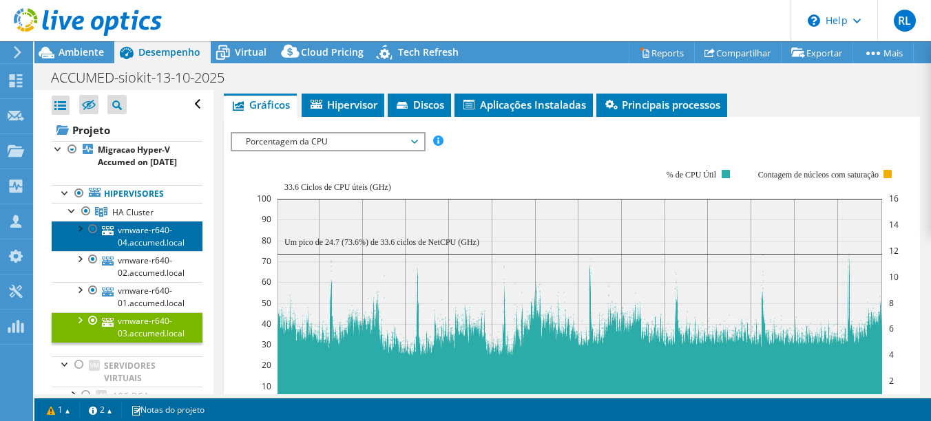
click at [165, 241] on link "vmware-r640-04.accumed.local" at bounding box center [127, 236] width 151 height 30
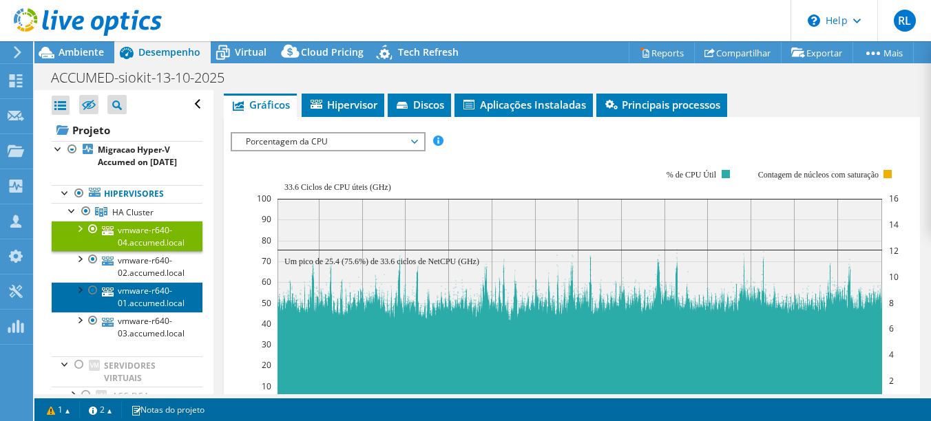
click at [142, 312] on link "vmware-r640-01.accumed.local" at bounding box center [127, 297] width 151 height 30
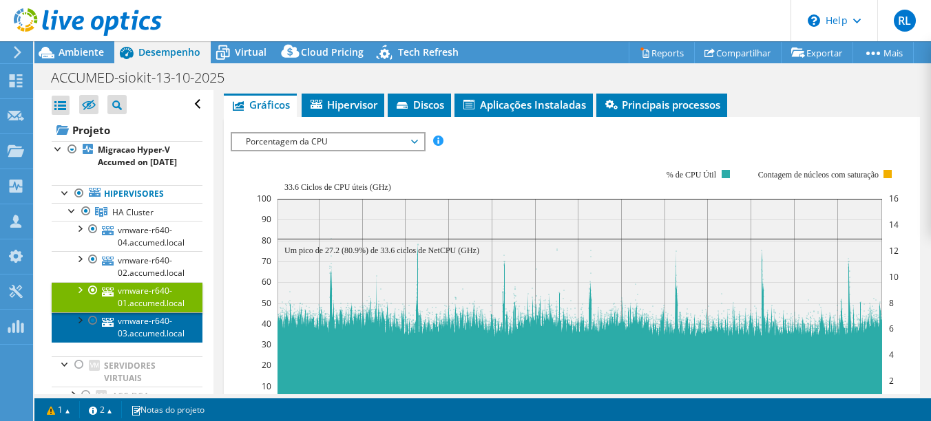
click at [109, 327] on icon at bounding box center [108, 322] width 12 height 9
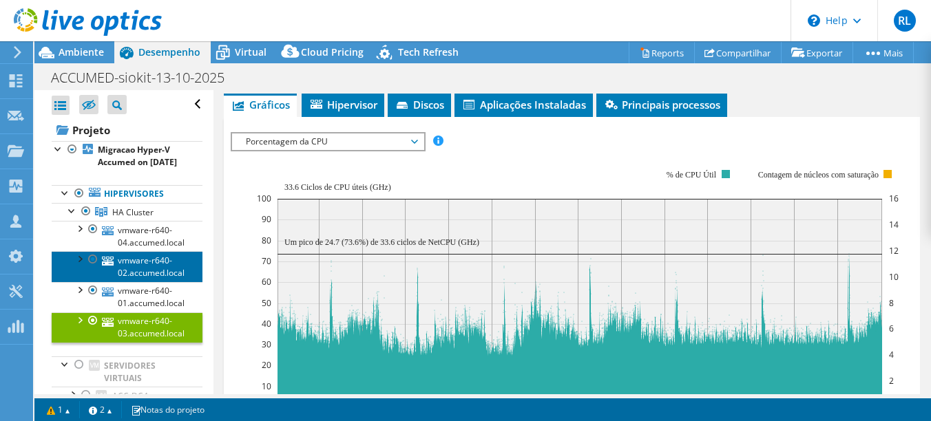
click at [158, 282] on link "vmware-r640-02.accumed.local" at bounding box center [127, 266] width 151 height 30
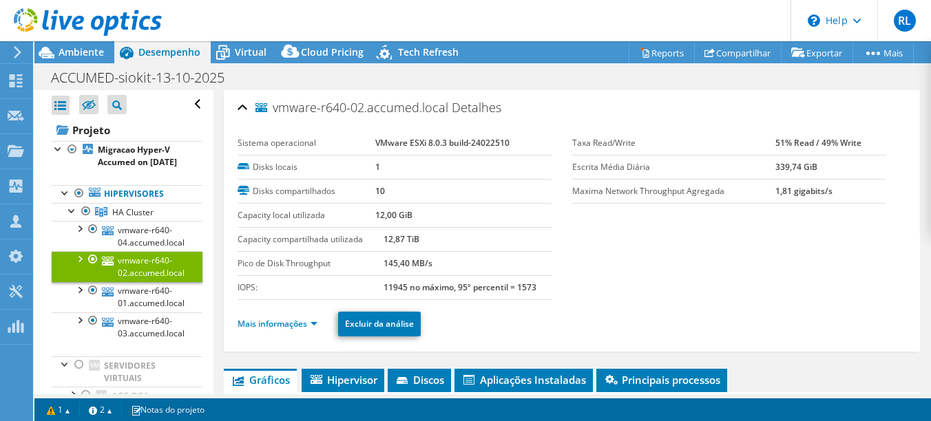
select select "USD"
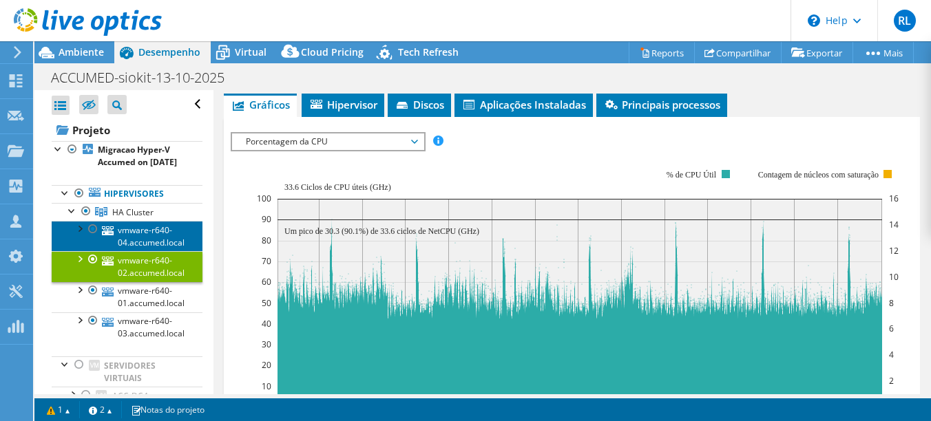
click at [153, 244] on link "vmware-r640-04.accumed.local" at bounding box center [127, 236] width 151 height 30
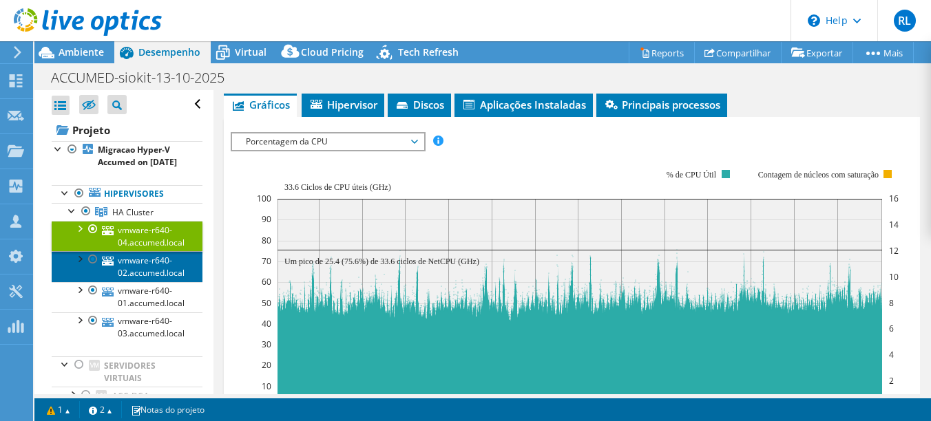
click at [176, 282] on link "vmware-r640-02.accumed.local" at bounding box center [127, 266] width 151 height 30
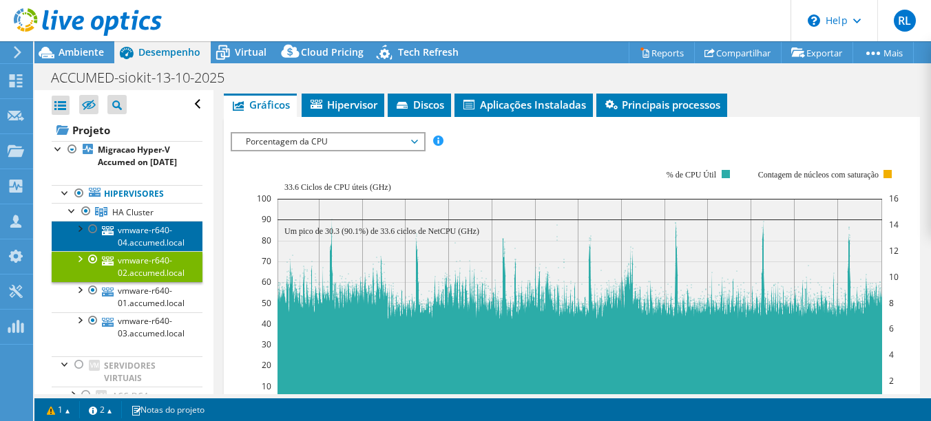
click at [146, 251] on link "vmware-r640-04.accumed.local" at bounding box center [127, 236] width 151 height 30
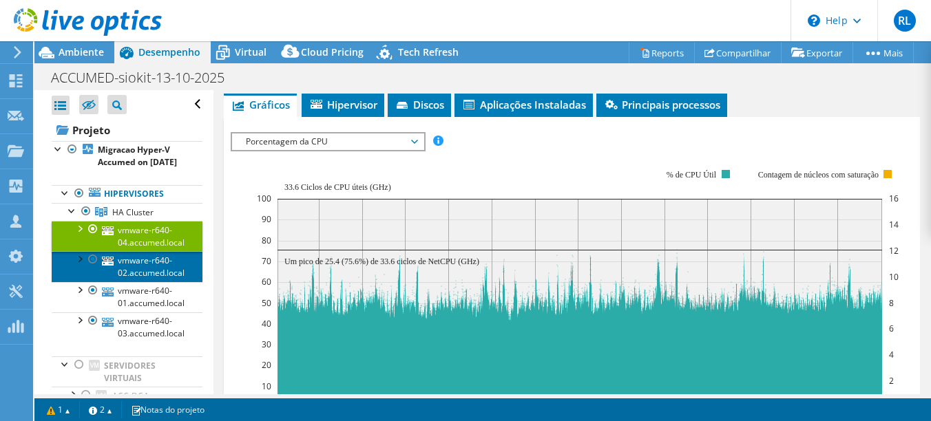
click at [142, 279] on link "vmware-r640-02.accumed.local" at bounding box center [127, 266] width 151 height 30
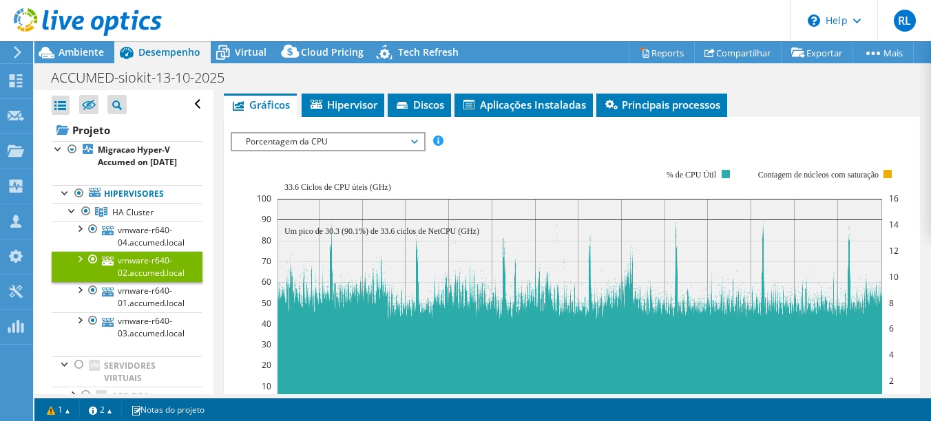
click at [237, 294] on icon "00:00 12:00 00:00 12:00 00:00 12:00 00:00 12:00 00:00 12:00 00:00 12:00 00:00 1…" at bounding box center [566, 288] width 671 height 275
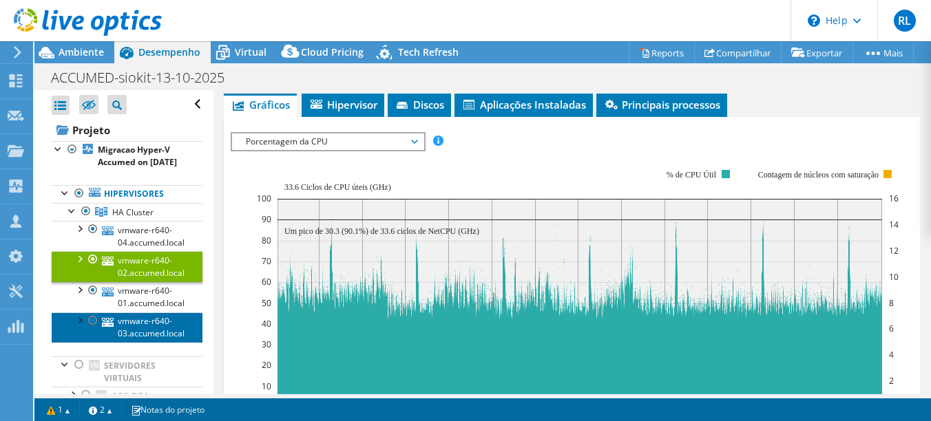
click at [151, 337] on link "vmware-r640-03.accumed.local" at bounding box center [127, 327] width 151 height 30
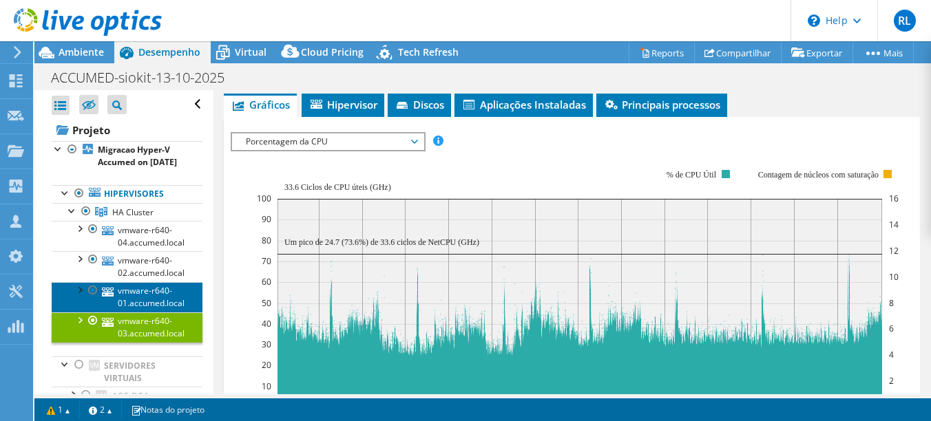
click at [153, 306] on link "vmware-r640-01.accumed.local" at bounding box center [127, 297] width 151 height 30
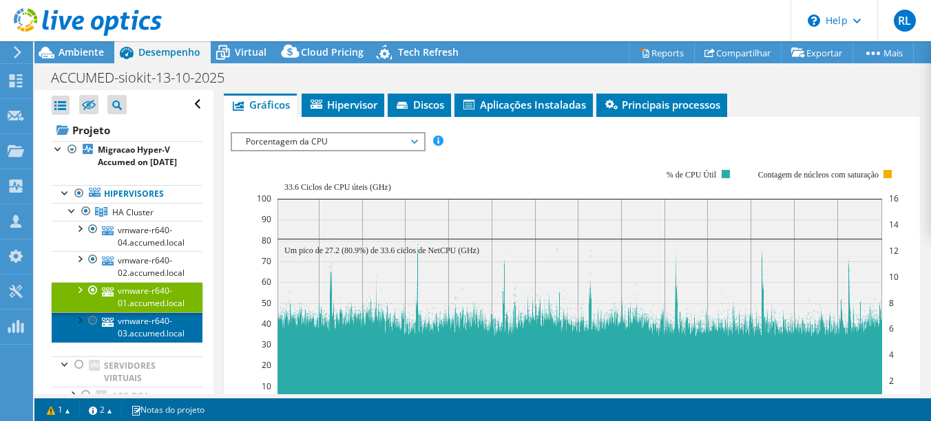
click at [141, 341] on link "vmware-r640-03.accumed.local" at bounding box center [127, 327] width 151 height 30
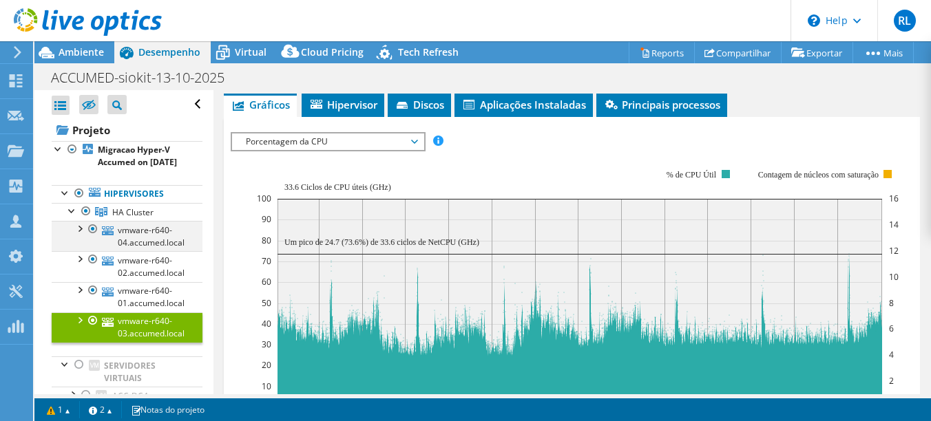
click at [92, 237] on div at bounding box center [93, 229] width 14 height 17
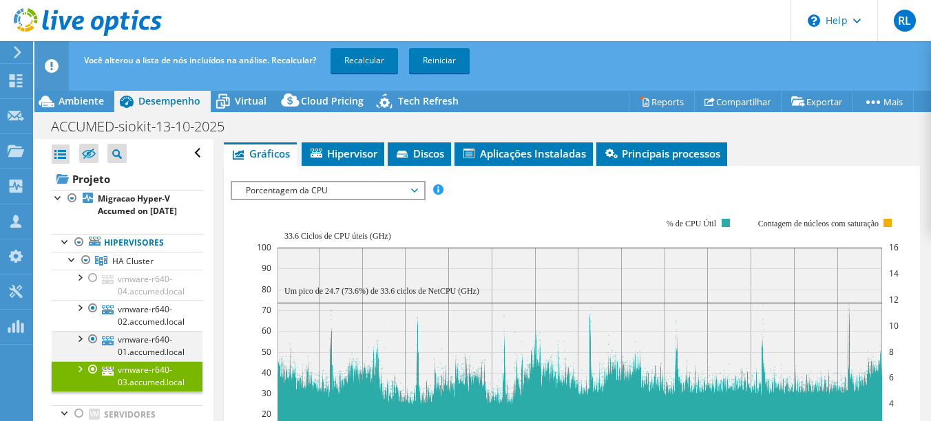
click at [92, 348] on div at bounding box center [93, 339] width 14 height 17
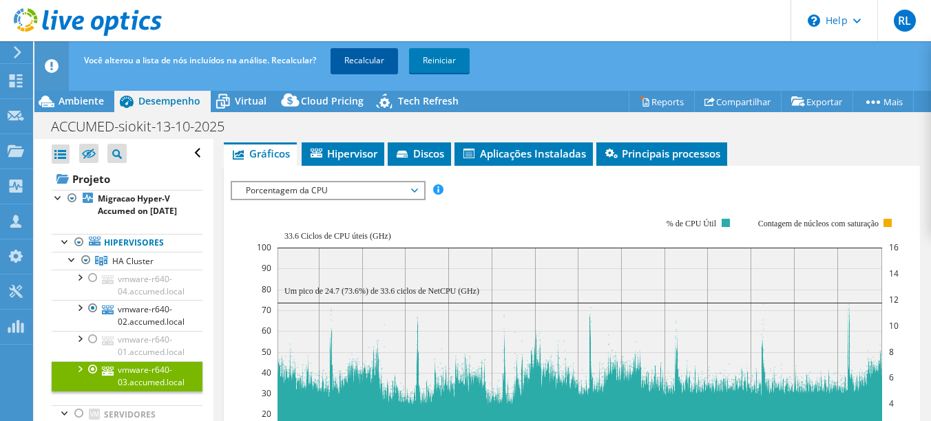
click at [368, 61] on link "Recalcular" at bounding box center [363, 60] width 67 height 25
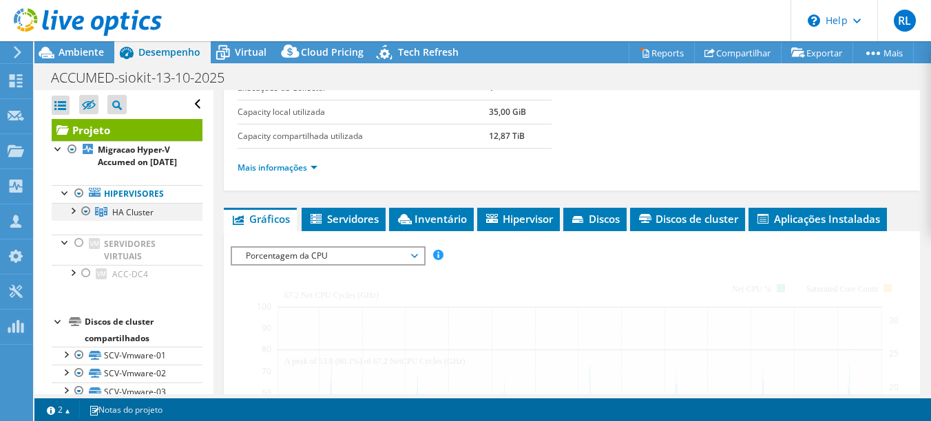
click at [72, 217] on div at bounding box center [72, 210] width 14 height 14
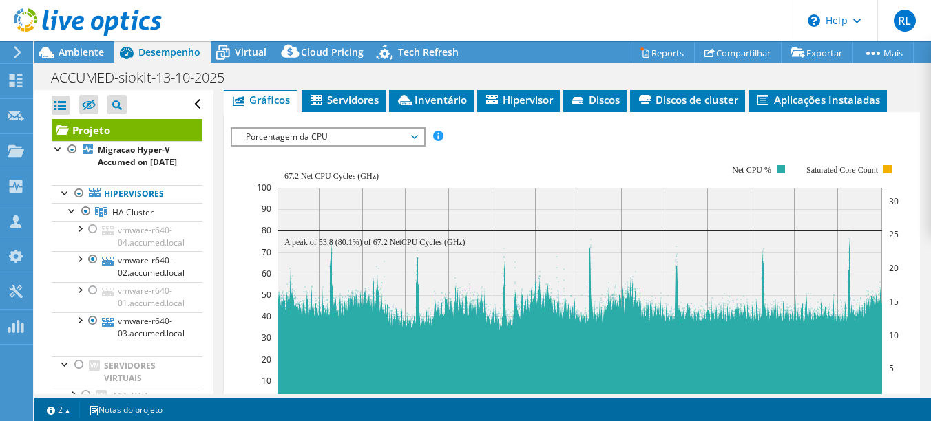
scroll to position [418, 0]
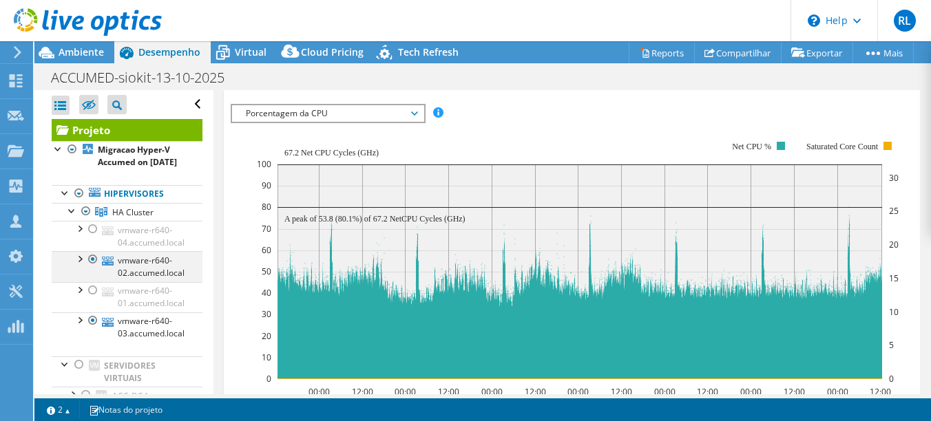
drag, startPoint x: 92, startPoint y: 242, endPoint x: 84, endPoint y: 271, distance: 30.1
click at [92, 237] on div at bounding box center [93, 229] width 14 height 17
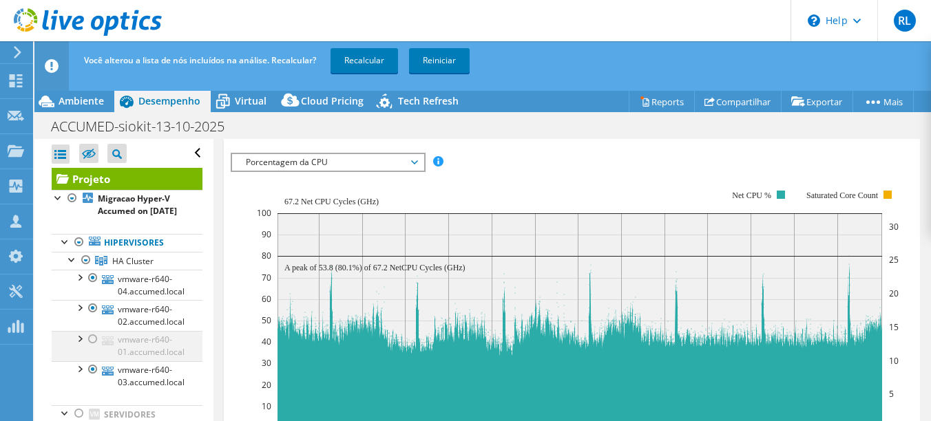
click at [94, 348] on div at bounding box center [93, 339] width 14 height 17
click at [93, 317] on div at bounding box center [93, 308] width 14 height 17
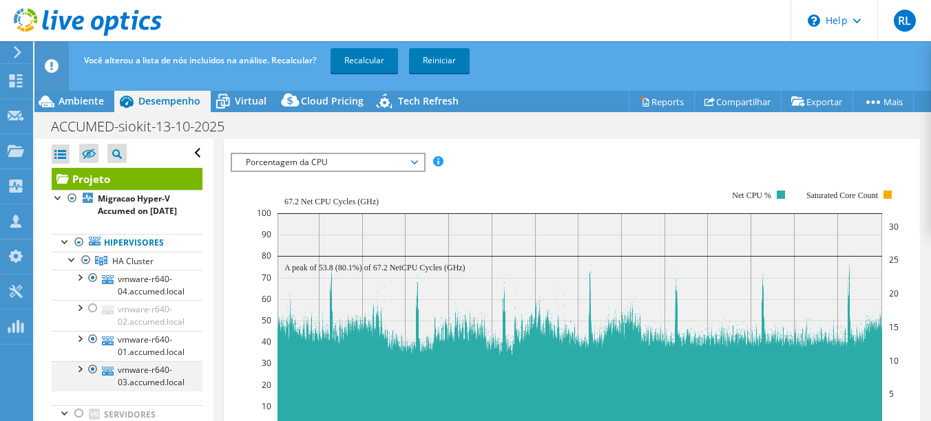
click at [91, 378] on div at bounding box center [93, 369] width 14 height 17
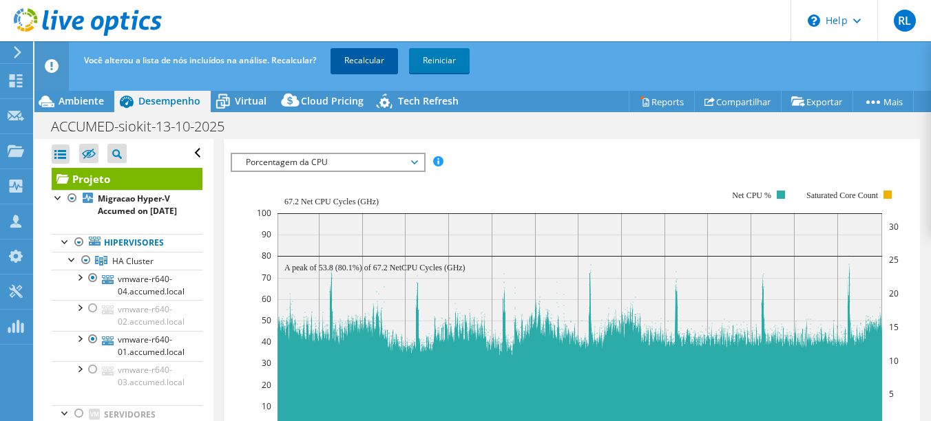
click at [362, 62] on link "Recalcular" at bounding box center [363, 60] width 67 height 25
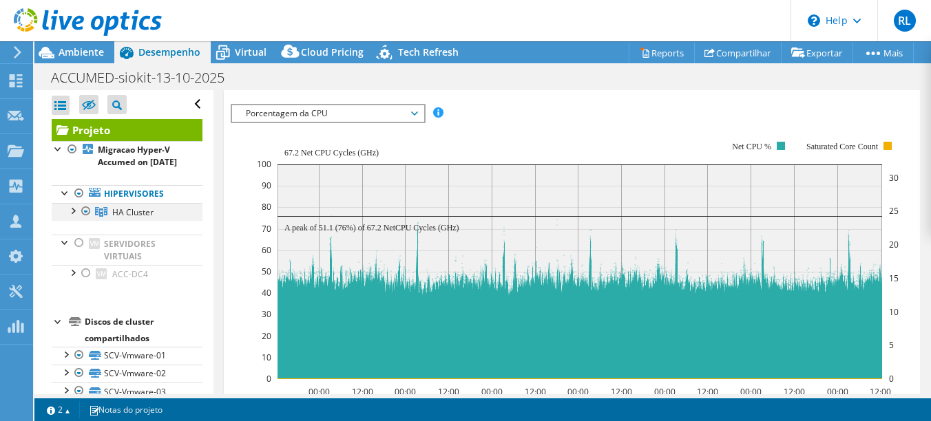
click at [74, 217] on div at bounding box center [72, 210] width 14 height 14
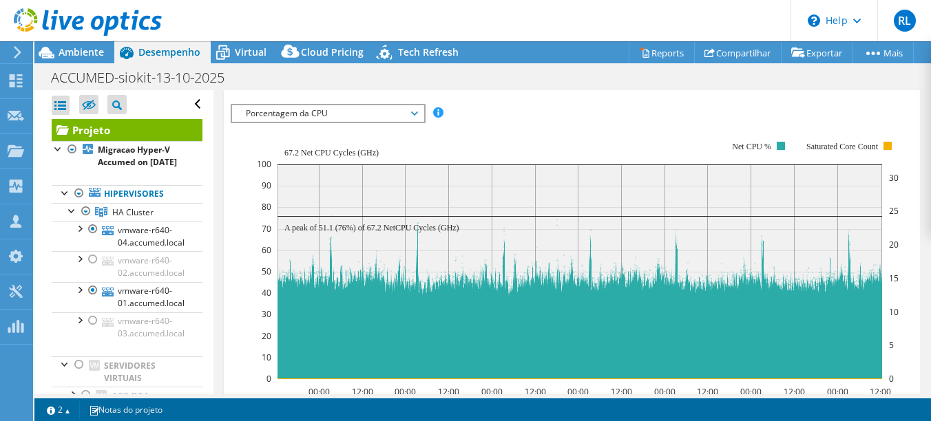
click at [553, 100] on div "IOPS Disk Throughput Tamanho de E/S Latência Profundidade da fila Porcentagem d…" at bounding box center [572, 340] width 682 height 487
click at [85, 54] on span "Ambiente" at bounding box center [81, 51] width 45 height 13
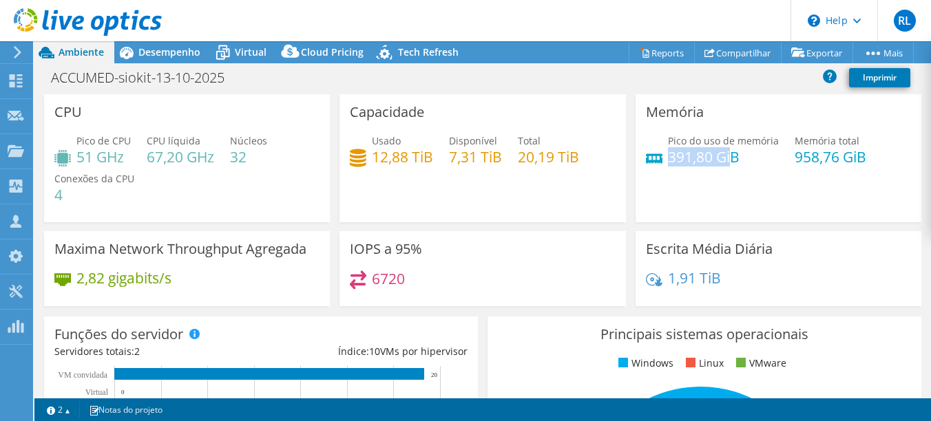
drag, startPoint x: 661, startPoint y: 158, endPoint x: 722, endPoint y: 157, distance: 61.3
click at [722, 157] on h4 "391,80 GiB" at bounding box center [723, 156] width 111 height 15
click at [708, 173] on div "Pico do uso de memória 391,80 GiB Memória total 958,76 GiB" at bounding box center [778, 156] width 265 height 45
click at [166, 52] on span "Desempenho" at bounding box center [169, 51] width 62 height 13
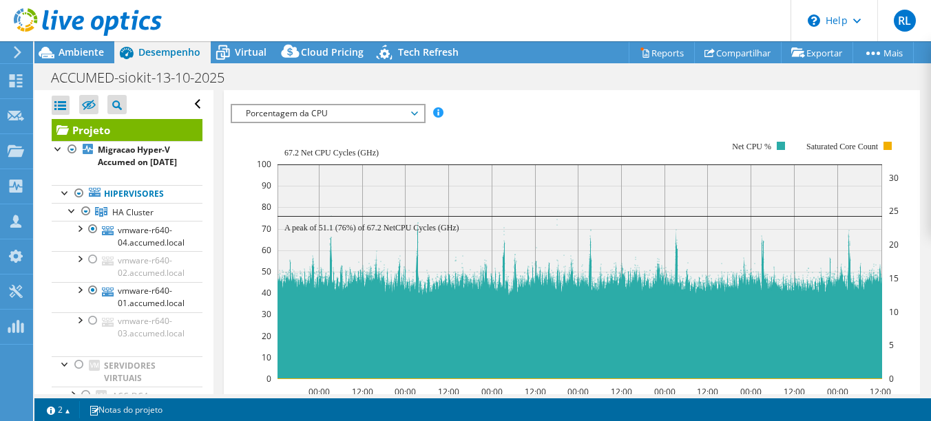
scroll to position [5, 0]
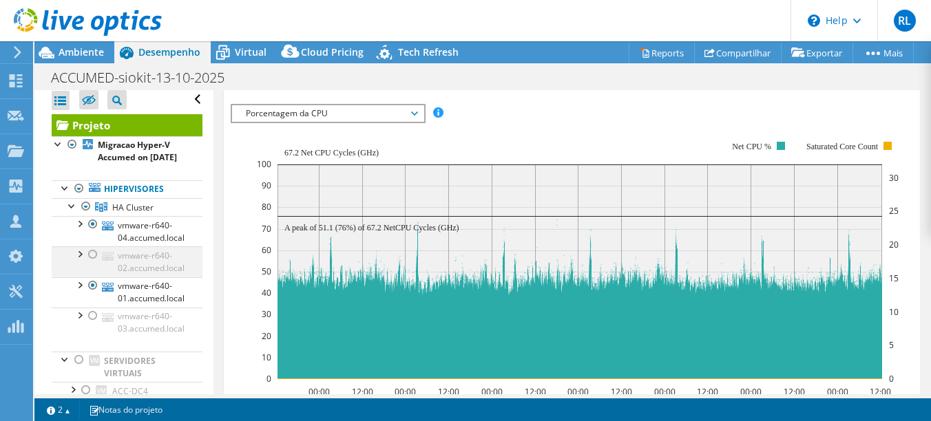
click at [94, 263] on div at bounding box center [93, 254] width 14 height 17
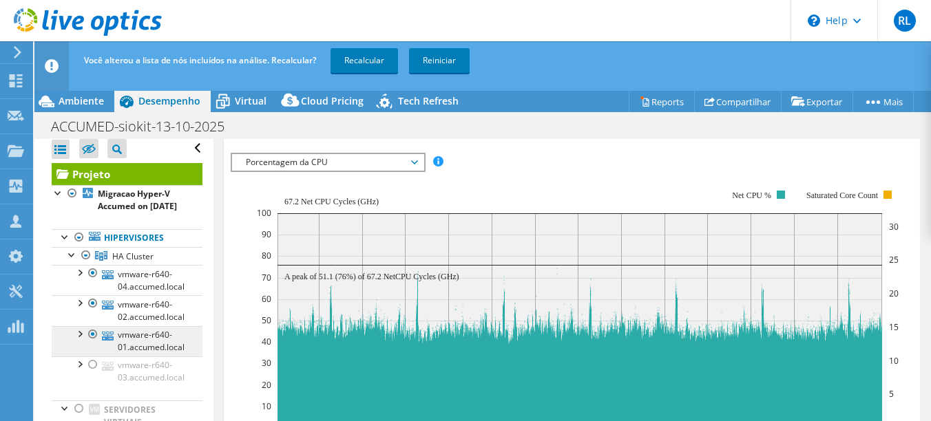
drag, startPoint x: 96, startPoint y: 374, endPoint x: 94, endPoint y: 366, distance: 7.8
click at [94, 373] on div at bounding box center [93, 365] width 14 height 17
click at [91, 343] on div at bounding box center [93, 334] width 14 height 17
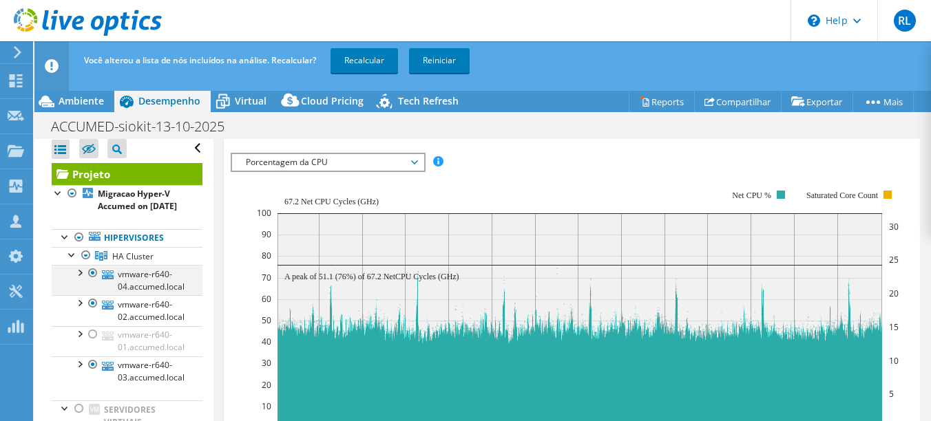
click at [92, 282] on div at bounding box center [93, 273] width 14 height 17
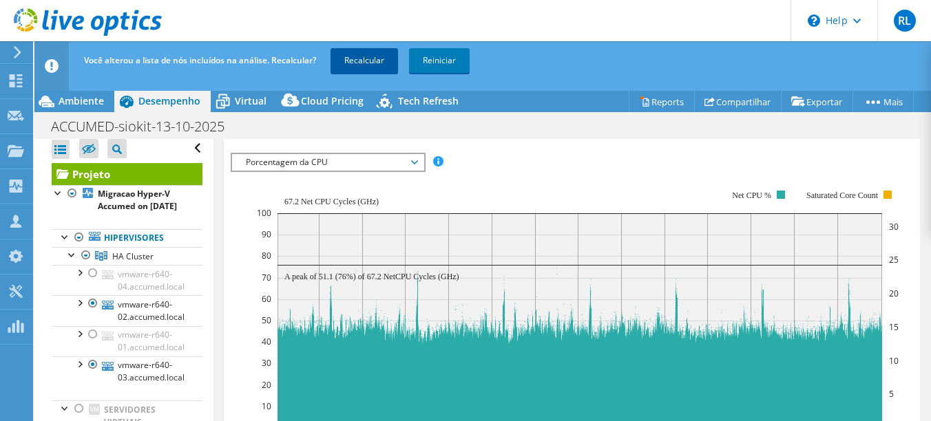
click at [372, 64] on link "Recalcular" at bounding box center [363, 60] width 67 height 25
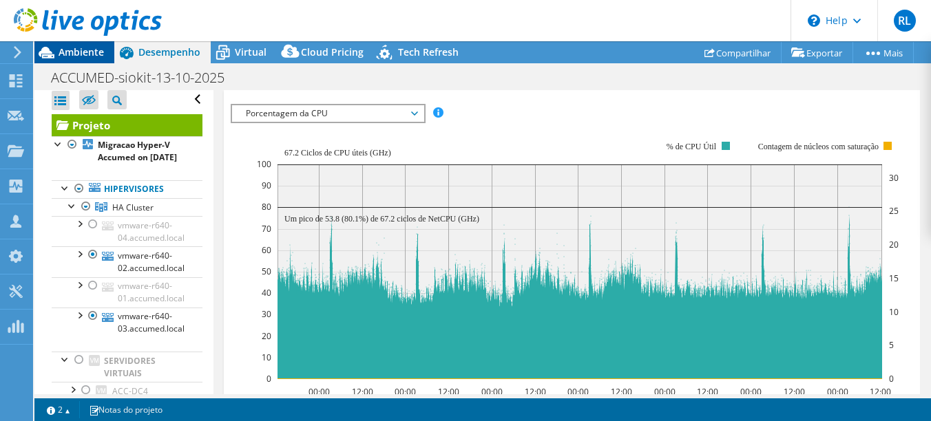
click at [74, 50] on span "Ambiente" at bounding box center [81, 51] width 45 height 13
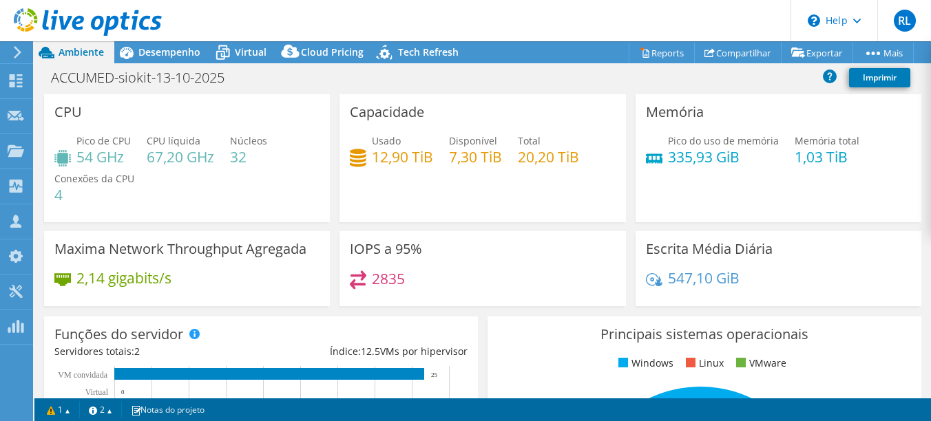
drag, startPoint x: 672, startPoint y: 153, endPoint x: 730, endPoint y: 162, distance: 58.5
click at [730, 158] on h4 "335,93 GiB" at bounding box center [723, 156] width 111 height 15
select select "USD"
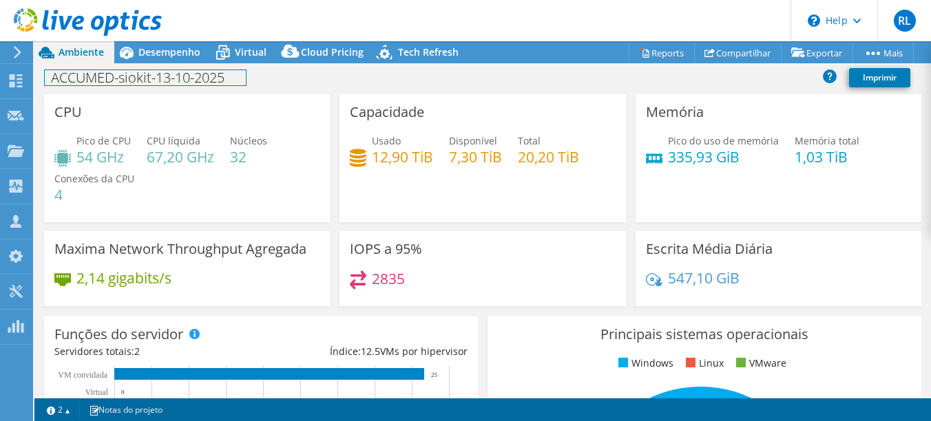
click at [182, 63] on div "ACCUMED-siokit-13-10-2025 Imprimir" at bounding box center [482, 78] width 896 height 31
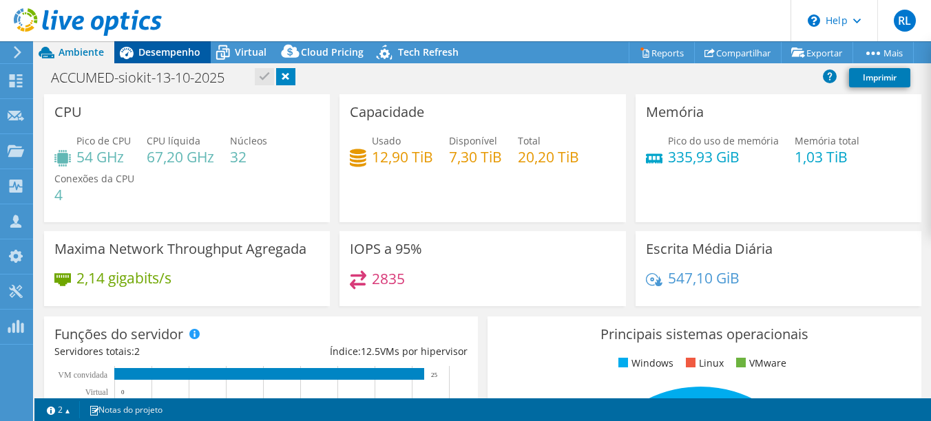
click at [182, 54] on span "Desempenho" at bounding box center [169, 51] width 62 height 13
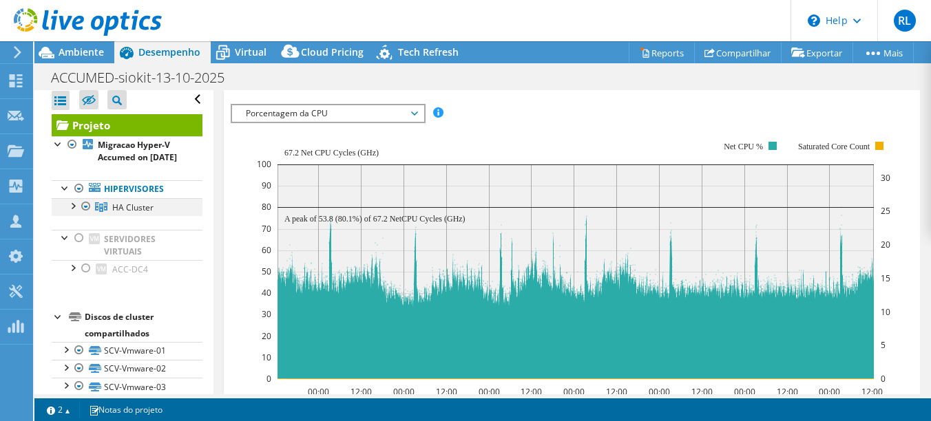
click at [73, 212] on div at bounding box center [72, 205] width 14 height 14
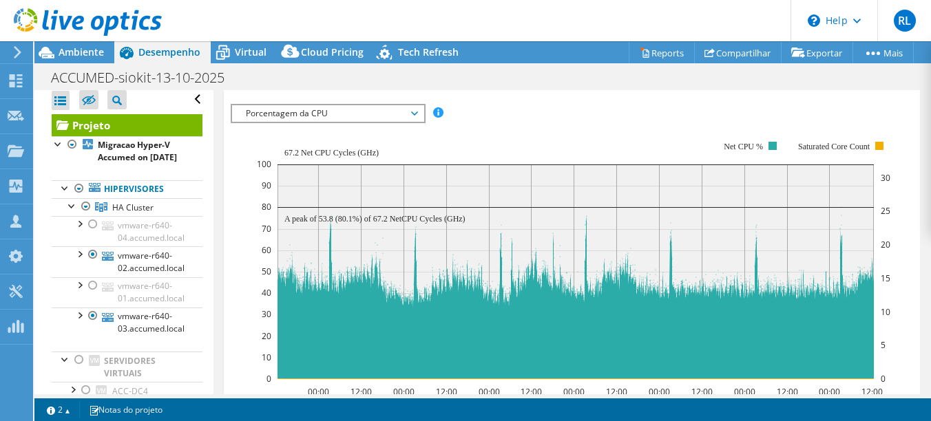
click at [322, 112] on span "Porcentagem da CPU" at bounding box center [327, 113] width 177 height 17
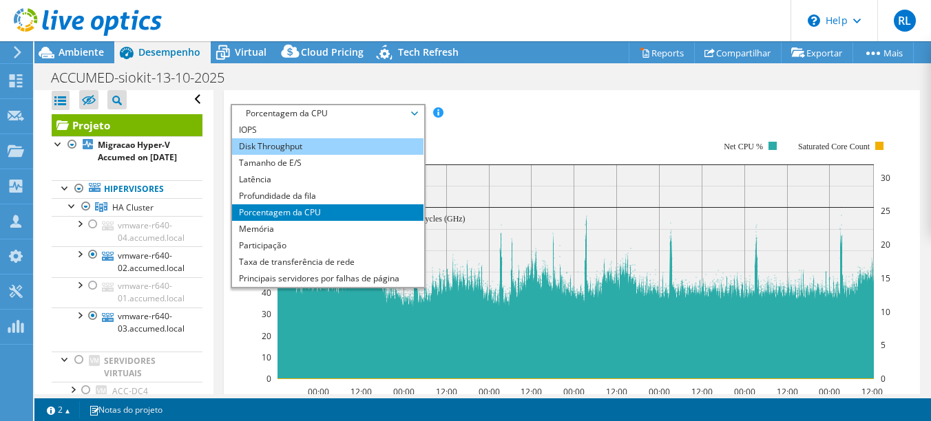
click at [316, 145] on li "Disk Throughput" at bounding box center [327, 146] width 191 height 17
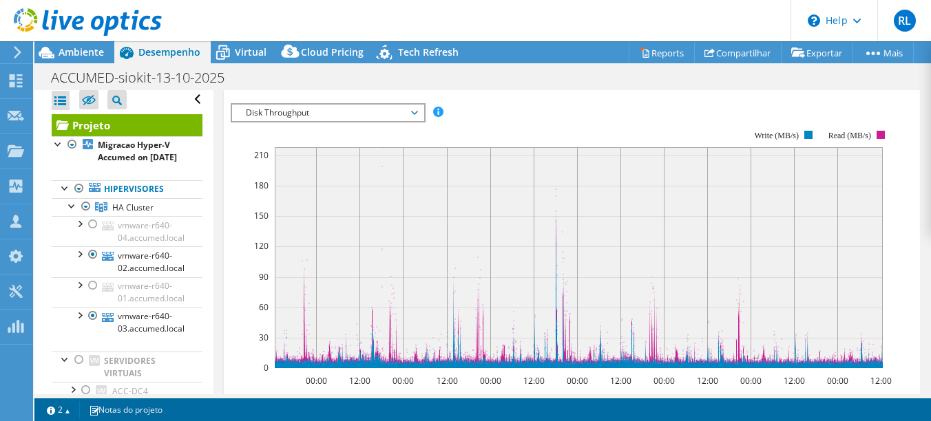
scroll to position [410, 0]
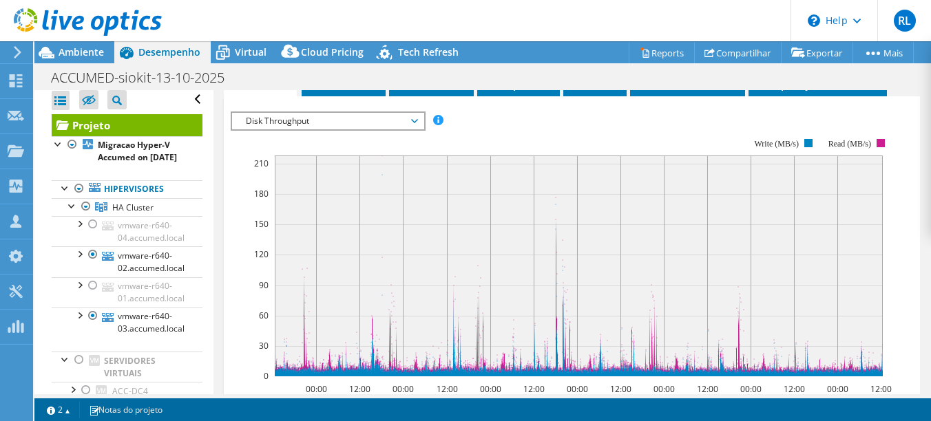
click at [400, 119] on span "Disk Throughput" at bounding box center [327, 121] width 177 height 17
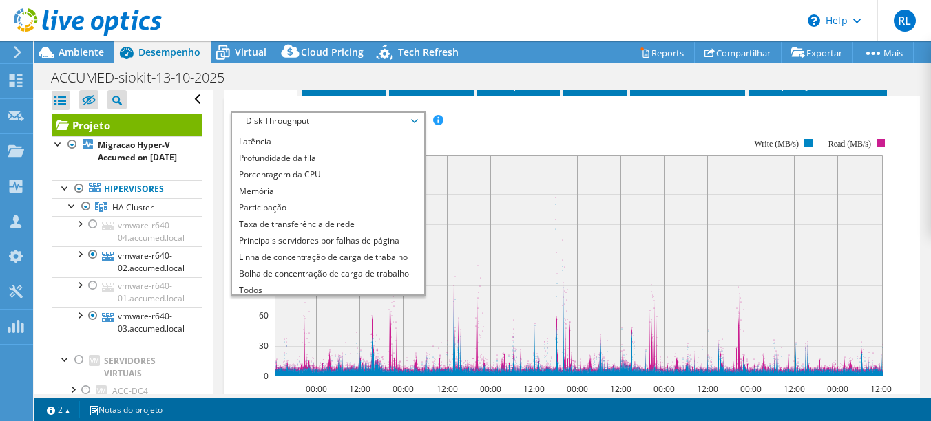
scroll to position [50, 0]
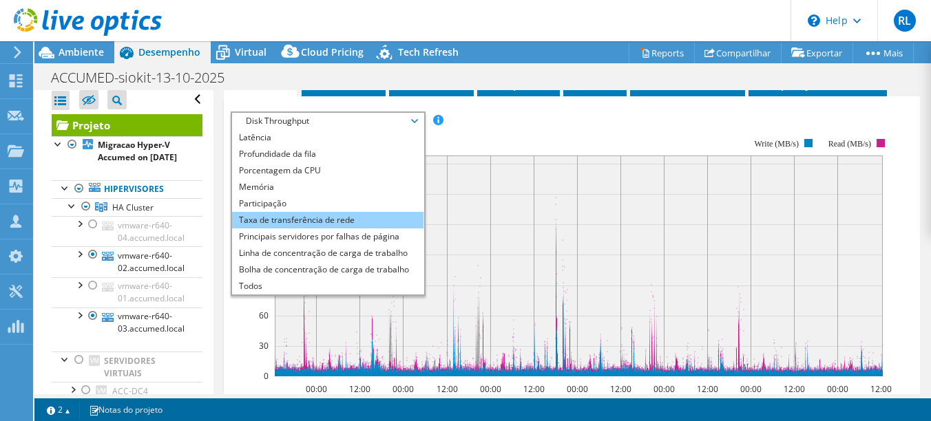
click at [353, 223] on li "Taxa de transferência de rede" at bounding box center [327, 220] width 191 height 17
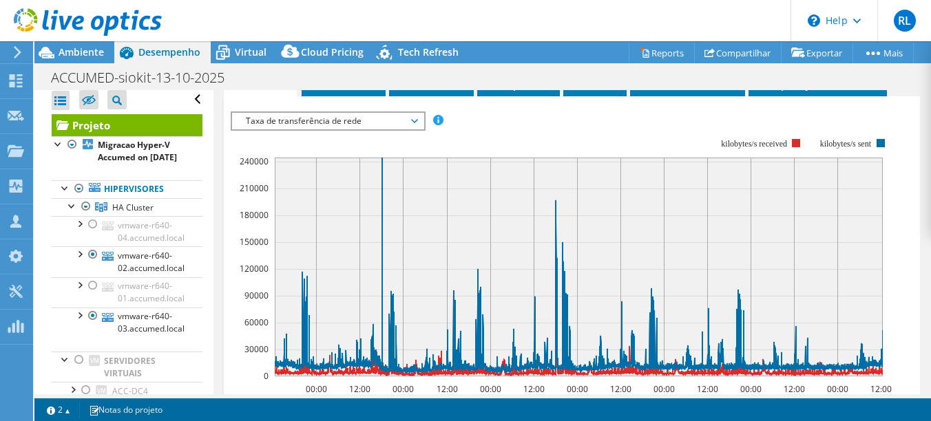
scroll to position [479, 0]
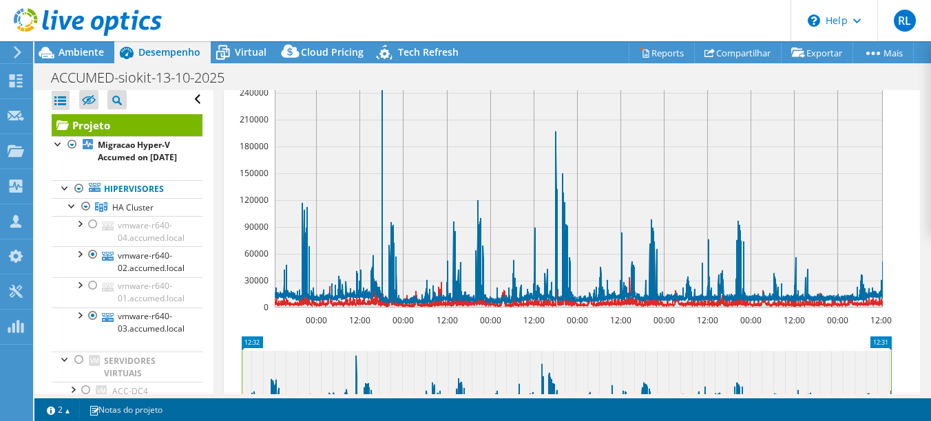
click at [231, 295] on icon "00:00 12:00 00:00 12:00 00:00 12:00 00:00 12:00 00:00 12:00 00:00 12:00 00:00 1…" at bounding box center [566, 188] width 671 height 275
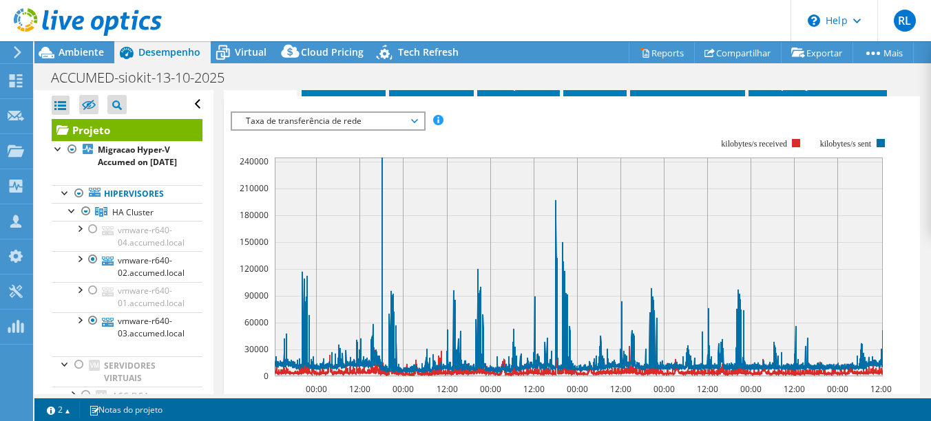
scroll to position [341, 0]
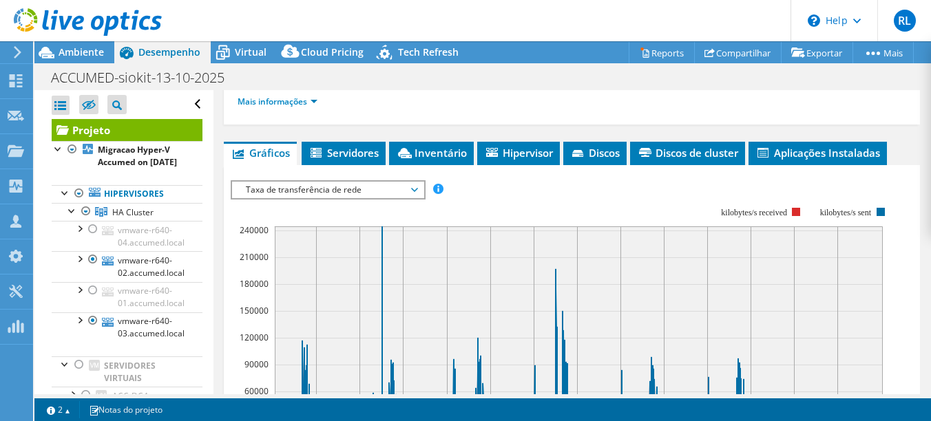
click at [304, 185] on span "Taxa de transferência de rede" at bounding box center [327, 190] width 177 height 17
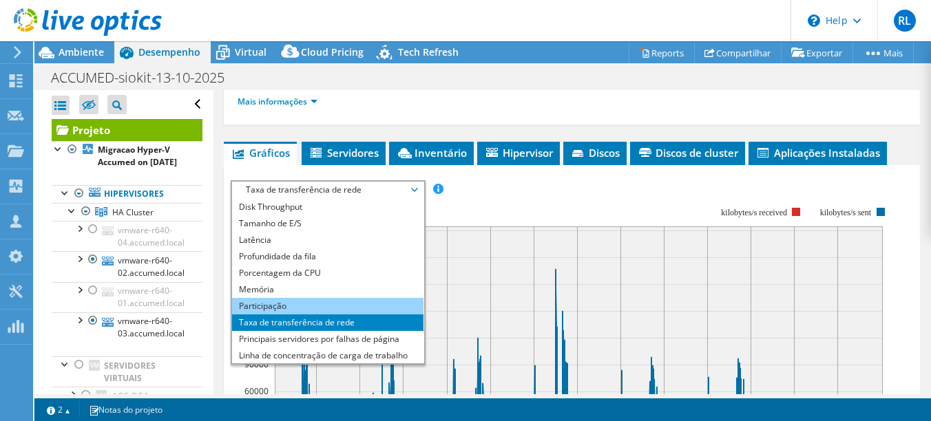
scroll to position [0, 0]
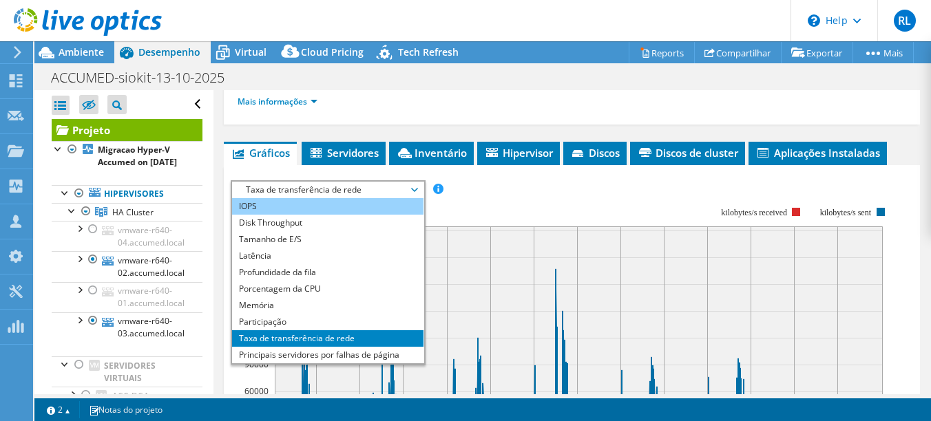
click at [266, 204] on li "IOPS" at bounding box center [327, 206] width 191 height 17
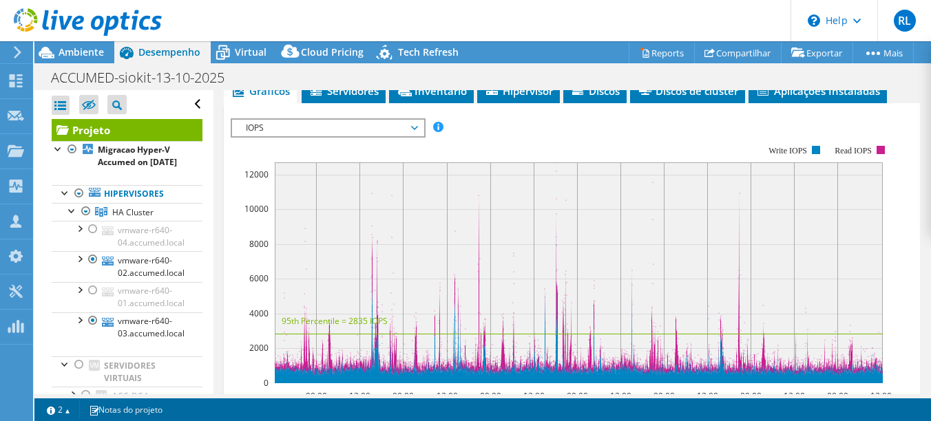
scroll to position [410, 0]
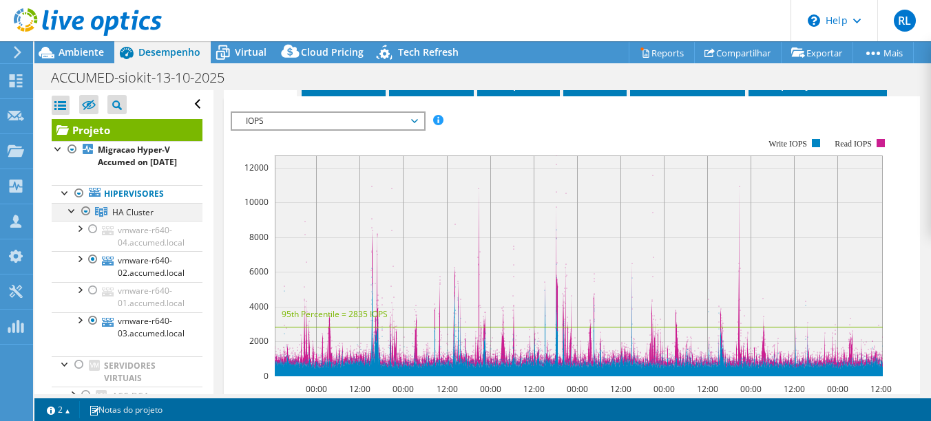
click at [85, 220] on div at bounding box center [86, 211] width 14 height 17
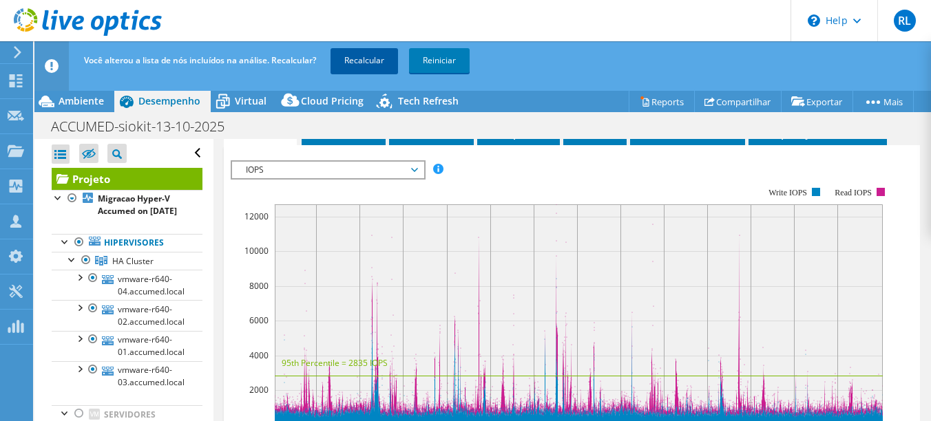
click at [364, 57] on link "Recalcular" at bounding box center [363, 60] width 67 height 25
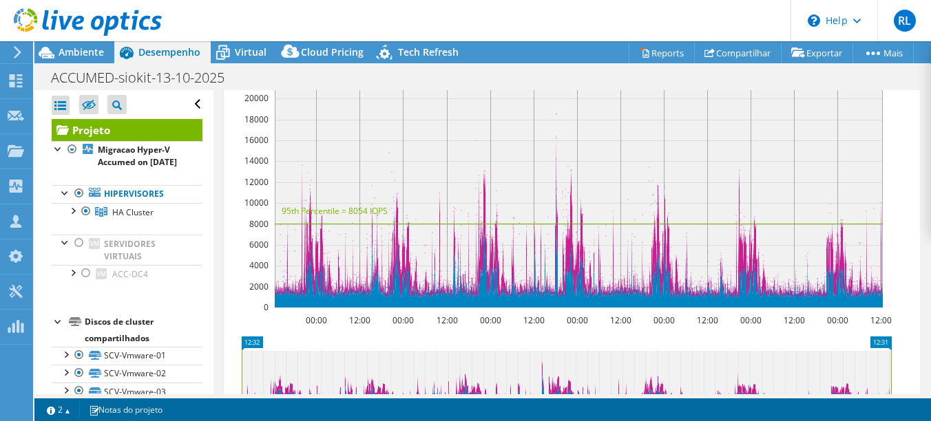
scroll to position [0, 0]
click at [74, 217] on div at bounding box center [72, 210] width 14 height 14
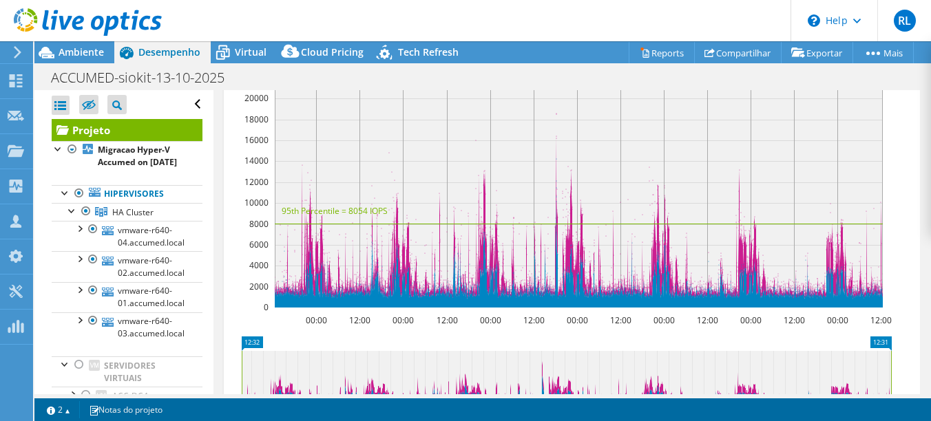
click at [94, 268] on div at bounding box center [93, 259] width 14 height 17
click at [92, 329] on div at bounding box center [93, 320] width 14 height 17
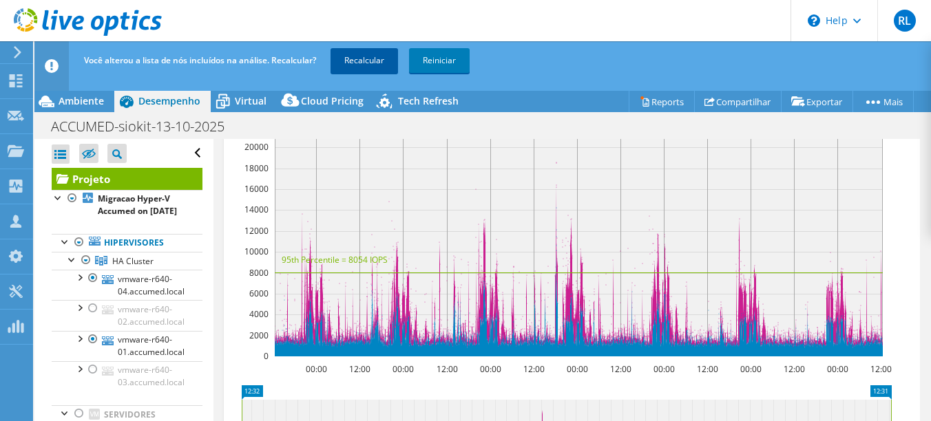
click at [370, 65] on link "Recalcular" at bounding box center [363, 60] width 67 height 25
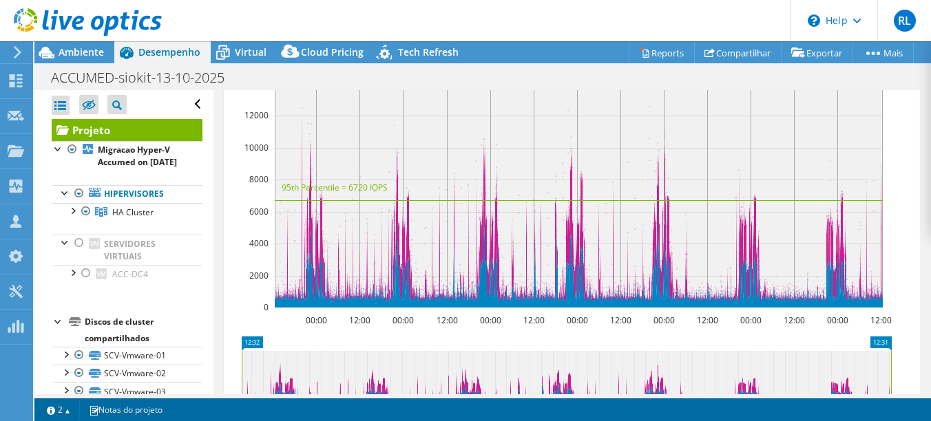
scroll to position [341, 0]
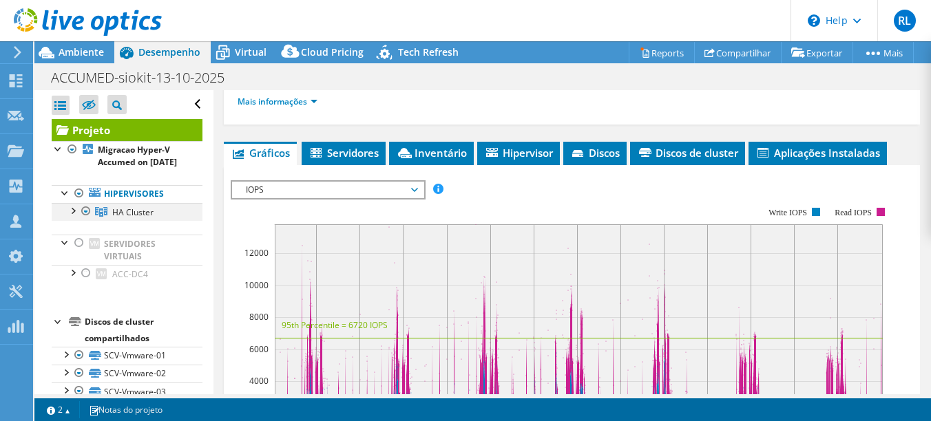
click at [74, 217] on div at bounding box center [72, 210] width 14 height 14
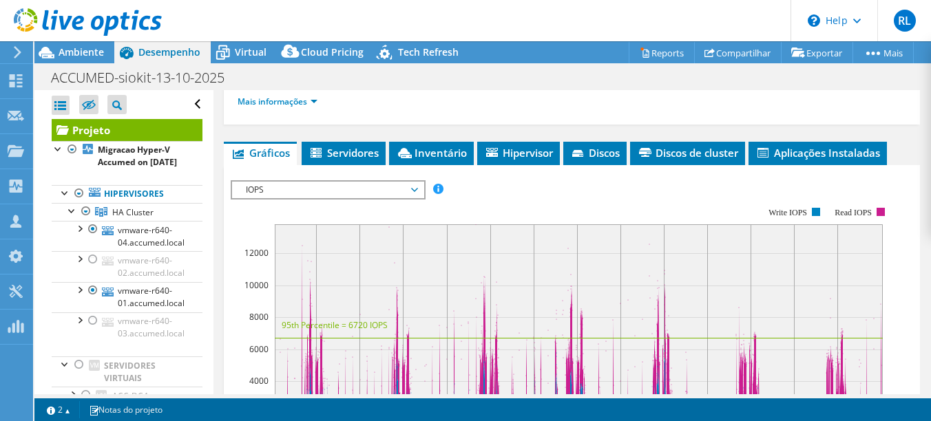
scroll to position [18, 0]
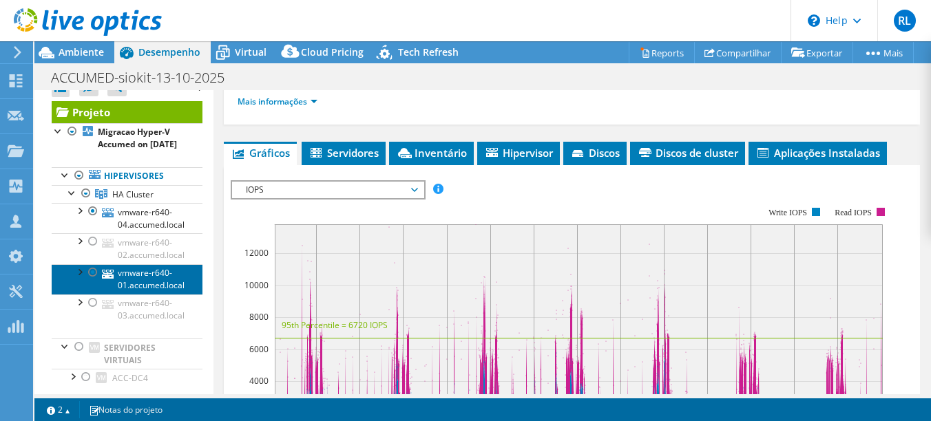
click at [153, 292] on link "vmware-r640-01.accumed.local" at bounding box center [127, 279] width 151 height 30
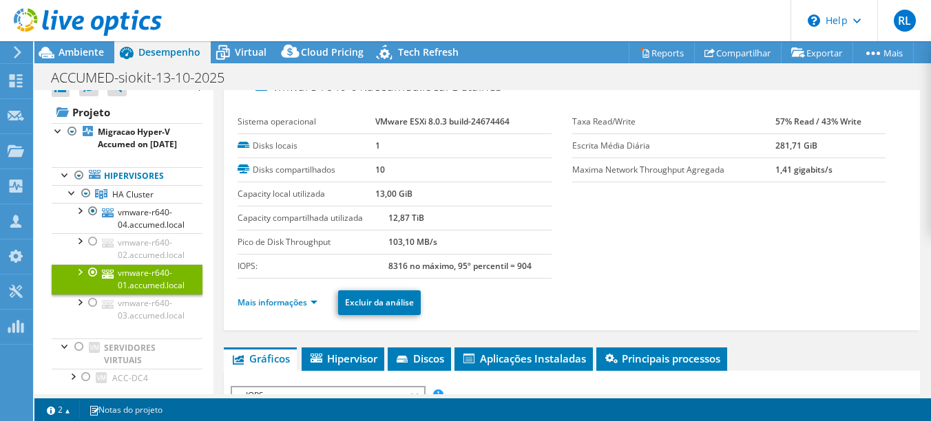
scroll to position [0, 0]
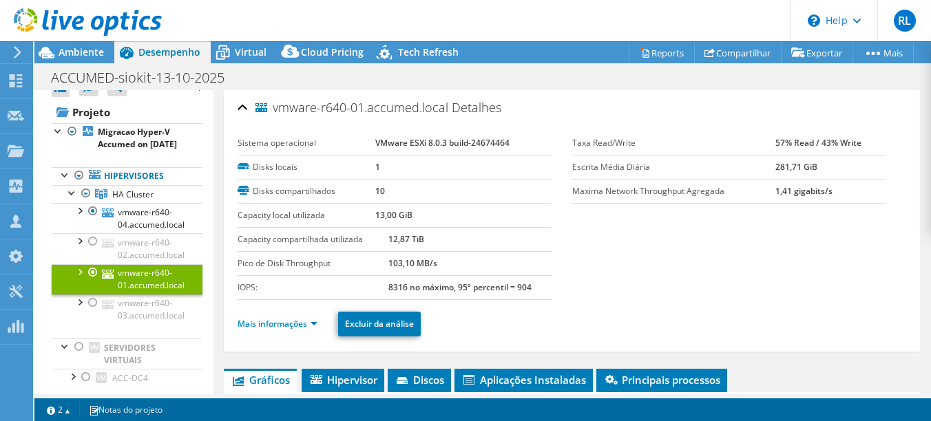
drag, startPoint x: 275, startPoint y: 110, endPoint x: 363, endPoint y: 107, distance: 88.2
click at [363, 107] on span "vmware-r640-01.accumed.local" at bounding box center [351, 108] width 193 height 14
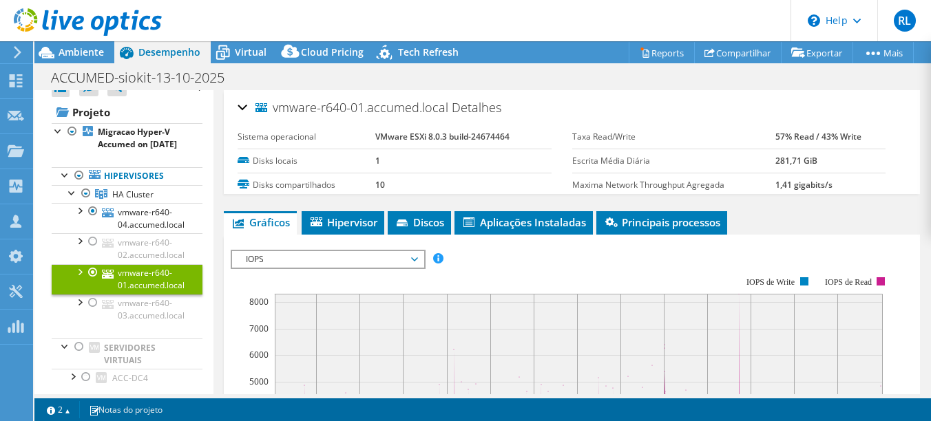
click at [243, 100] on div "vmware-r640-01.accumed.local Detalhes" at bounding box center [571, 109] width 668 height 30
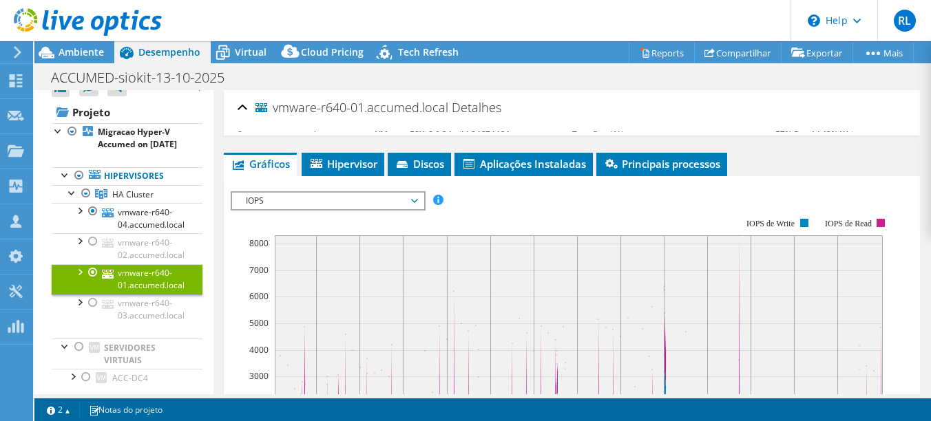
click at [344, 83] on div "ACCUMED-siokit-13-10-2025 Imprimir" at bounding box center [482, 77] width 896 height 25
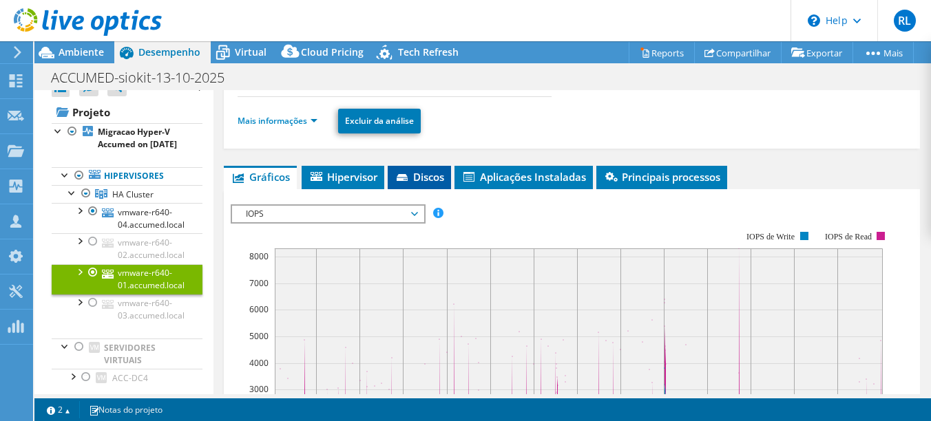
scroll to position [206, 0]
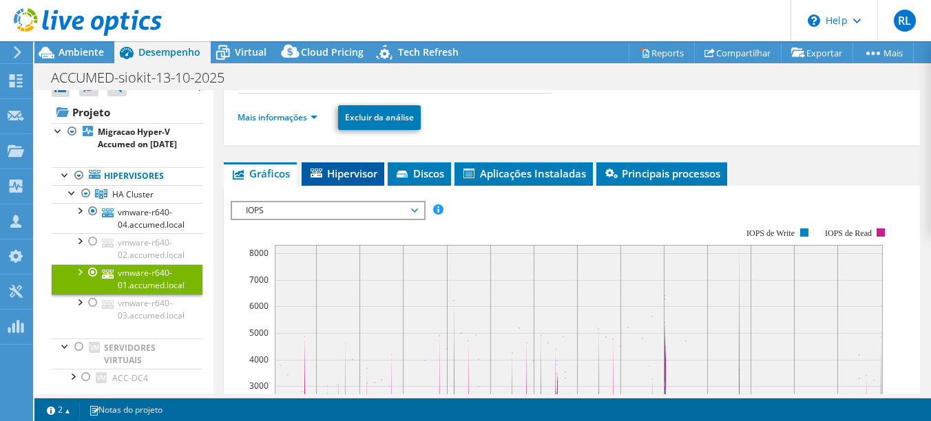
click at [351, 173] on span "Hipervisor" at bounding box center [342, 174] width 69 height 14
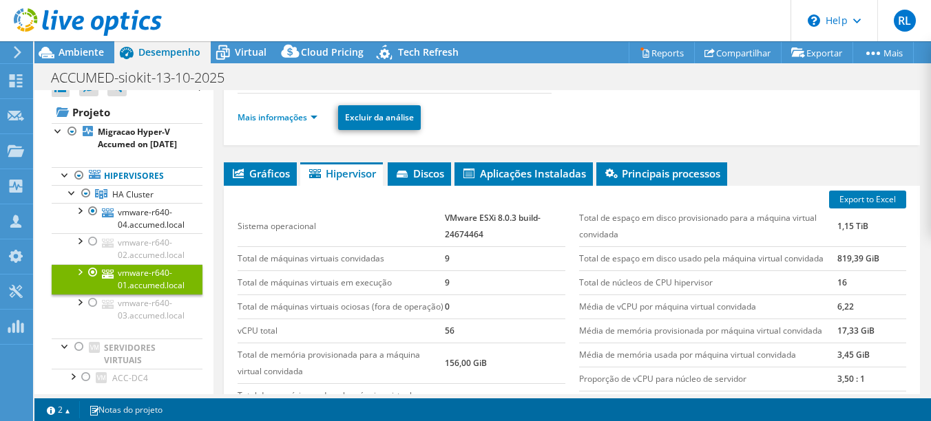
scroll to position [275, 0]
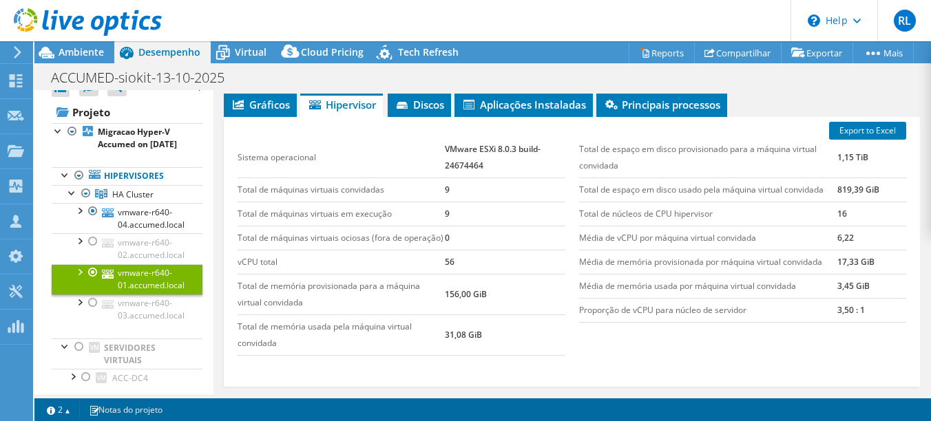
click at [436, 215] on tr "Total de máquinas virtuais em execução 9" at bounding box center [400, 214] width 327 height 24
click at [445, 213] on td "9" at bounding box center [505, 214] width 120 height 24
click at [438, 213] on tr "Total de máquinas virtuais em execução 9" at bounding box center [400, 214] width 327 height 24
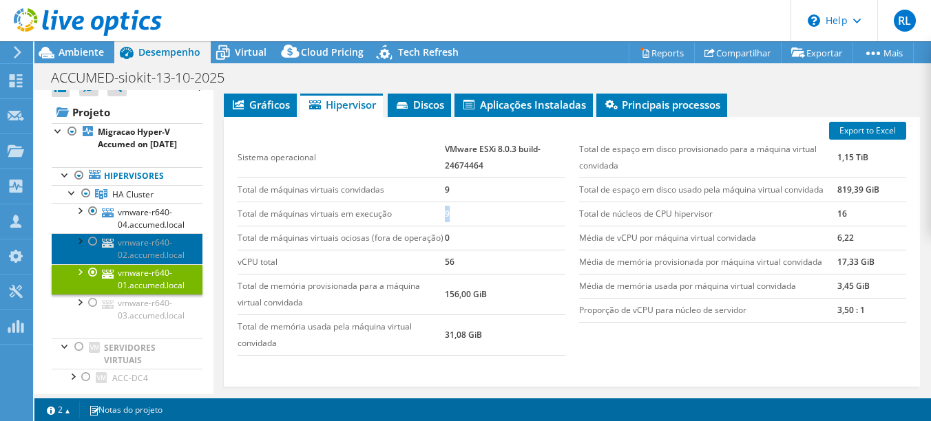
click at [162, 263] on link "vmware-r640-02.accumed.local" at bounding box center [127, 248] width 151 height 30
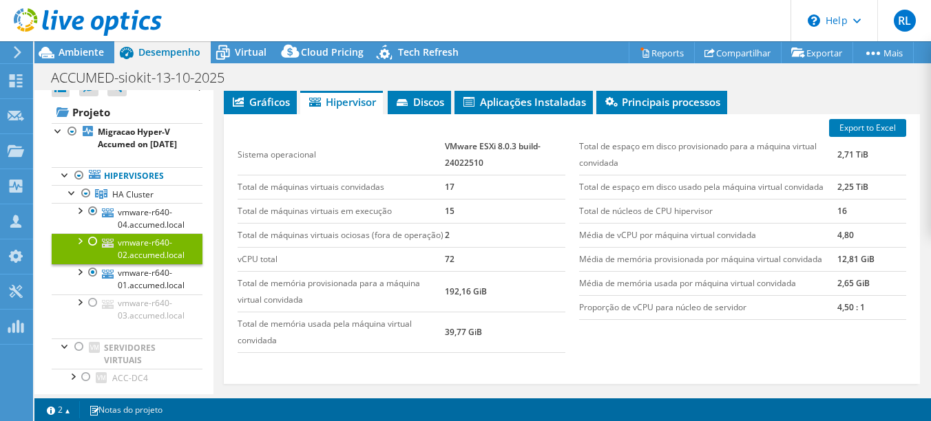
scroll to position [273, 0]
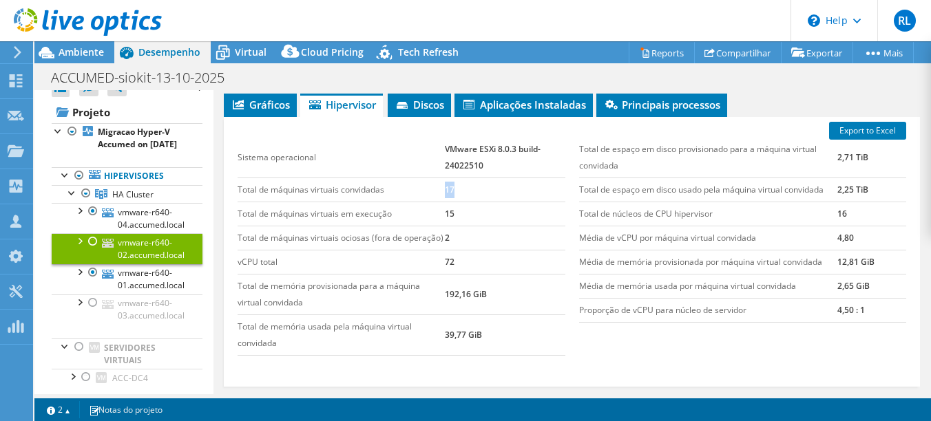
drag, startPoint x: 449, startPoint y: 189, endPoint x: 457, endPoint y: 190, distance: 7.6
click at [457, 190] on tr "Total de máquinas virtuais convidadas 17" at bounding box center [400, 190] width 327 height 24
drag, startPoint x: 452, startPoint y: 214, endPoint x: 434, endPoint y: 212, distance: 18.0
click at [434, 212] on tr "Total de máquinas virtuais em execução 15" at bounding box center [400, 214] width 327 height 24
drag, startPoint x: 445, startPoint y: 242, endPoint x: 438, endPoint y: 240, distance: 7.8
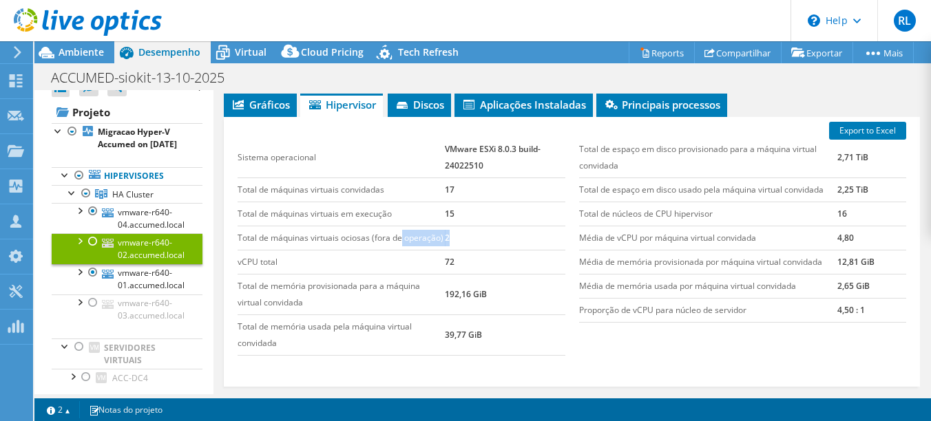
click at [438, 240] on tr "Total de máquinas virtuais ociosas (fora de operação) 2" at bounding box center [400, 238] width 327 height 24
click at [449, 239] on td "2" at bounding box center [505, 238] width 120 height 24
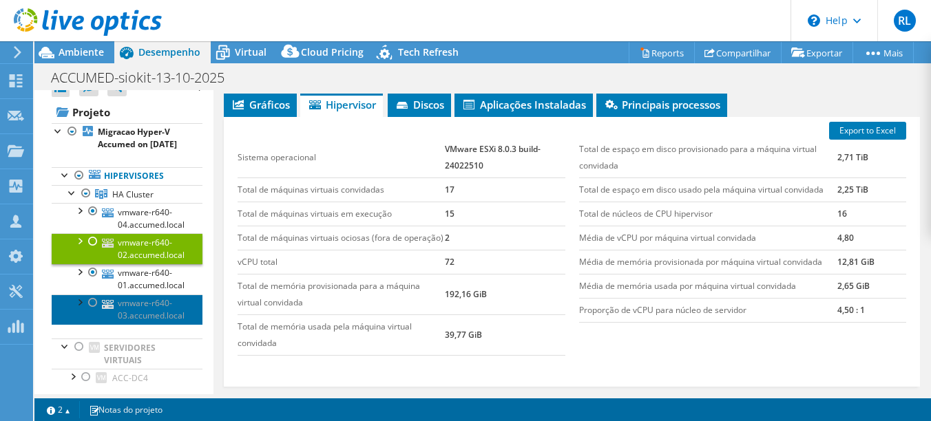
click at [158, 325] on link "vmware-r640-03.accumed.local" at bounding box center [127, 310] width 151 height 30
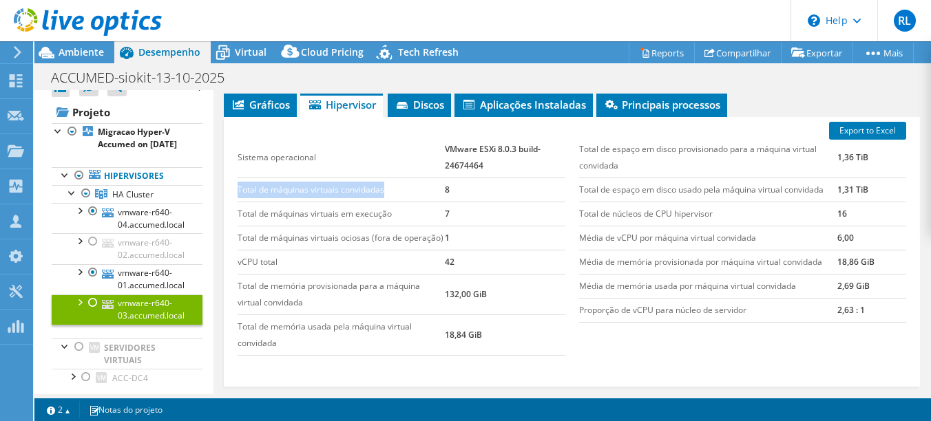
drag, startPoint x: 238, startPoint y: 189, endPoint x: 406, endPoint y: 189, distance: 167.9
click at [406, 189] on td "Total de máquinas virtuais convidadas" at bounding box center [340, 190] width 207 height 24
drag, startPoint x: 439, startPoint y: 191, endPoint x: 432, endPoint y: 191, distance: 7.6
click at [432, 191] on tr "Total de máquinas virtuais convidadas 8" at bounding box center [400, 190] width 327 height 24
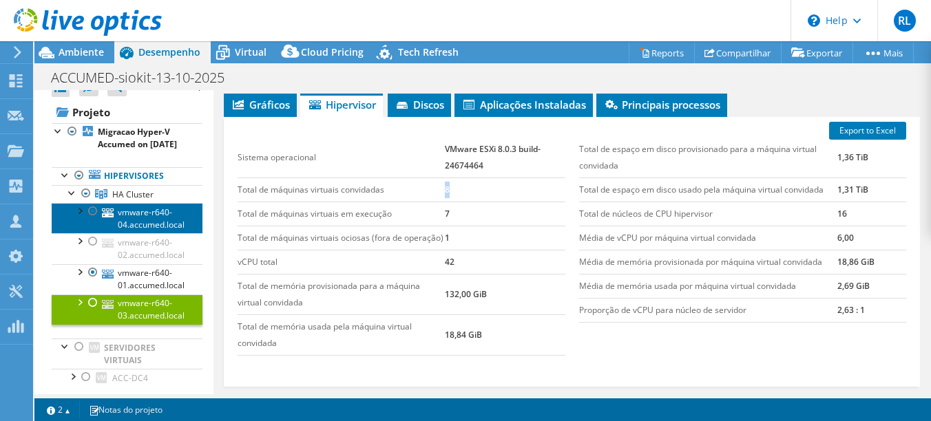
click at [134, 227] on link "vmware-r640-04.accumed.local" at bounding box center [127, 218] width 151 height 30
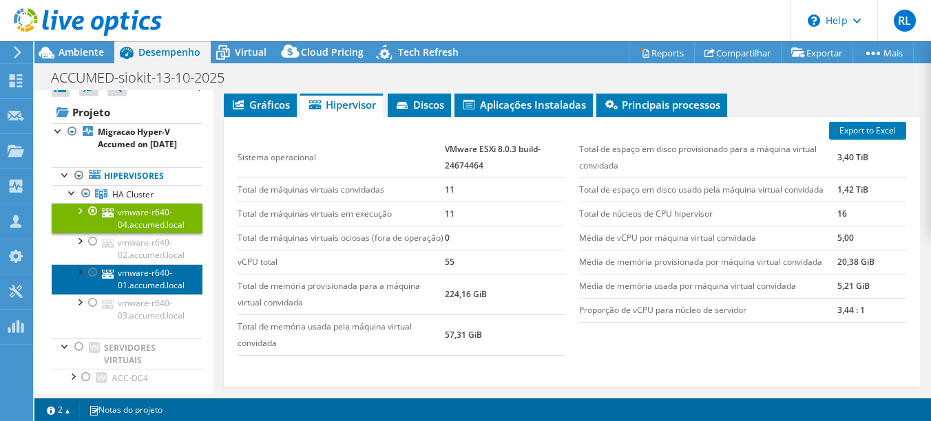
click at [147, 295] on link "vmware-r640-01.accumed.local" at bounding box center [127, 279] width 151 height 30
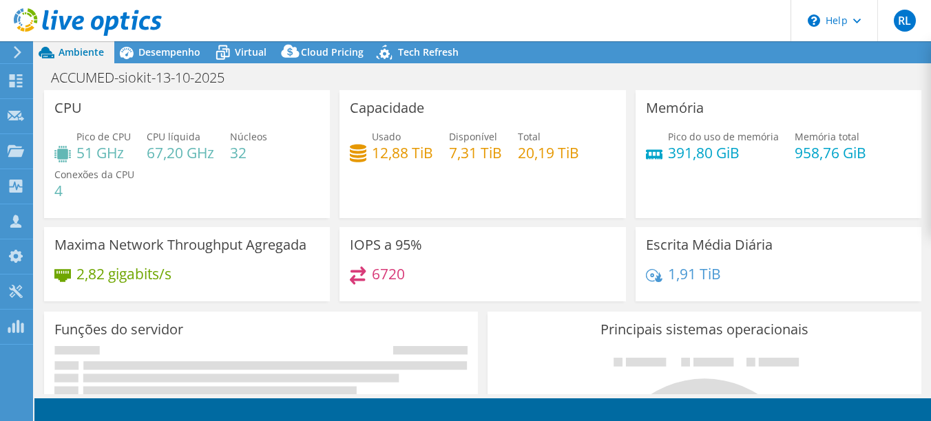
select select "USD"
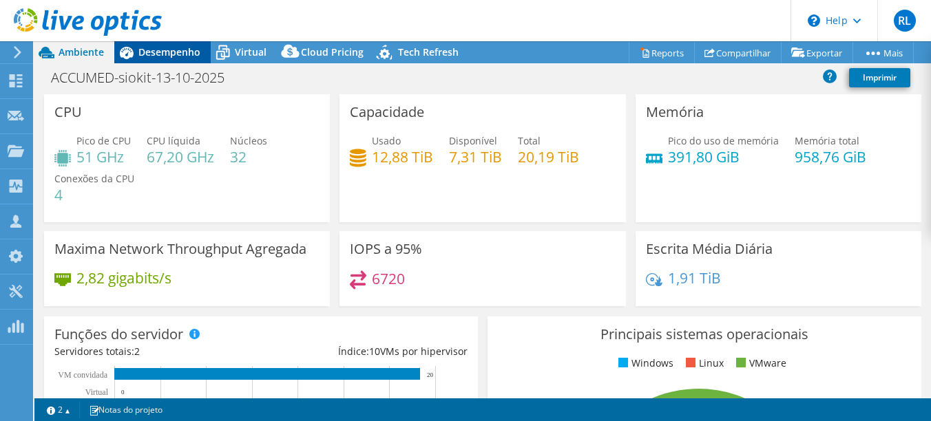
click at [173, 54] on span "Desempenho" at bounding box center [169, 51] width 62 height 13
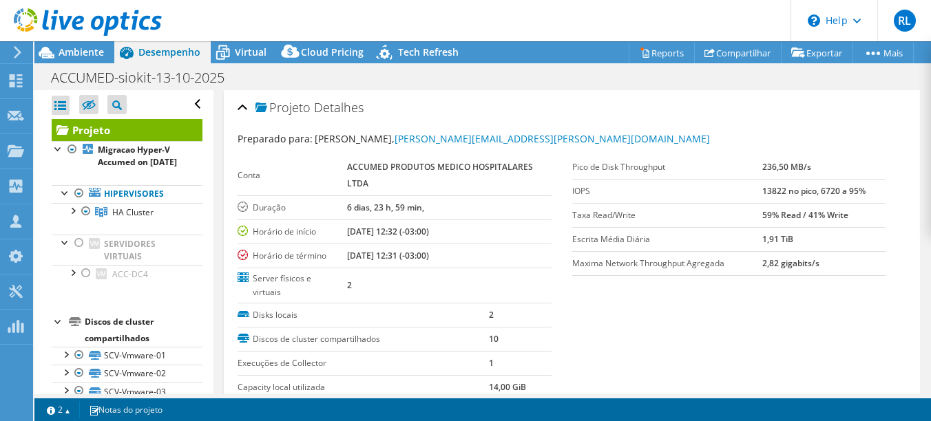
click at [119, 134] on link "Projeto" at bounding box center [127, 130] width 151 height 22
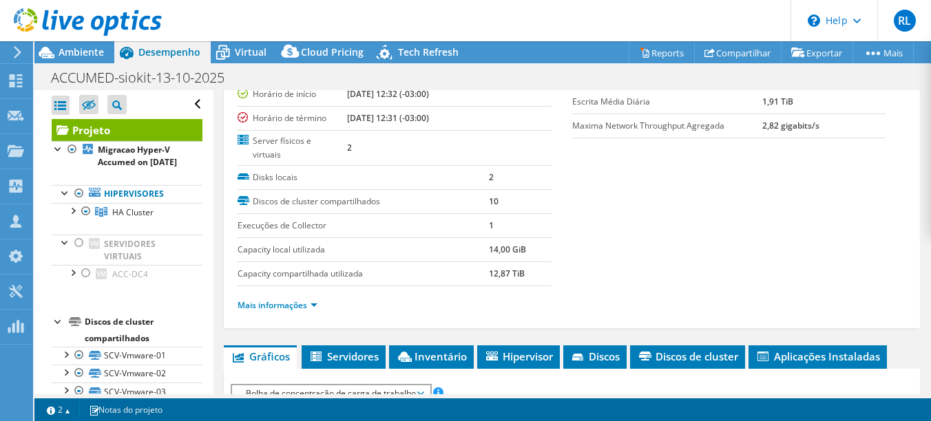
scroll to position [206, 0]
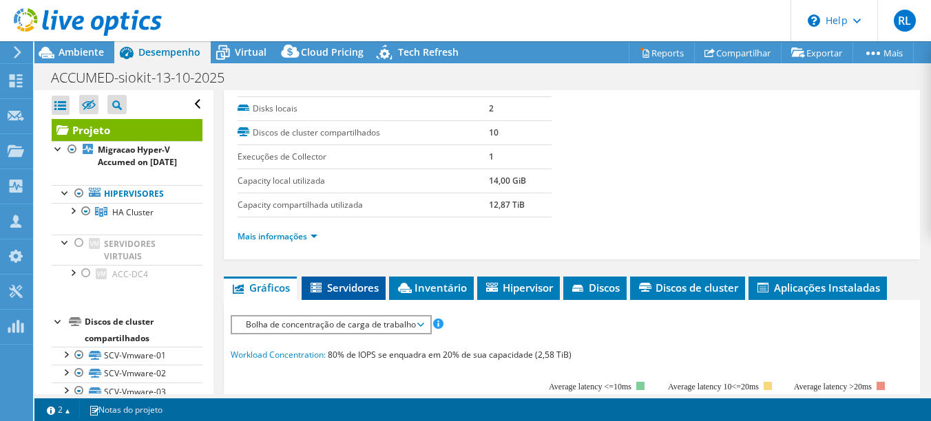
click at [348, 290] on span "Servidores" at bounding box center [343, 288] width 70 height 14
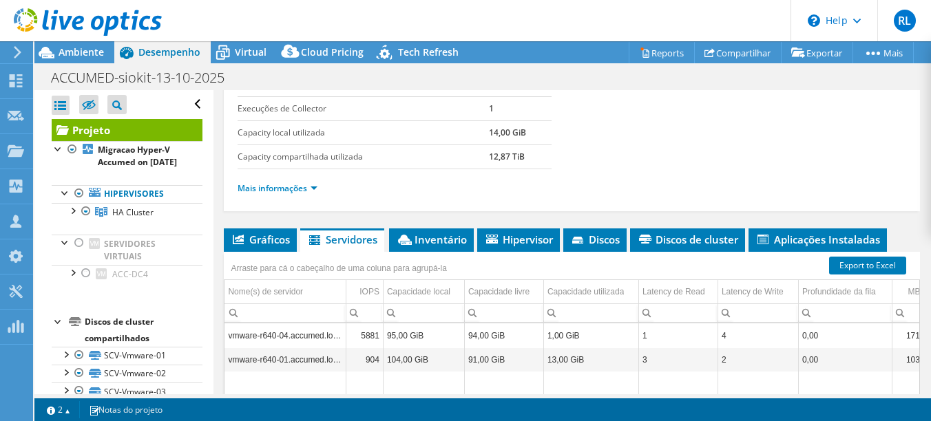
scroll to position [275, 0]
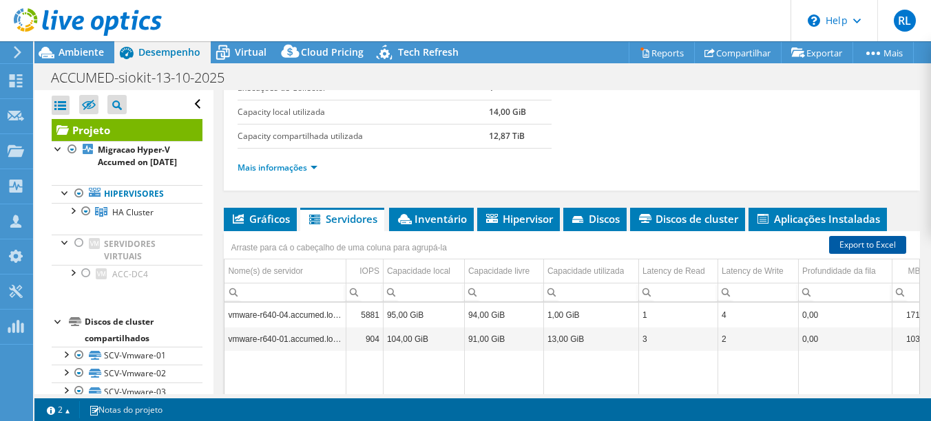
click at [867, 246] on link "Export to Excel" at bounding box center [867, 245] width 77 height 18
click at [87, 220] on div at bounding box center [86, 211] width 14 height 17
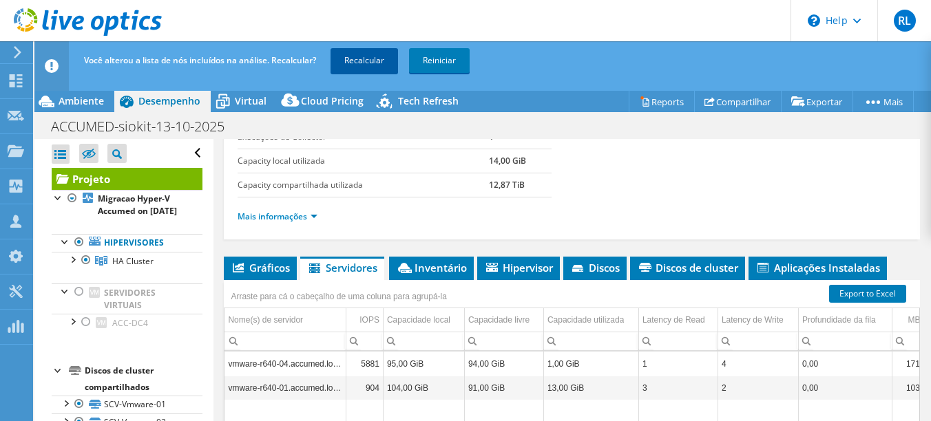
click at [370, 60] on link "Recalcular" at bounding box center [363, 60] width 67 height 25
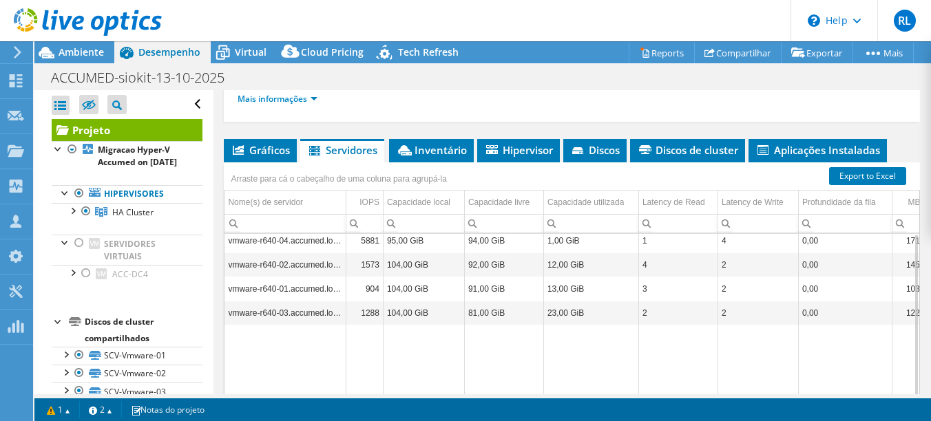
scroll to position [275, 0]
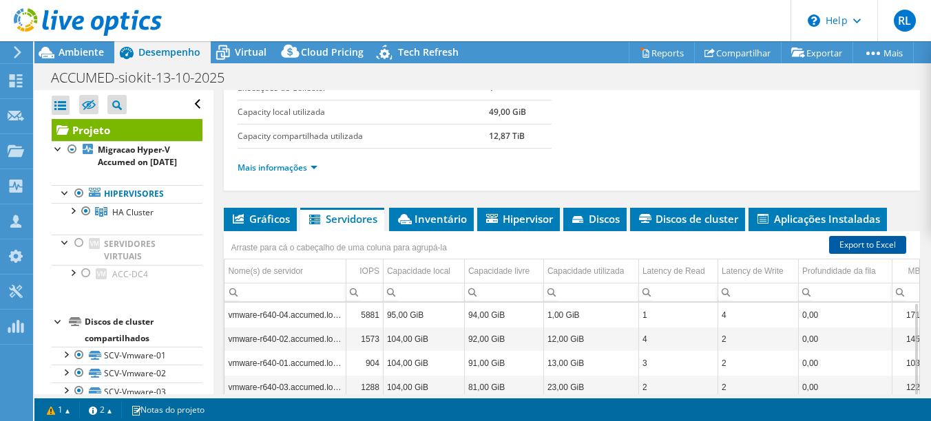
click at [867, 242] on link "Export to Excel" at bounding box center [867, 245] width 77 height 18
click at [537, 218] on span "Hipervisor" at bounding box center [518, 219] width 69 height 14
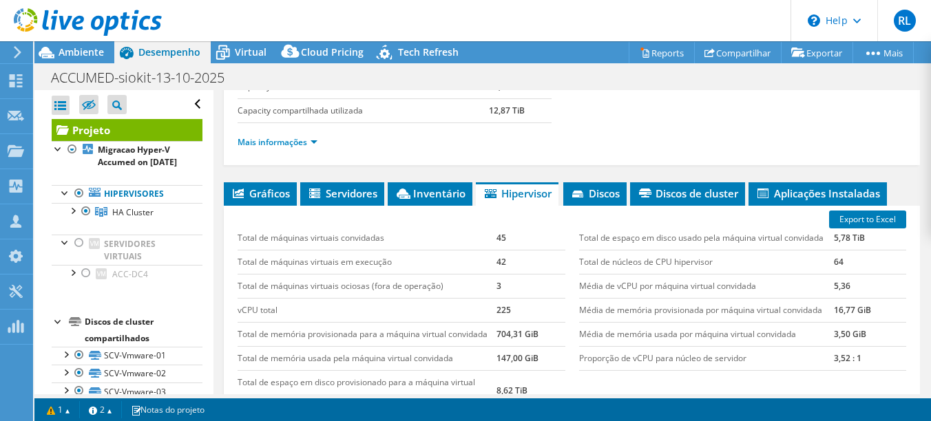
scroll to position [344, 0]
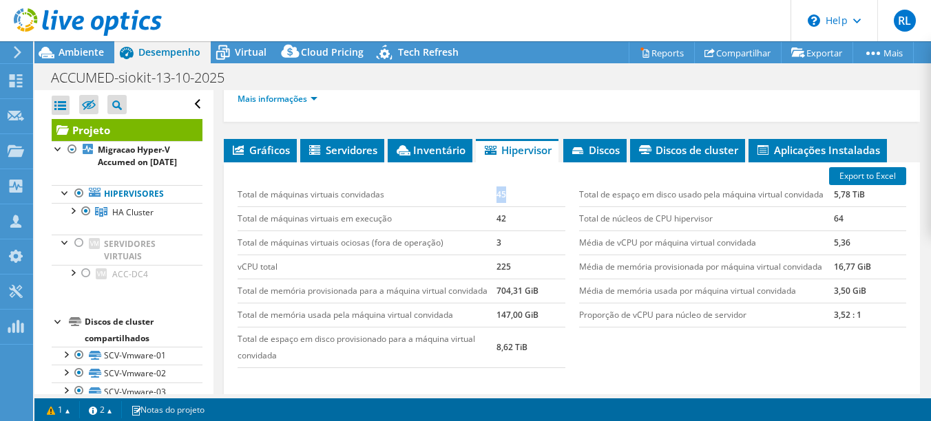
drag, startPoint x: 496, startPoint y: 196, endPoint x: 489, endPoint y: 211, distance: 15.7
click at [489, 196] on tr "Total de máquinas virtuais convidadas 45" at bounding box center [400, 195] width 327 height 24
click at [76, 54] on span "Ambiente" at bounding box center [81, 51] width 45 height 13
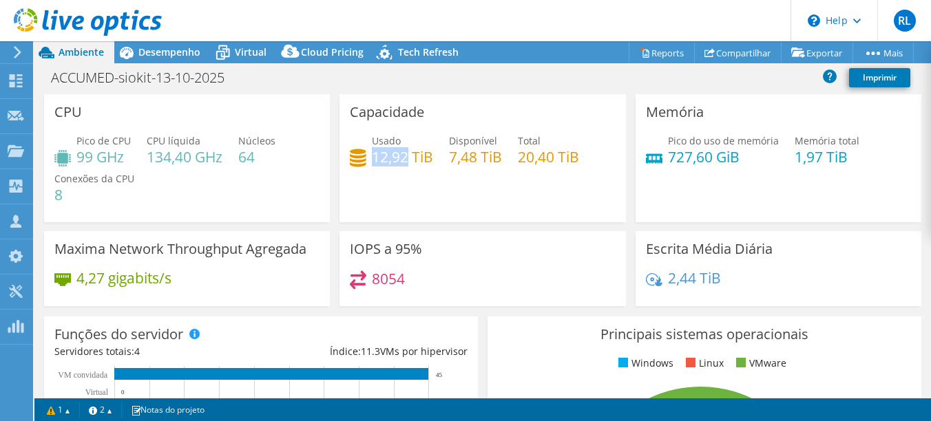
drag, startPoint x: 370, startPoint y: 158, endPoint x: 406, endPoint y: 159, distance: 35.8
click at [406, 159] on h4 "12,92 TiB" at bounding box center [402, 156] width 61 height 15
